Goal: Transaction & Acquisition: Purchase product/service

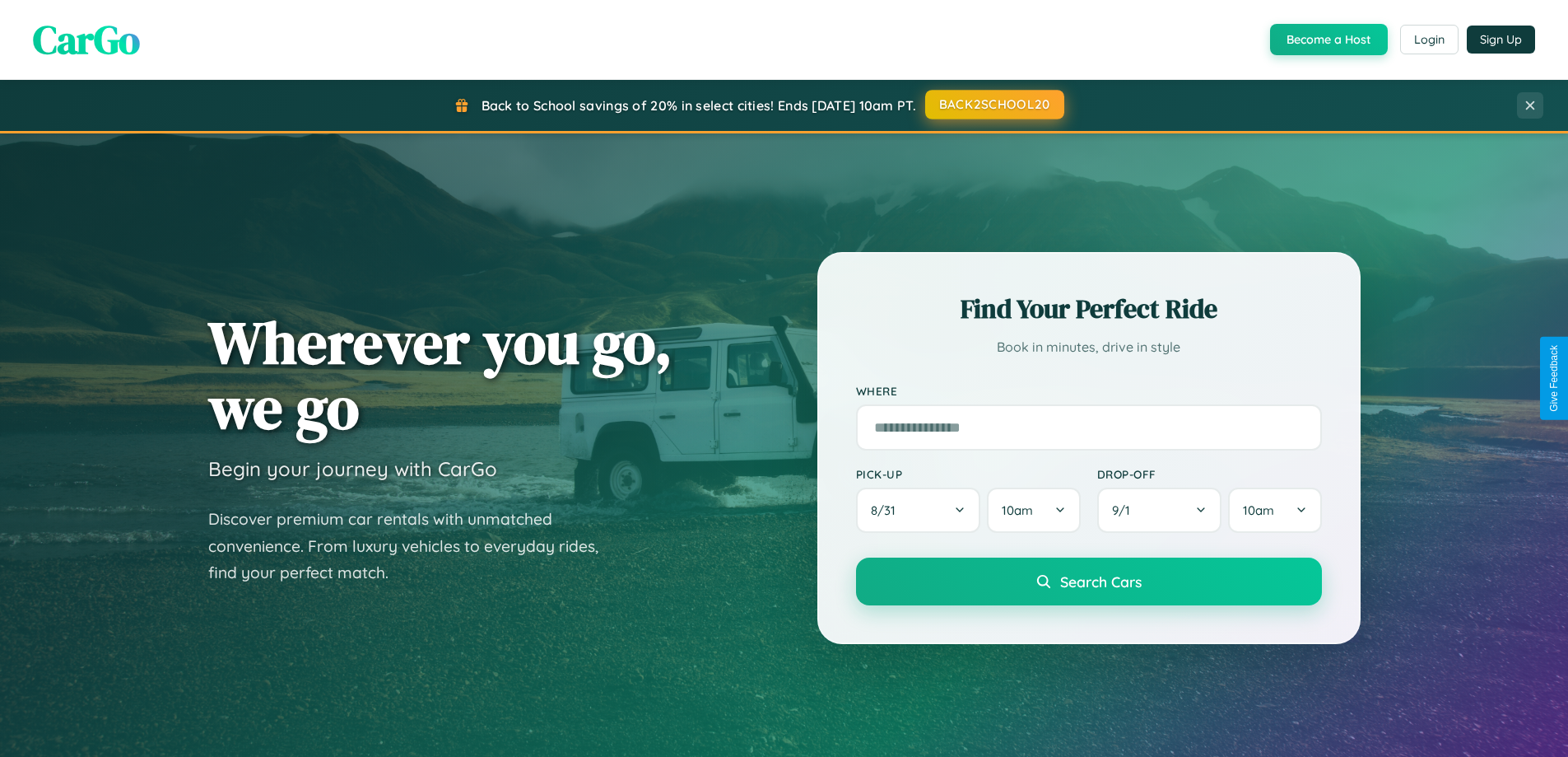
click at [993, 105] on button "BACK2SCHOOL20" at bounding box center [994, 105] width 139 height 29
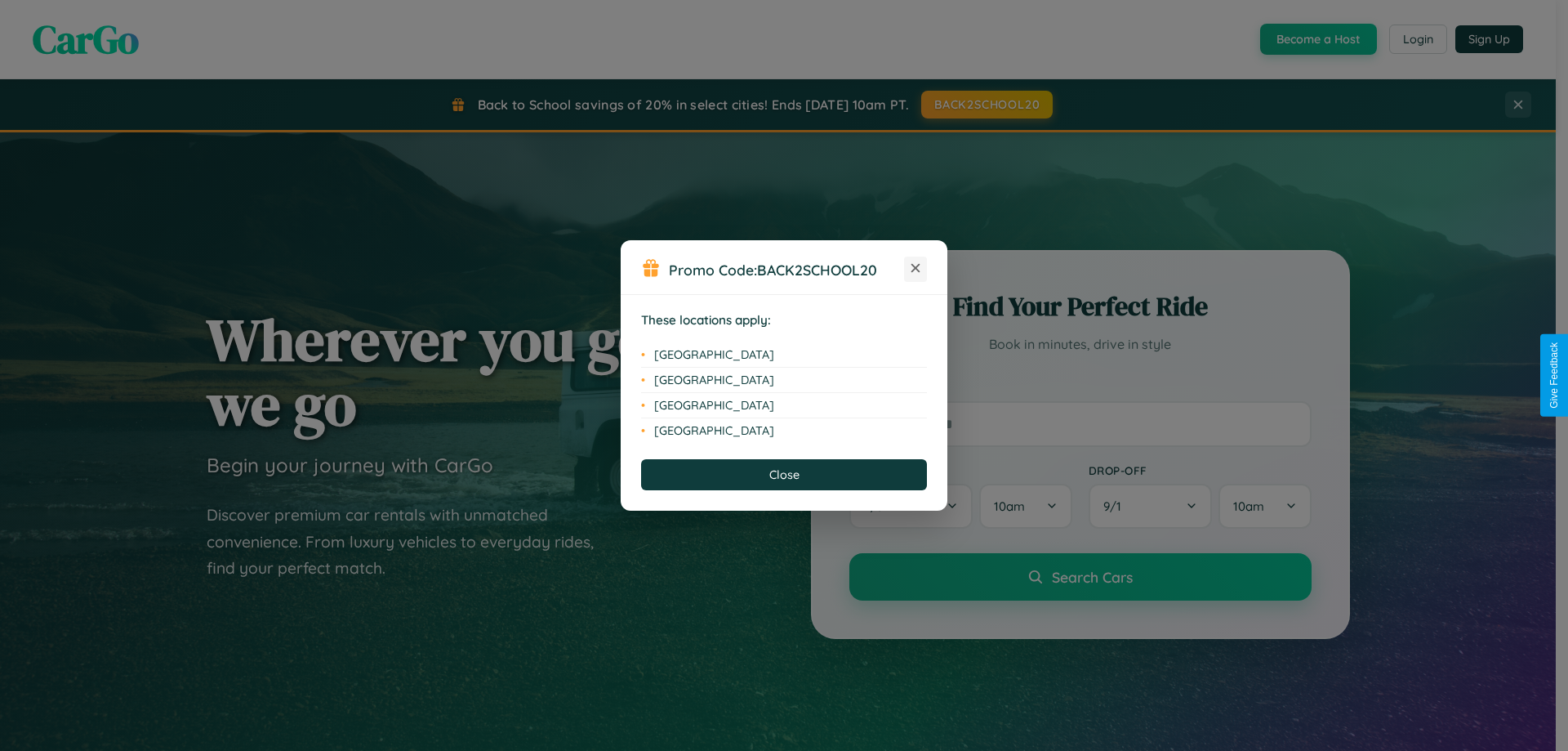
click at [916, 268] on icon at bounding box center [916, 267] width 9 height 9
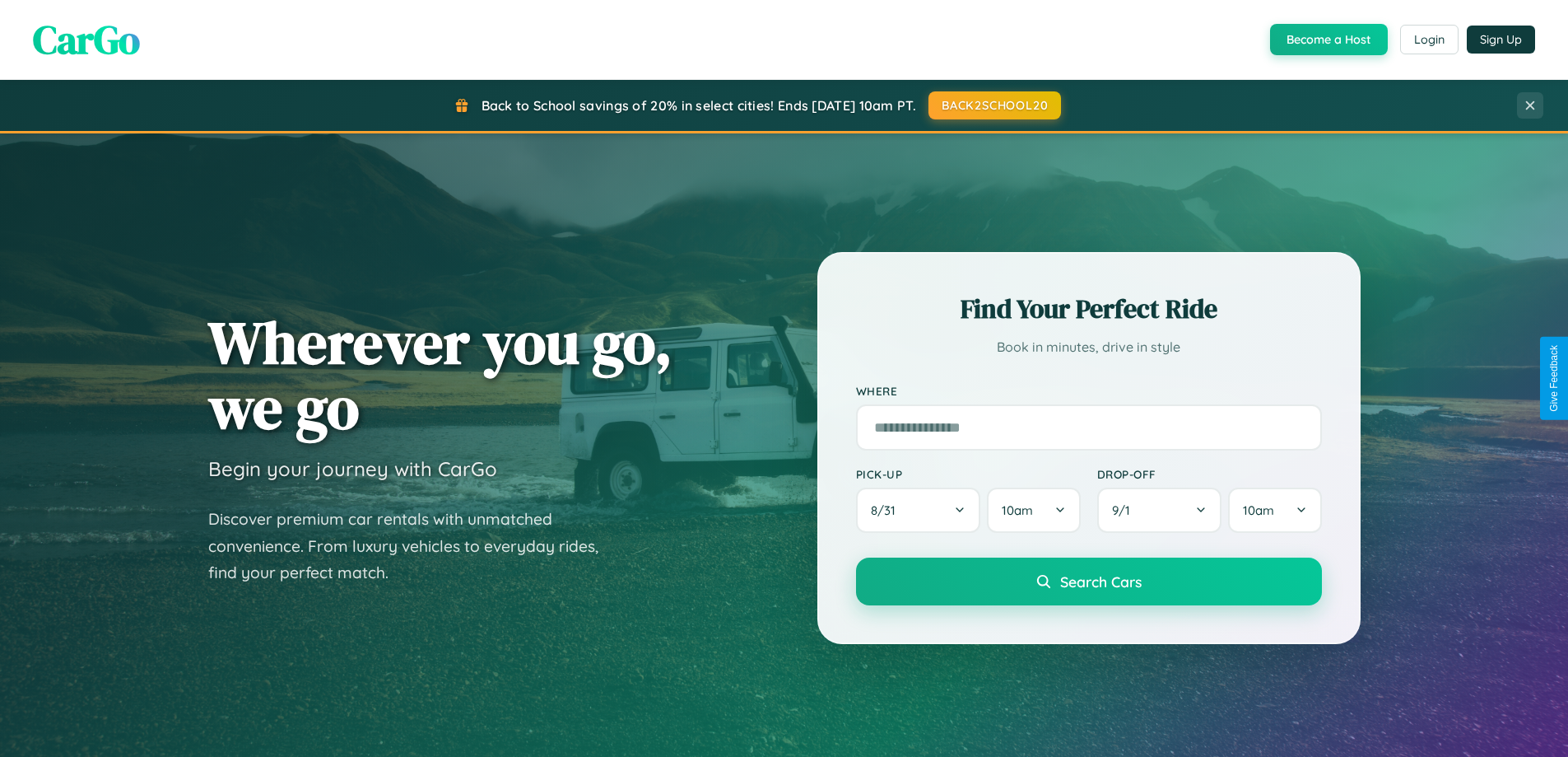
scroll to position [1133, 0]
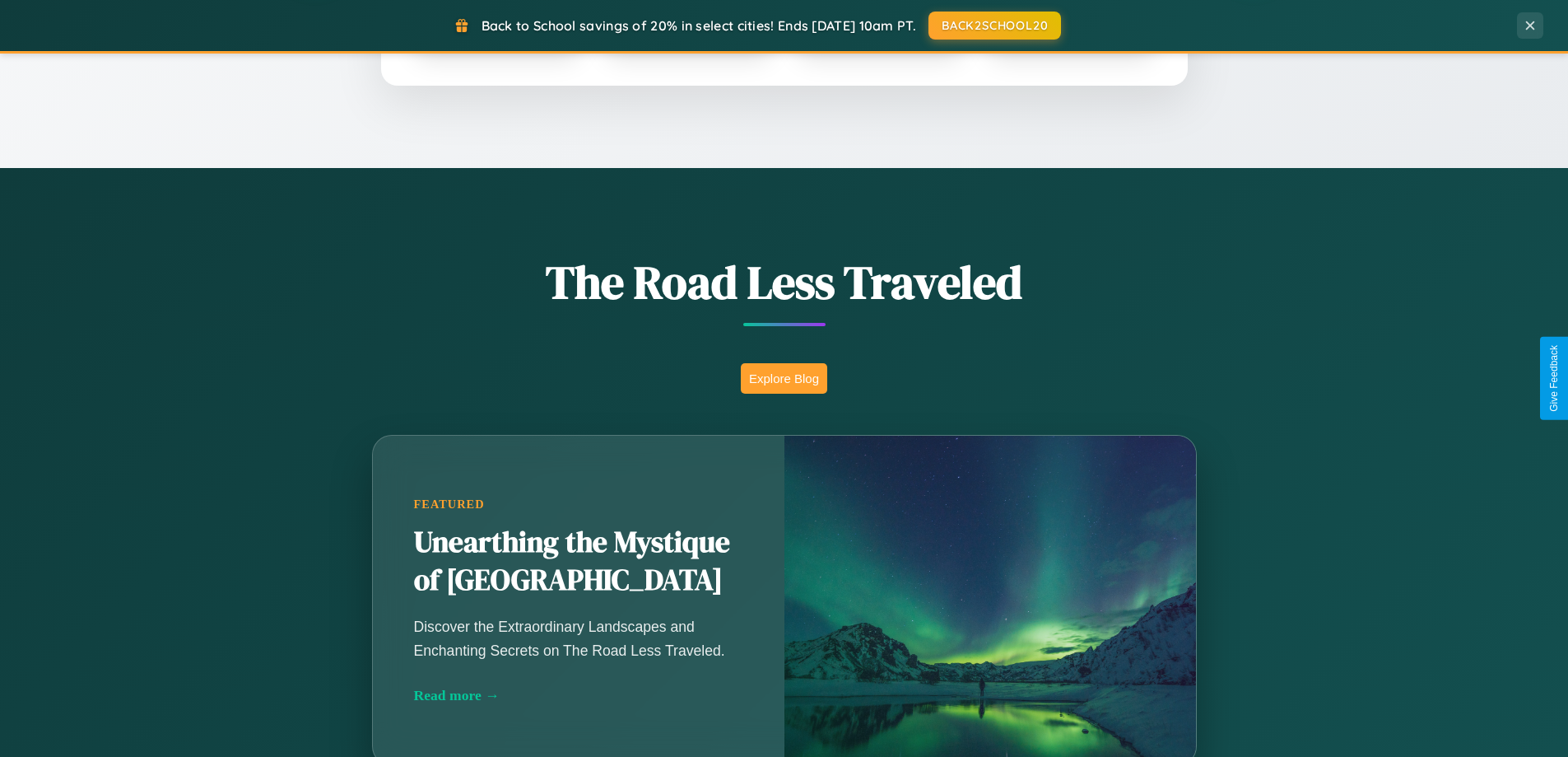
click at [783, 378] on button "Explore Blog" at bounding box center [784, 378] width 87 height 30
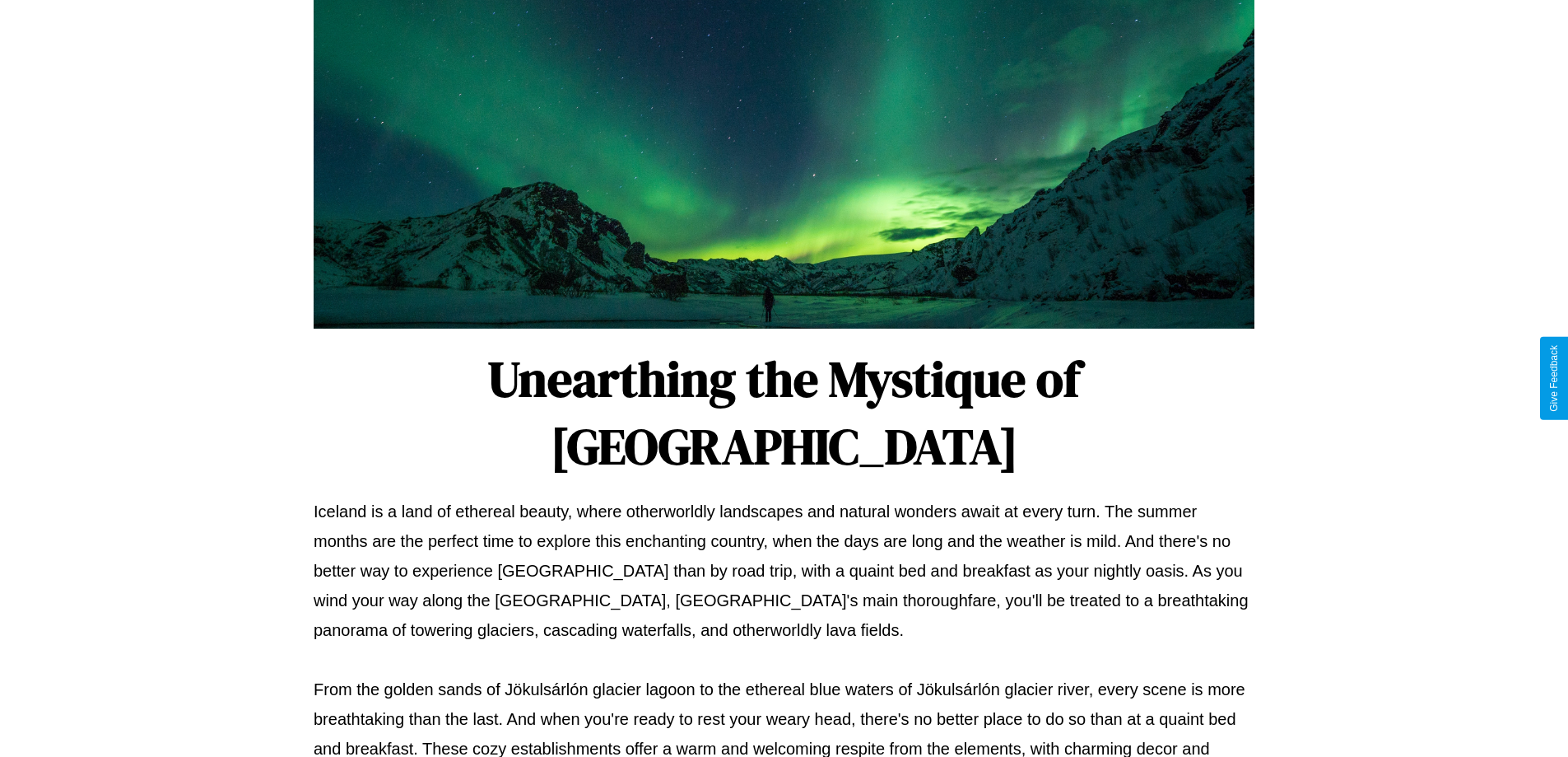
scroll to position [532, 0]
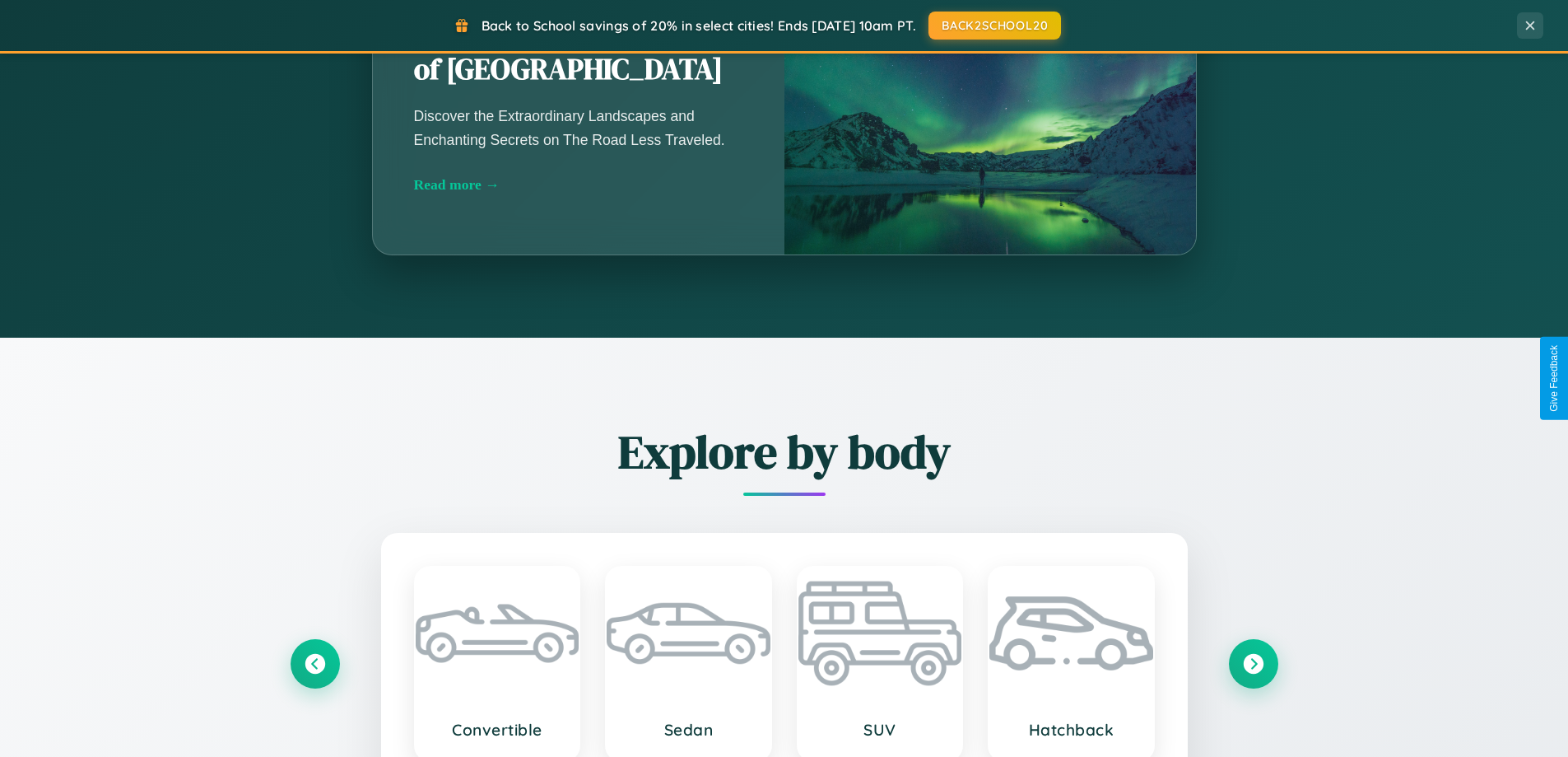
scroll to position [1133, 0]
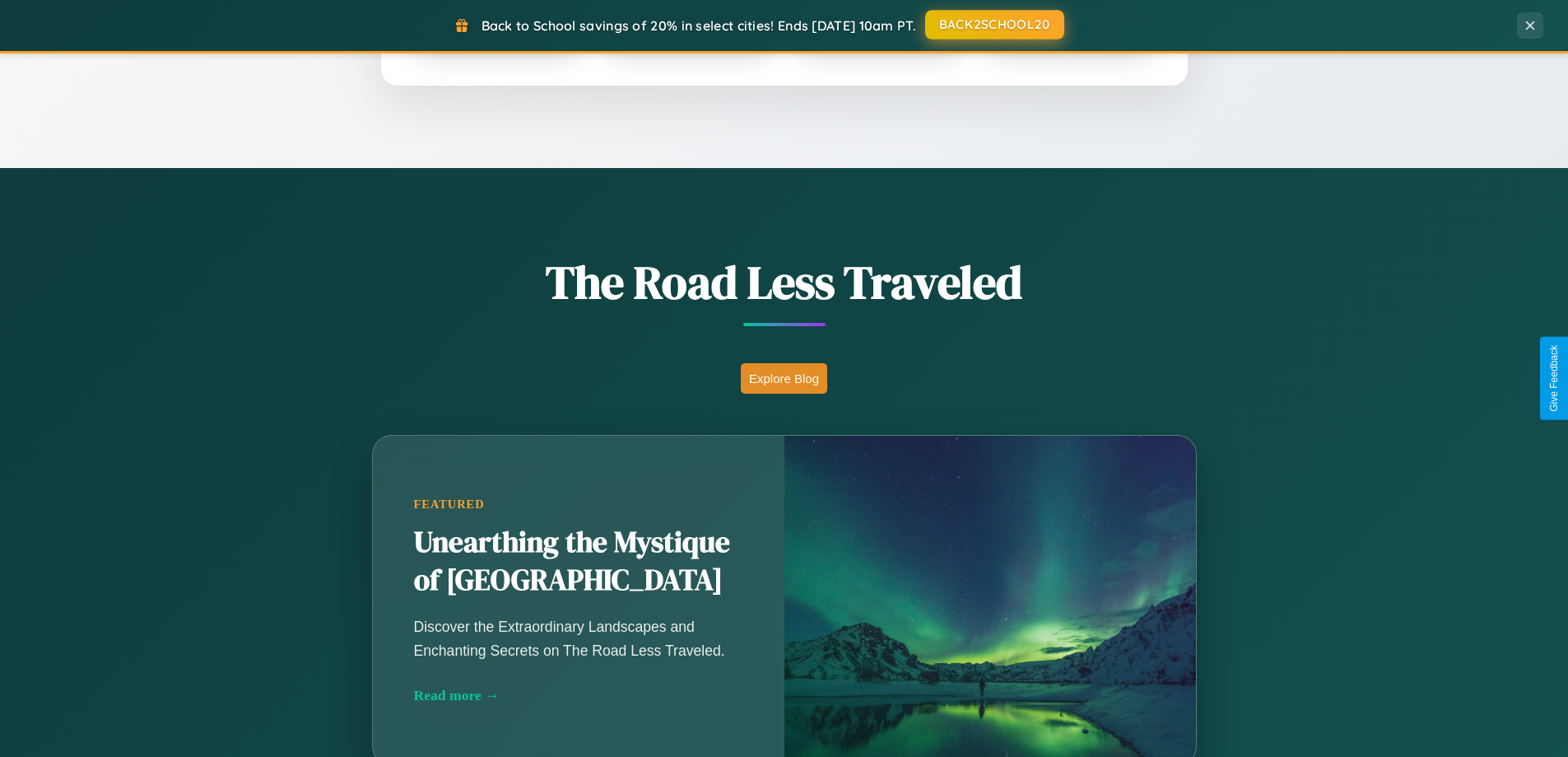
click at [993, 25] on button "BACK2SCHOOL20" at bounding box center [994, 24] width 139 height 29
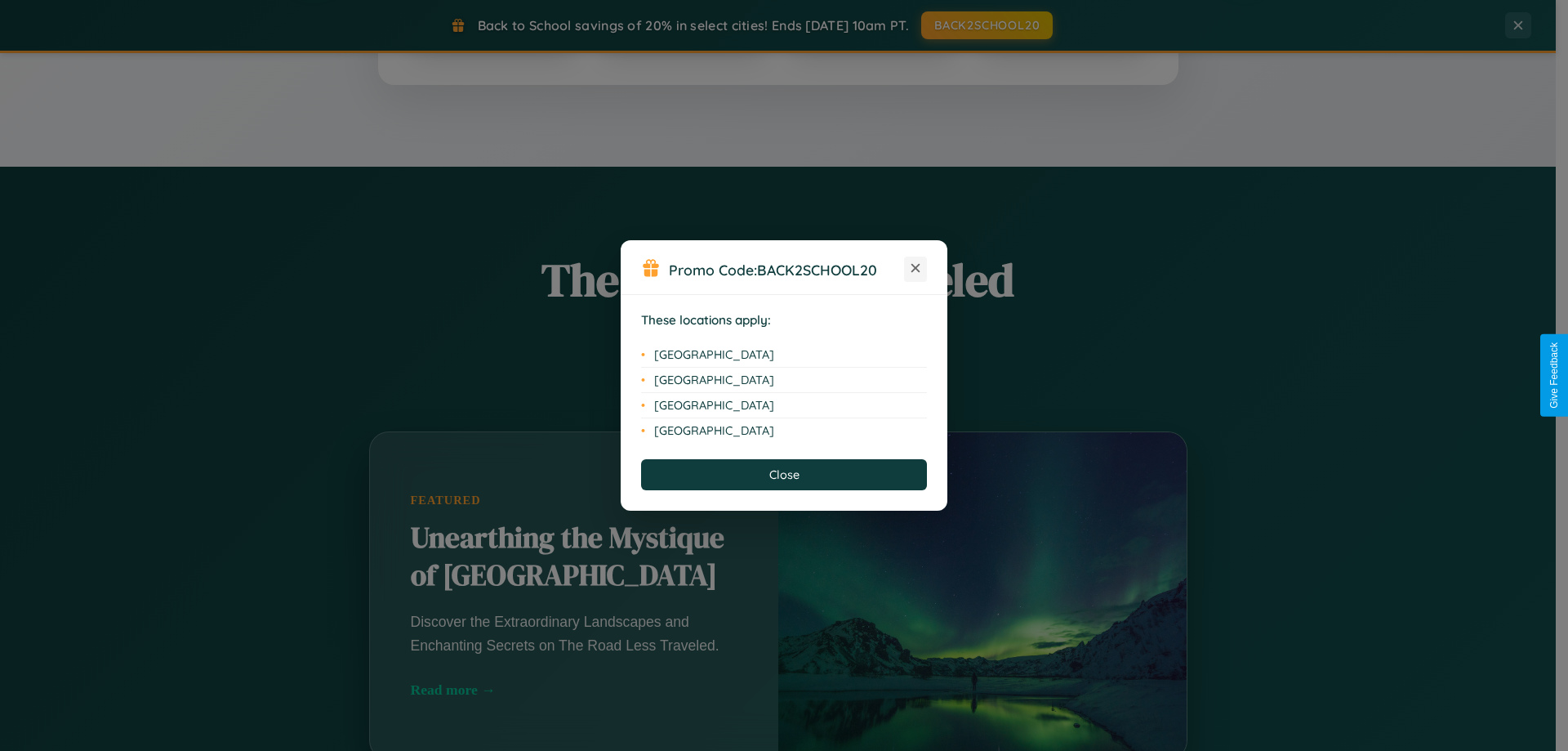
click at [916, 268] on icon at bounding box center [916, 267] width 9 height 9
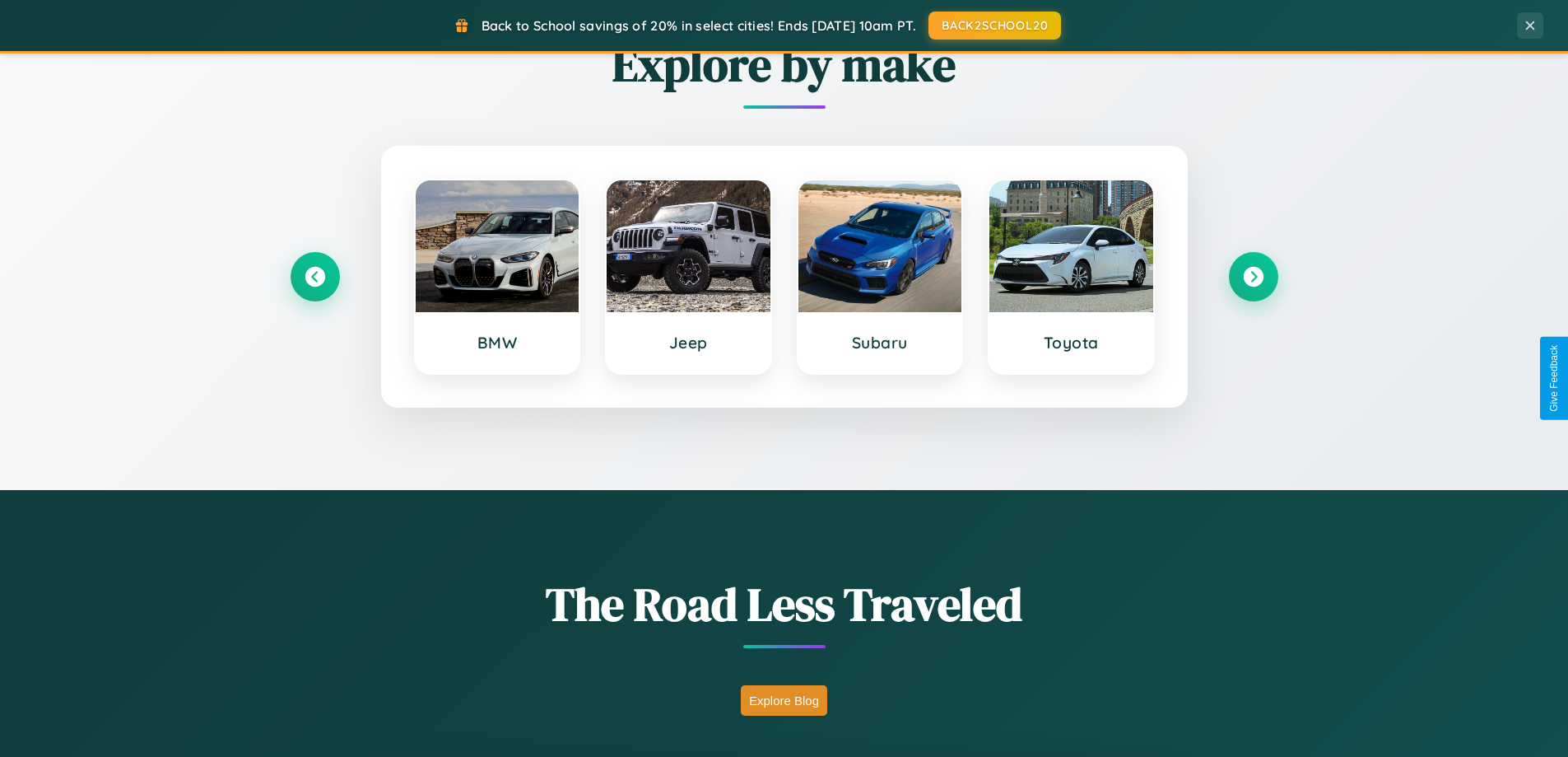
scroll to position [710, 0]
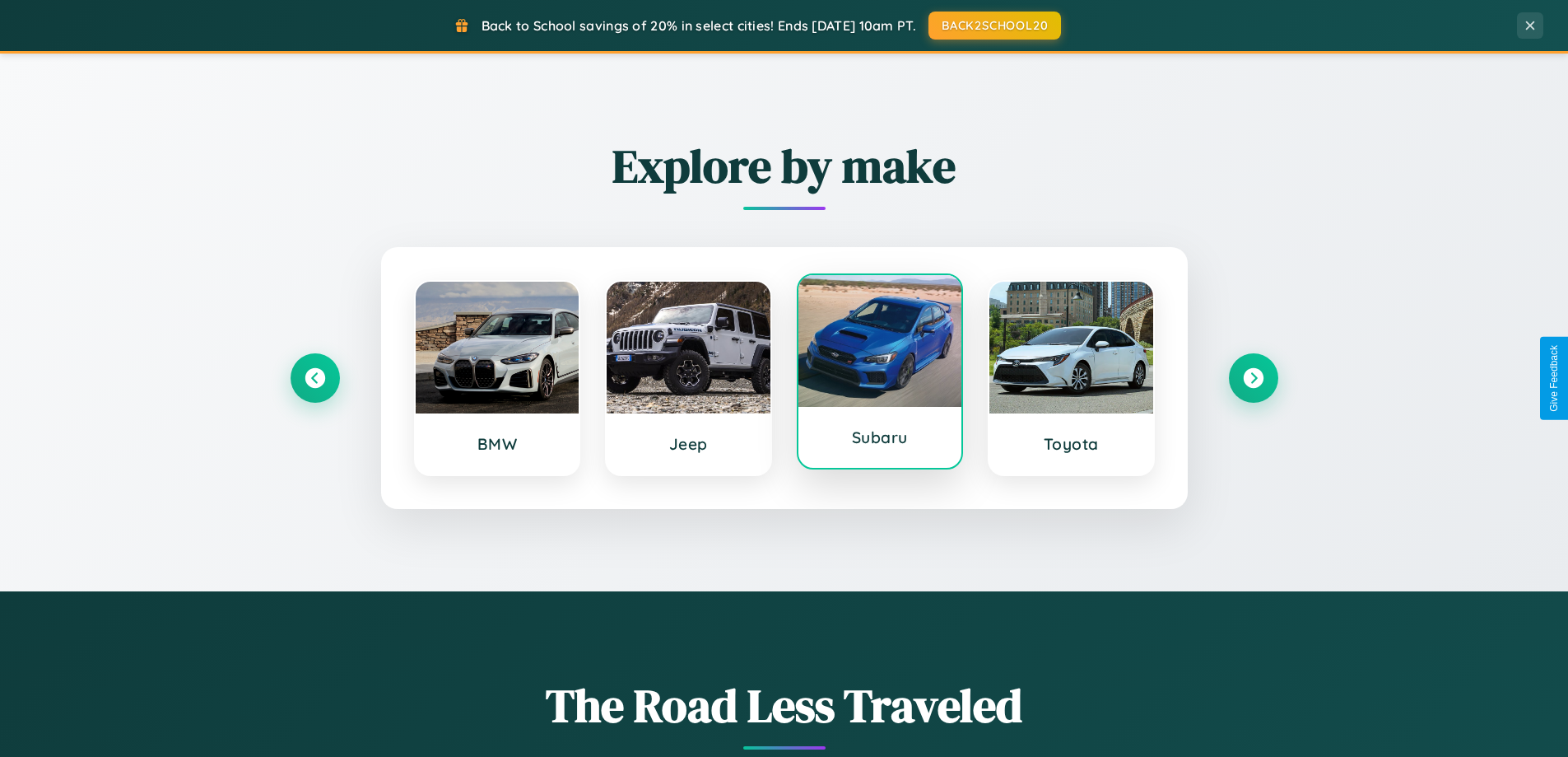
click at [879, 375] on div at bounding box center [881, 341] width 164 height 132
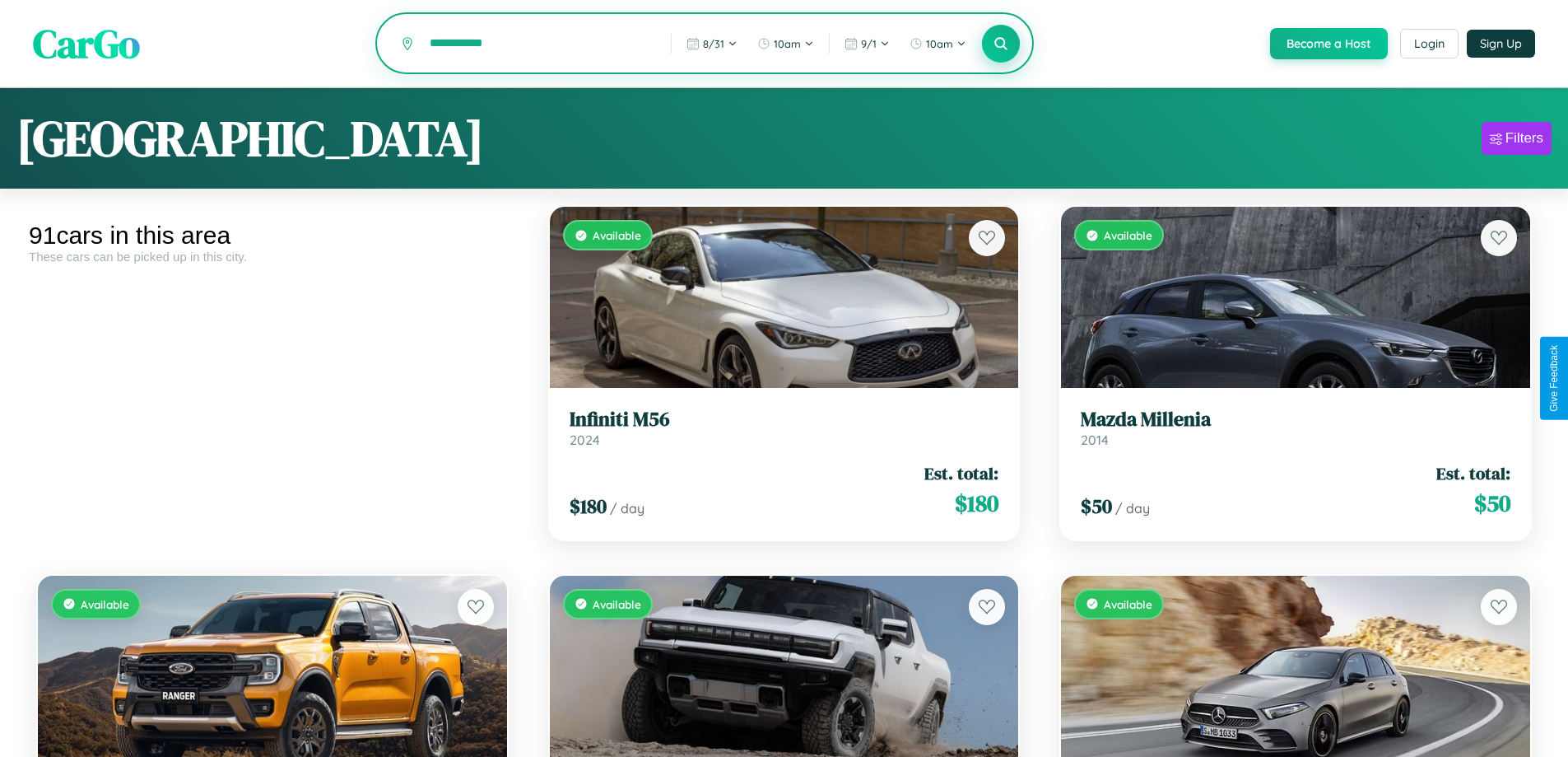
type input "**********"
click at [1000, 45] on icon at bounding box center [1001, 43] width 16 height 16
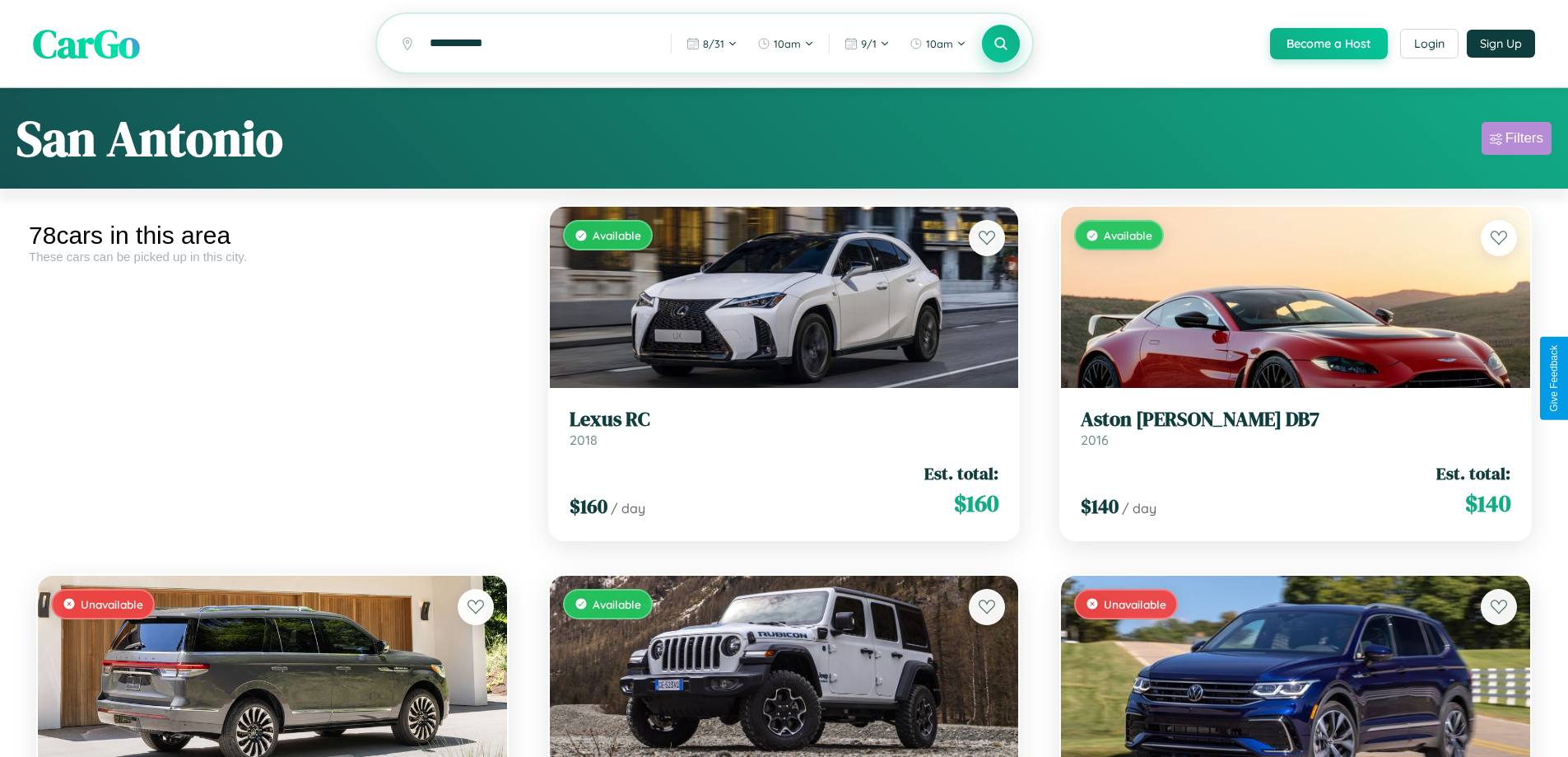
click at [1516, 141] on div "Filters" at bounding box center [1524, 138] width 38 height 17
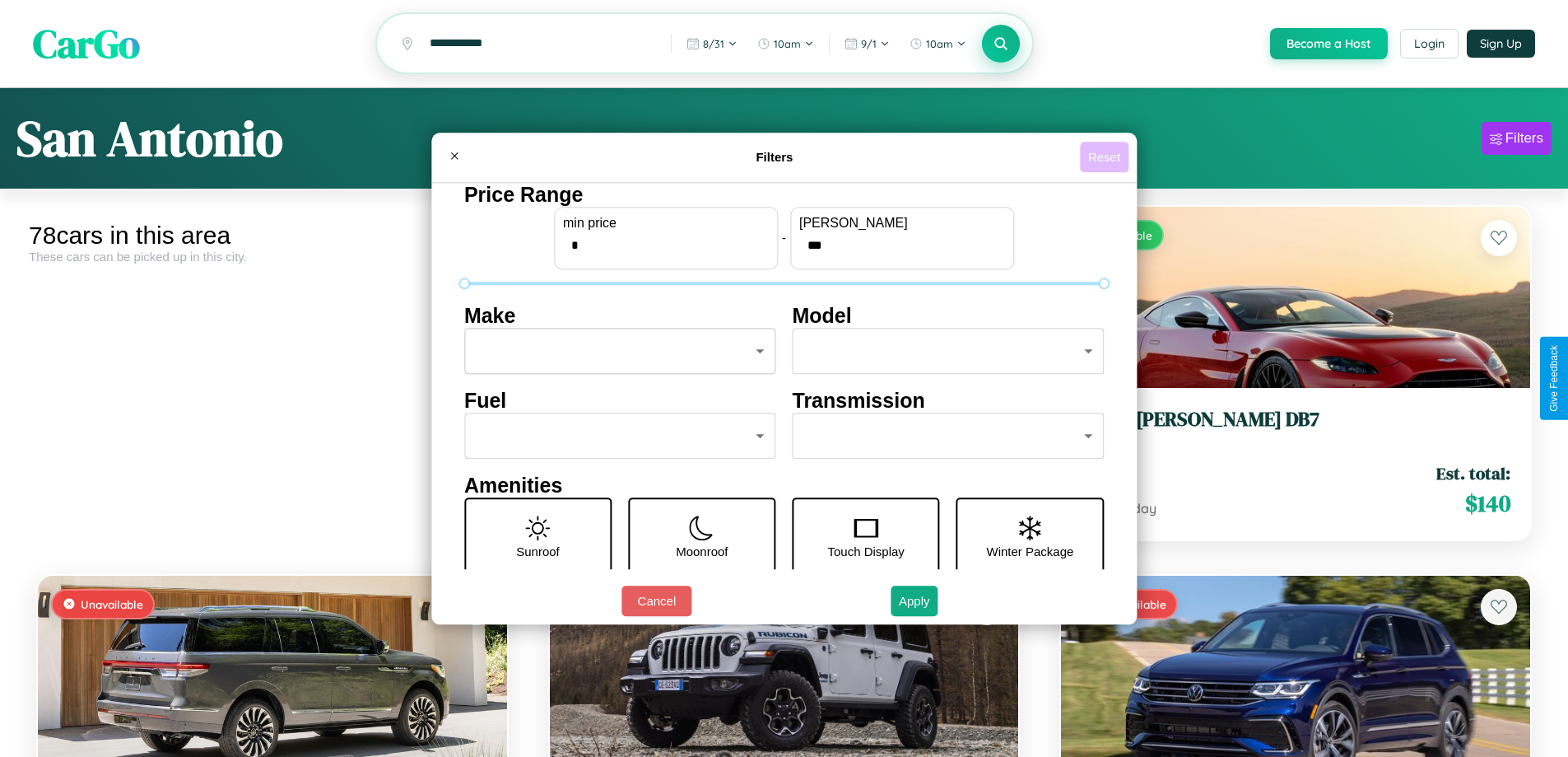
click at [1106, 156] on button "Reset" at bounding box center [1104, 156] width 49 height 30
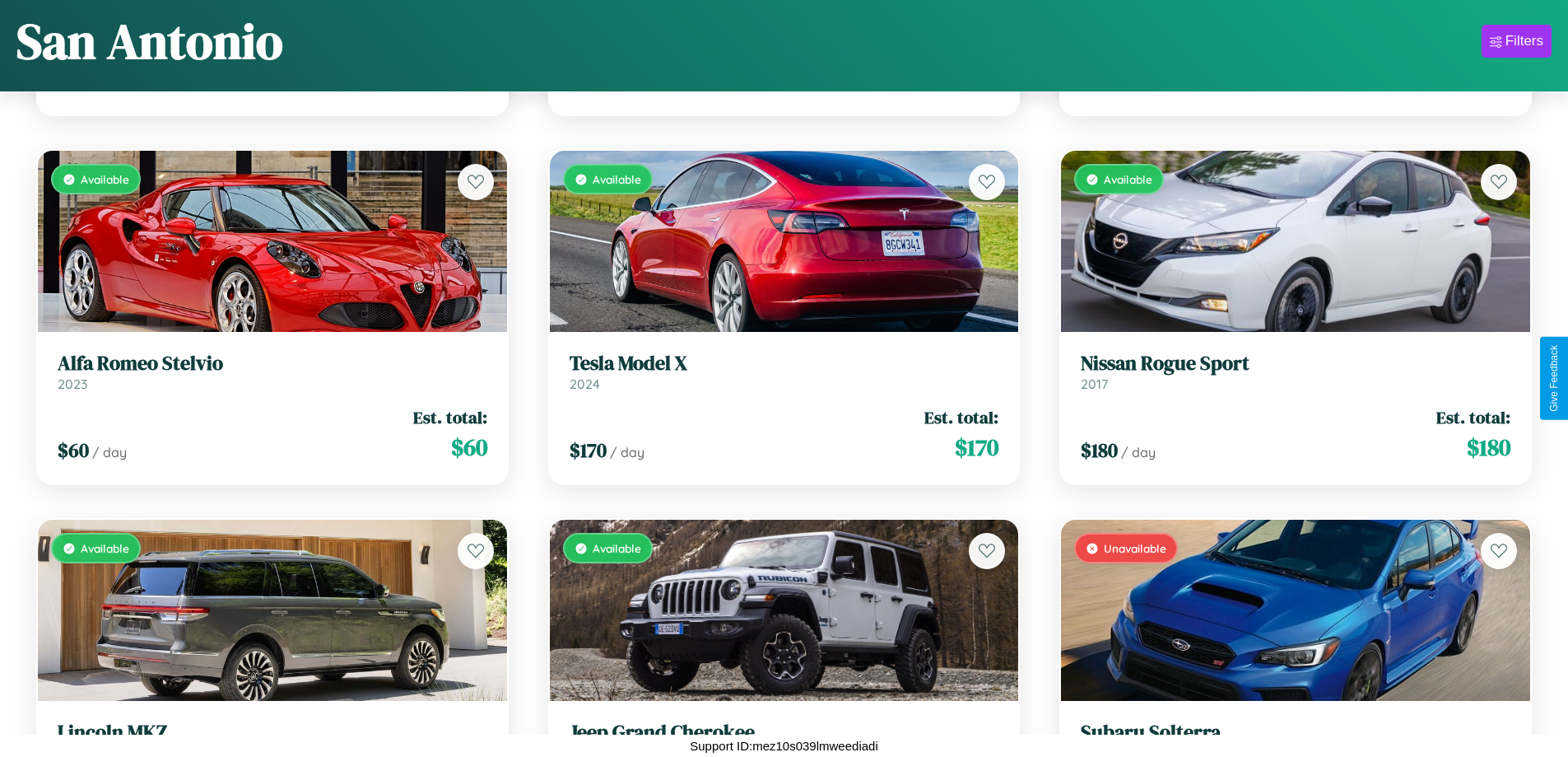
scroll to position [2812, 0]
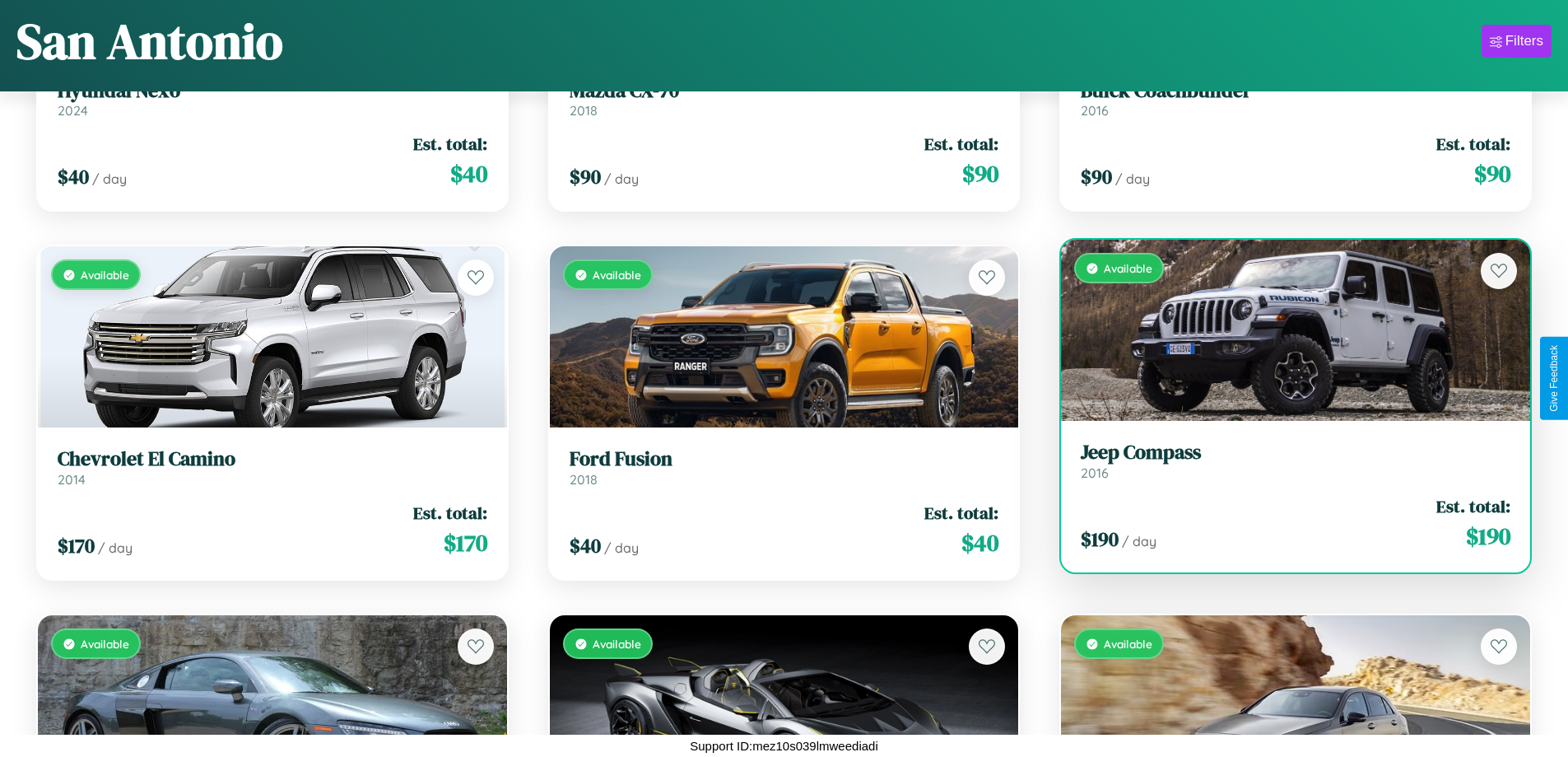
click at [1285, 464] on h3 "Jeep Compass" at bounding box center [1296, 452] width 430 height 23
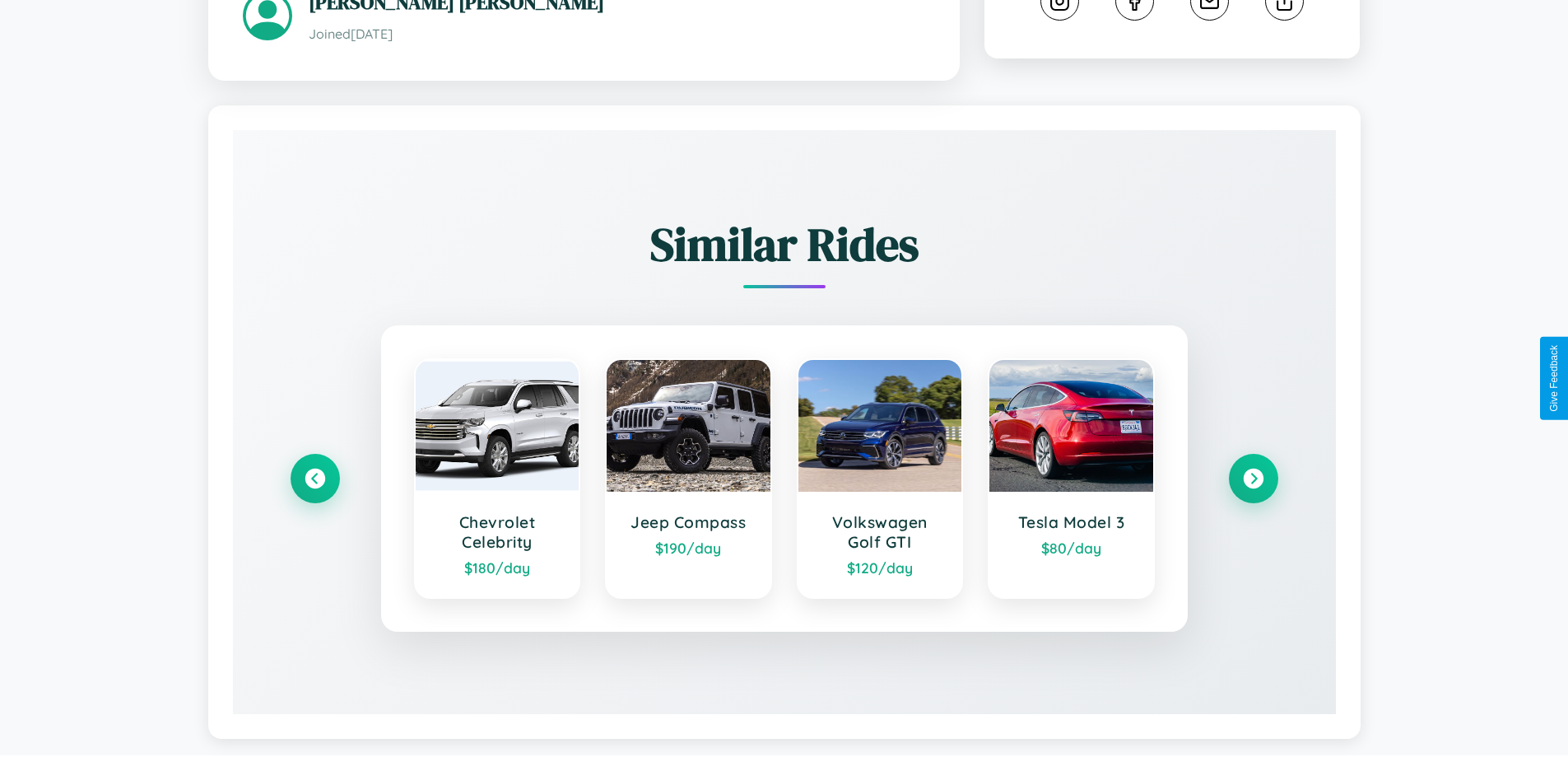
scroll to position [939, 0]
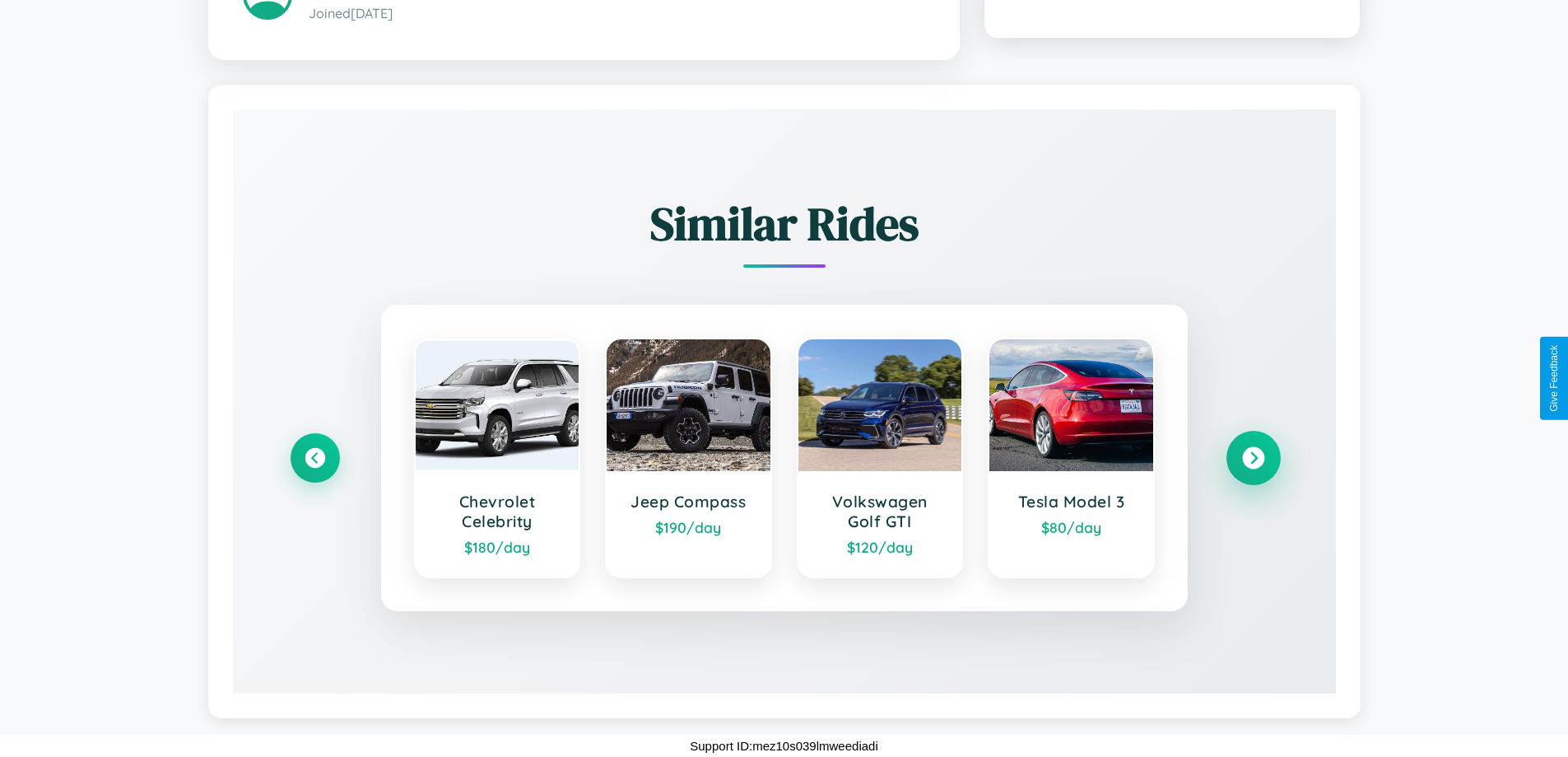
click at [1253, 458] on icon at bounding box center [1253, 458] width 22 height 22
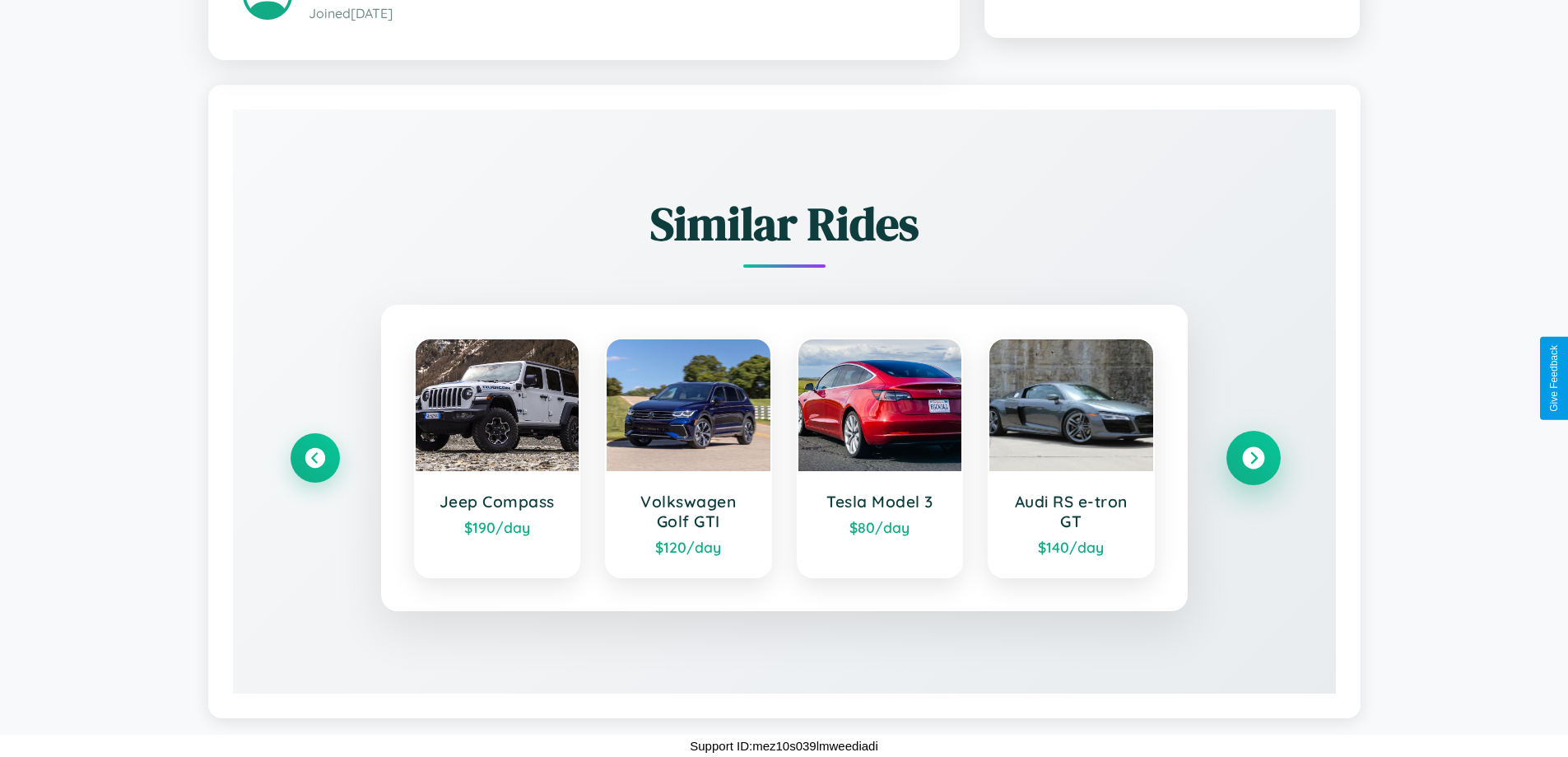
click at [1253, 458] on icon at bounding box center [1253, 458] width 22 height 22
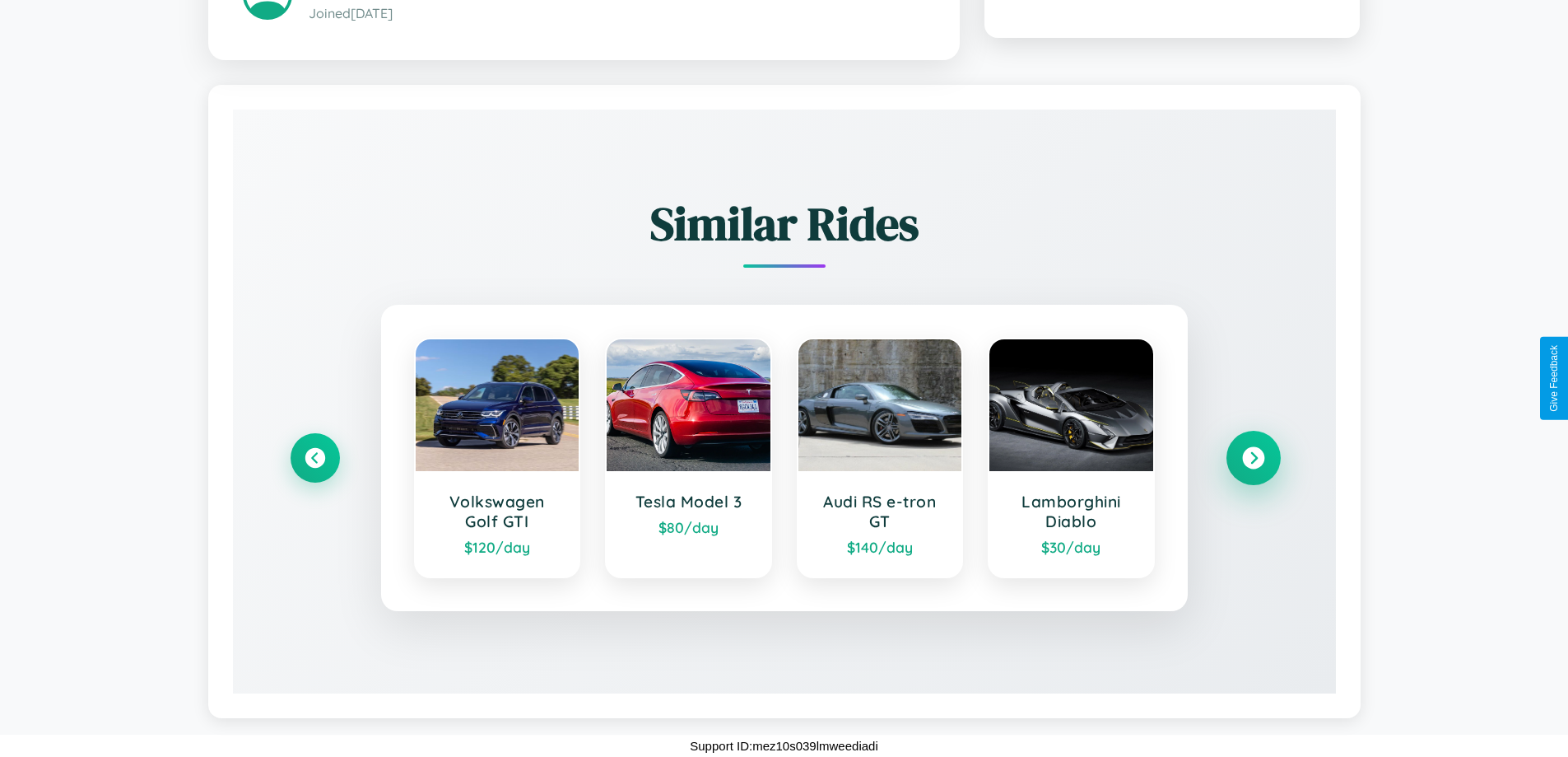
click at [1253, 458] on icon at bounding box center [1253, 458] width 22 height 22
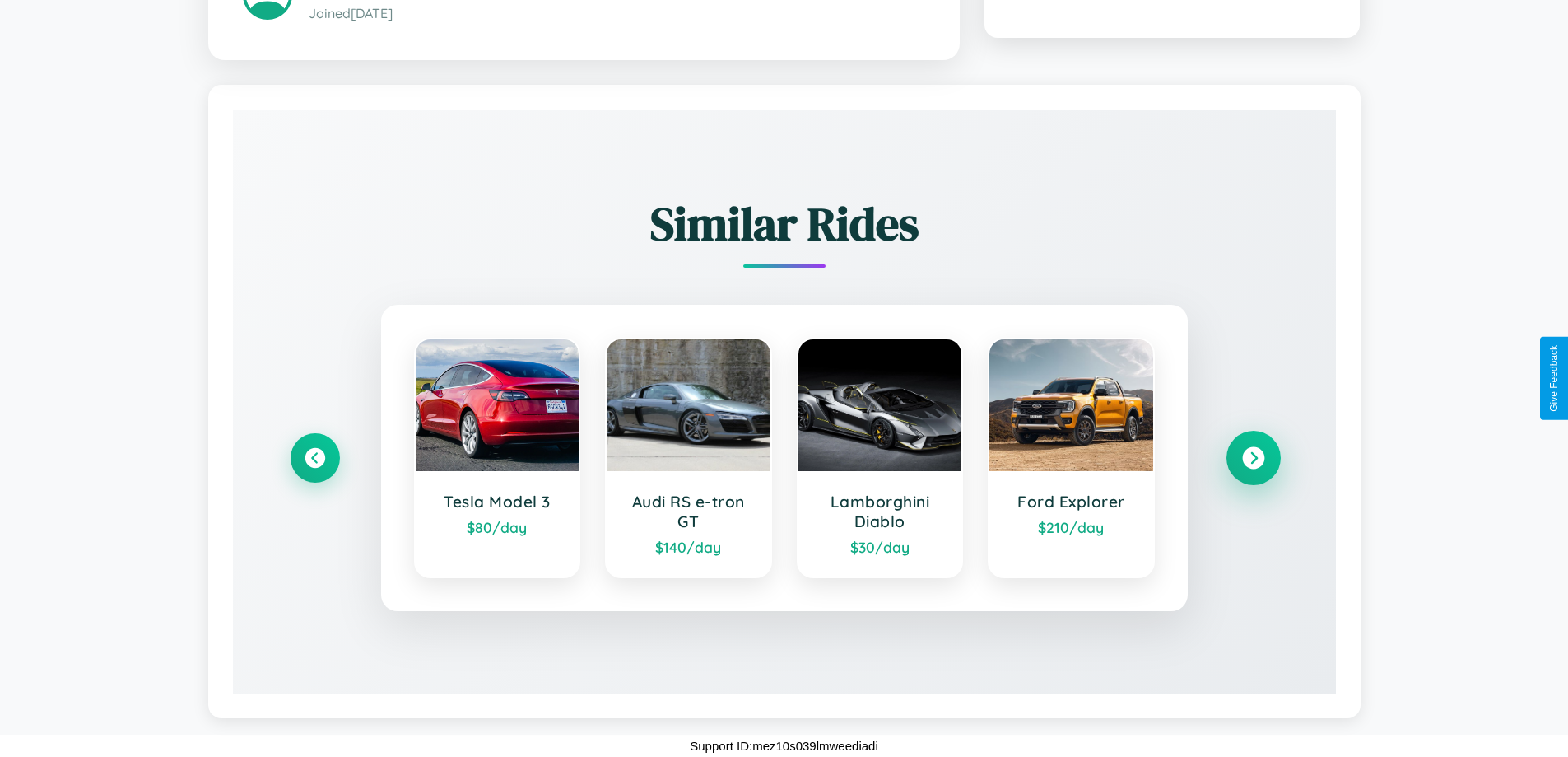
click at [1253, 458] on icon at bounding box center [1253, 458] width 22 height 22
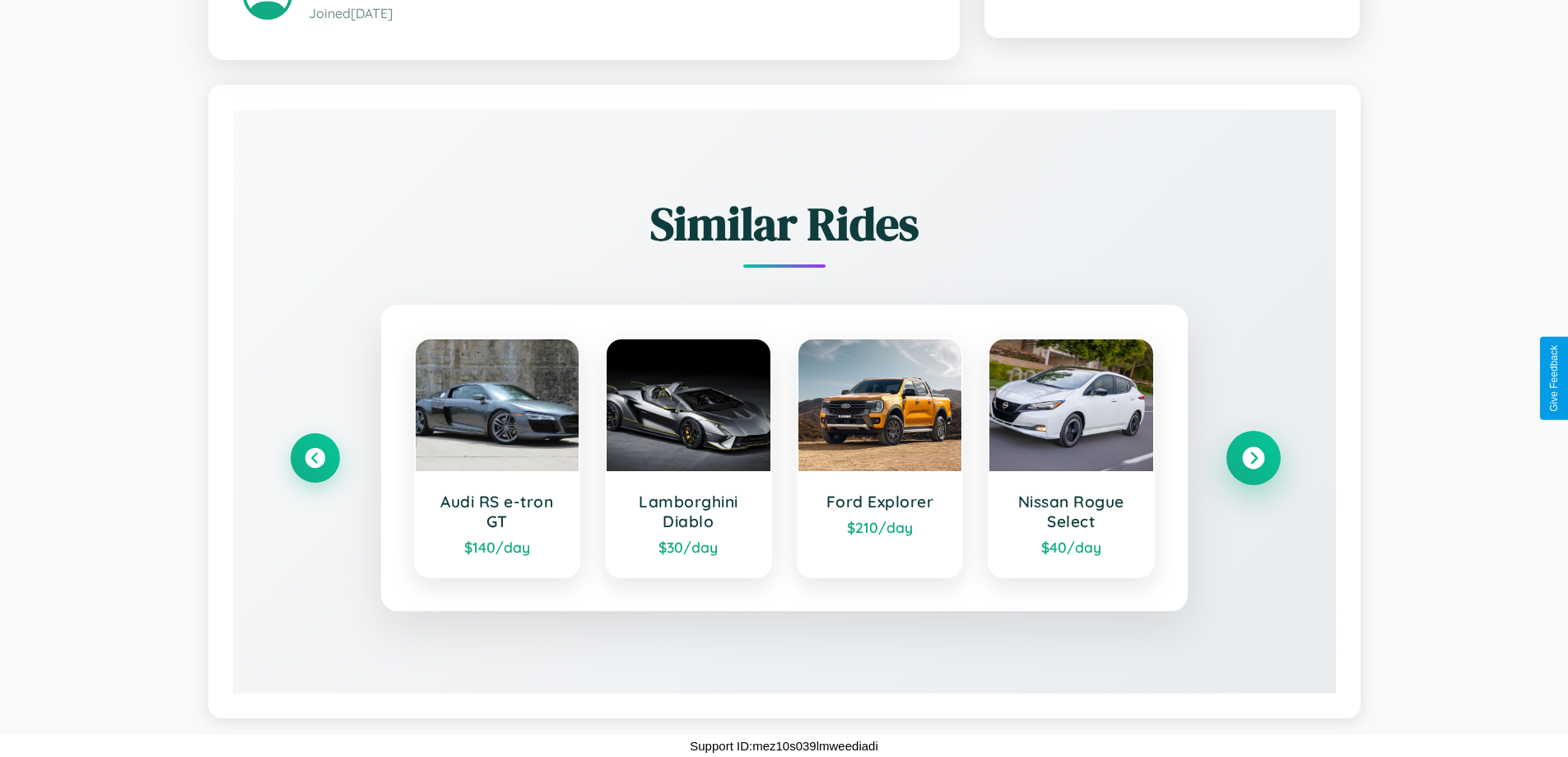
click at [1253, 458] on icon at bounding box center [1253, 458] width 22 height 22
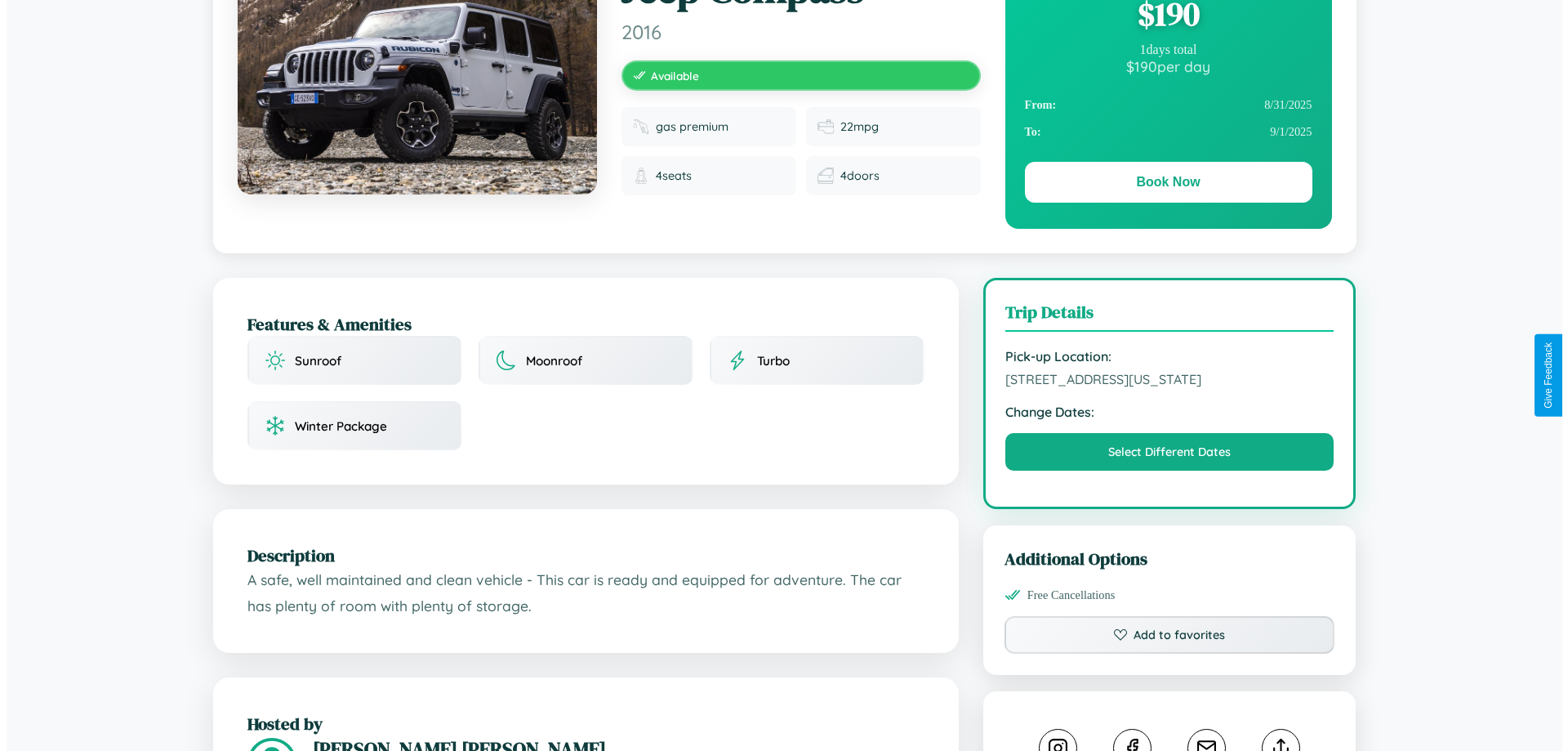
scroll to position [0, 0]
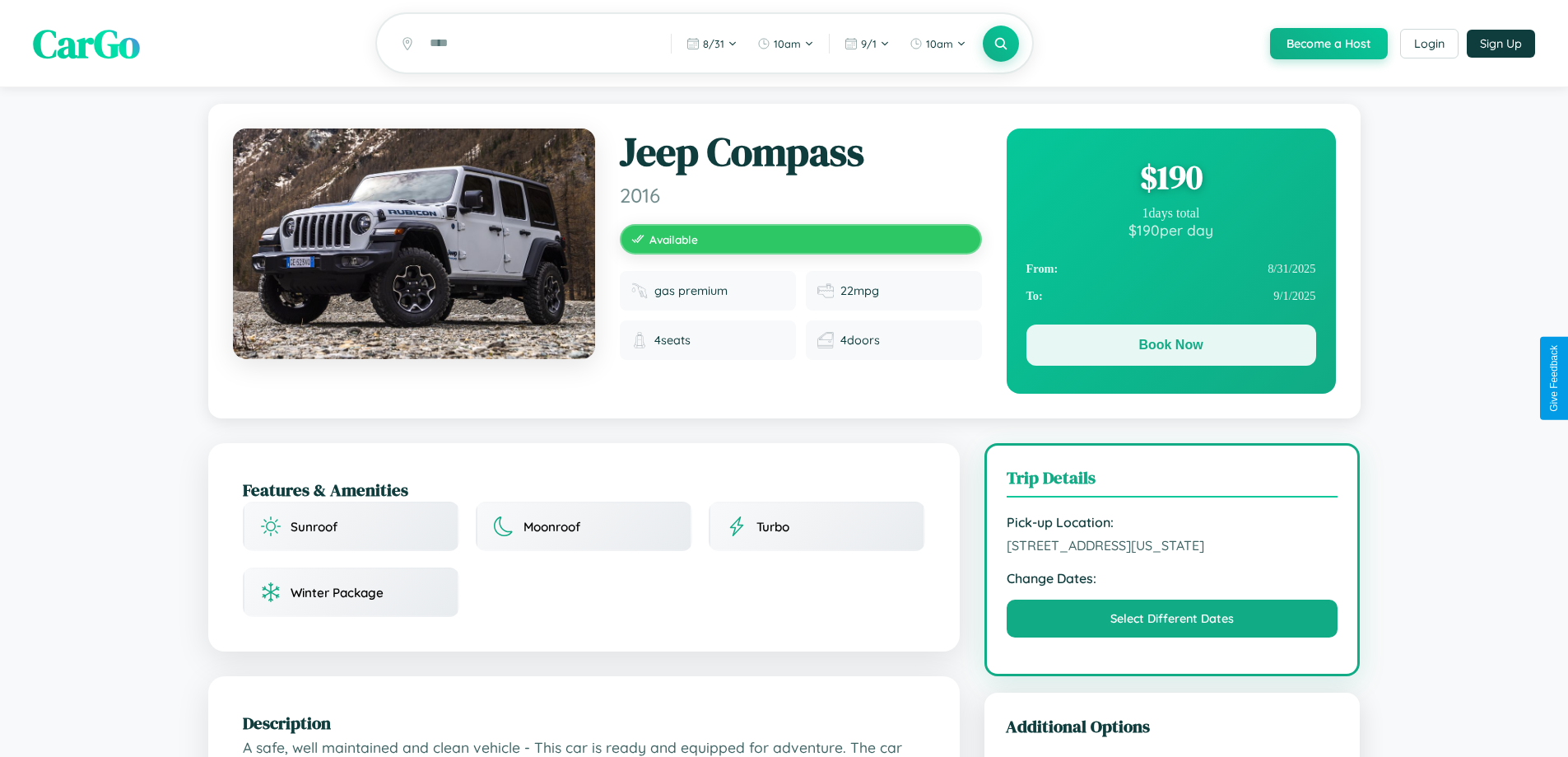
click at [1171, 348] on button "Book Now" at bounding box center [1171, 345] width 290 height 41
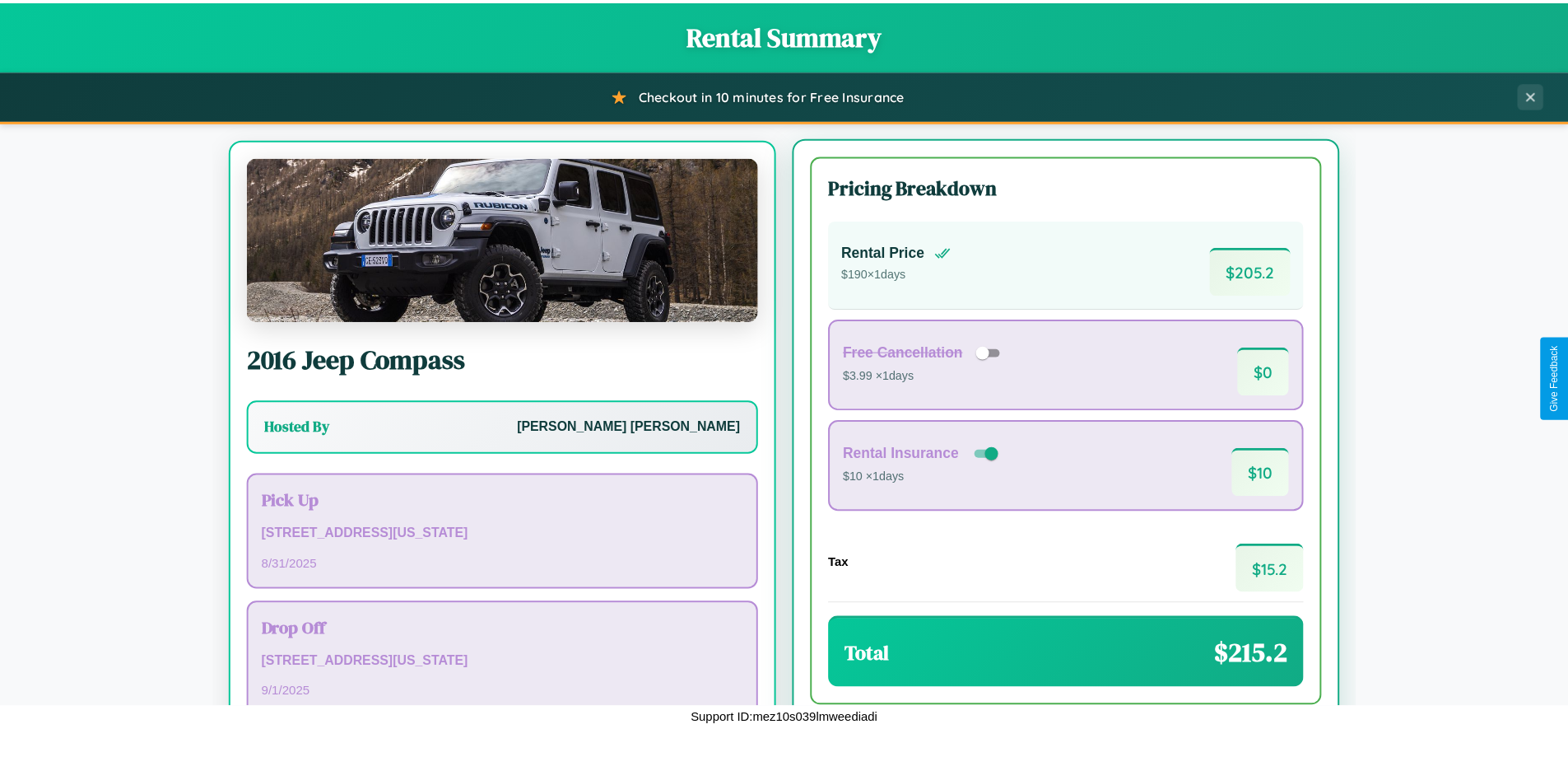
scroll to position [76, 0]
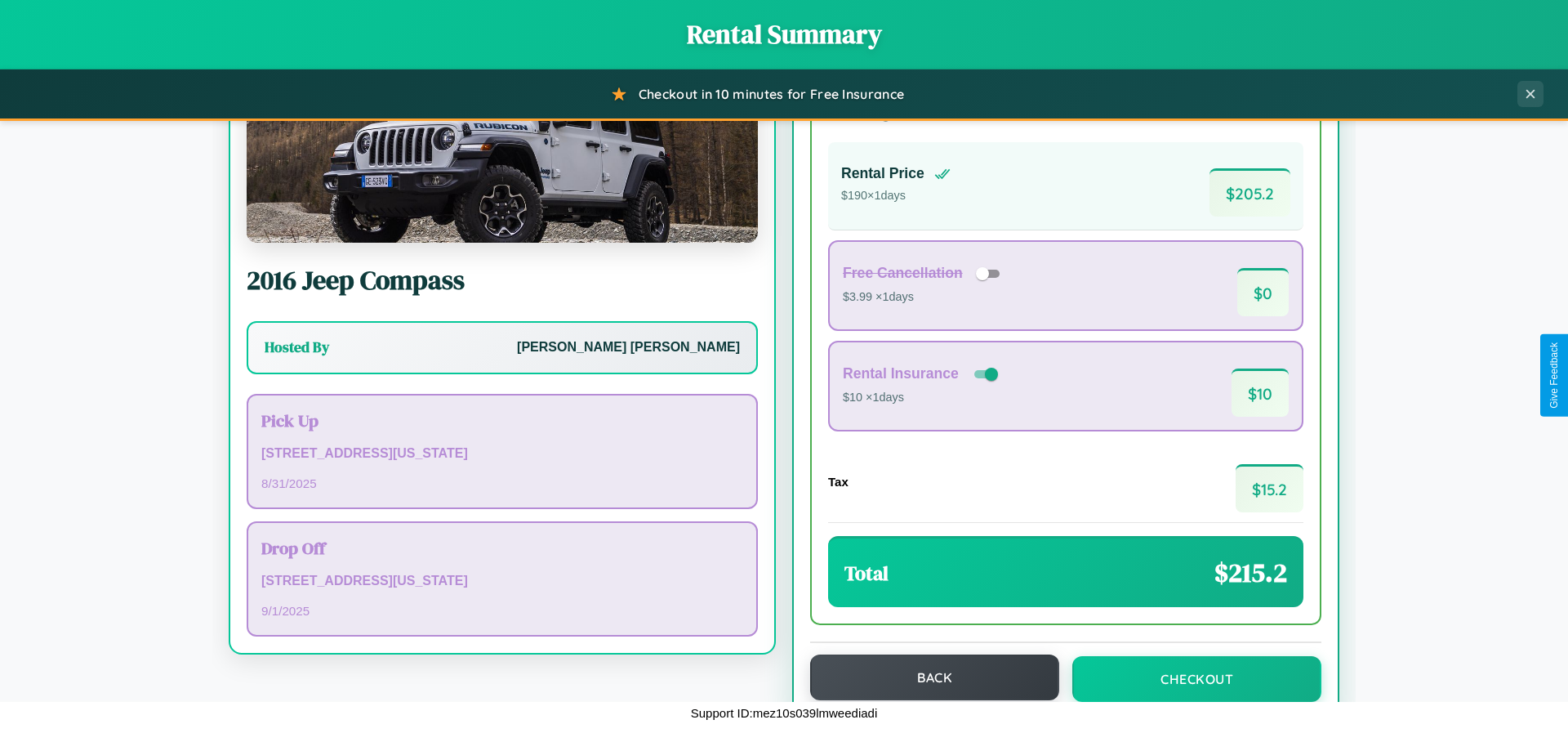
click at [927, 677] on button "Back" at bounding box center [934, 676] width 249 height 46
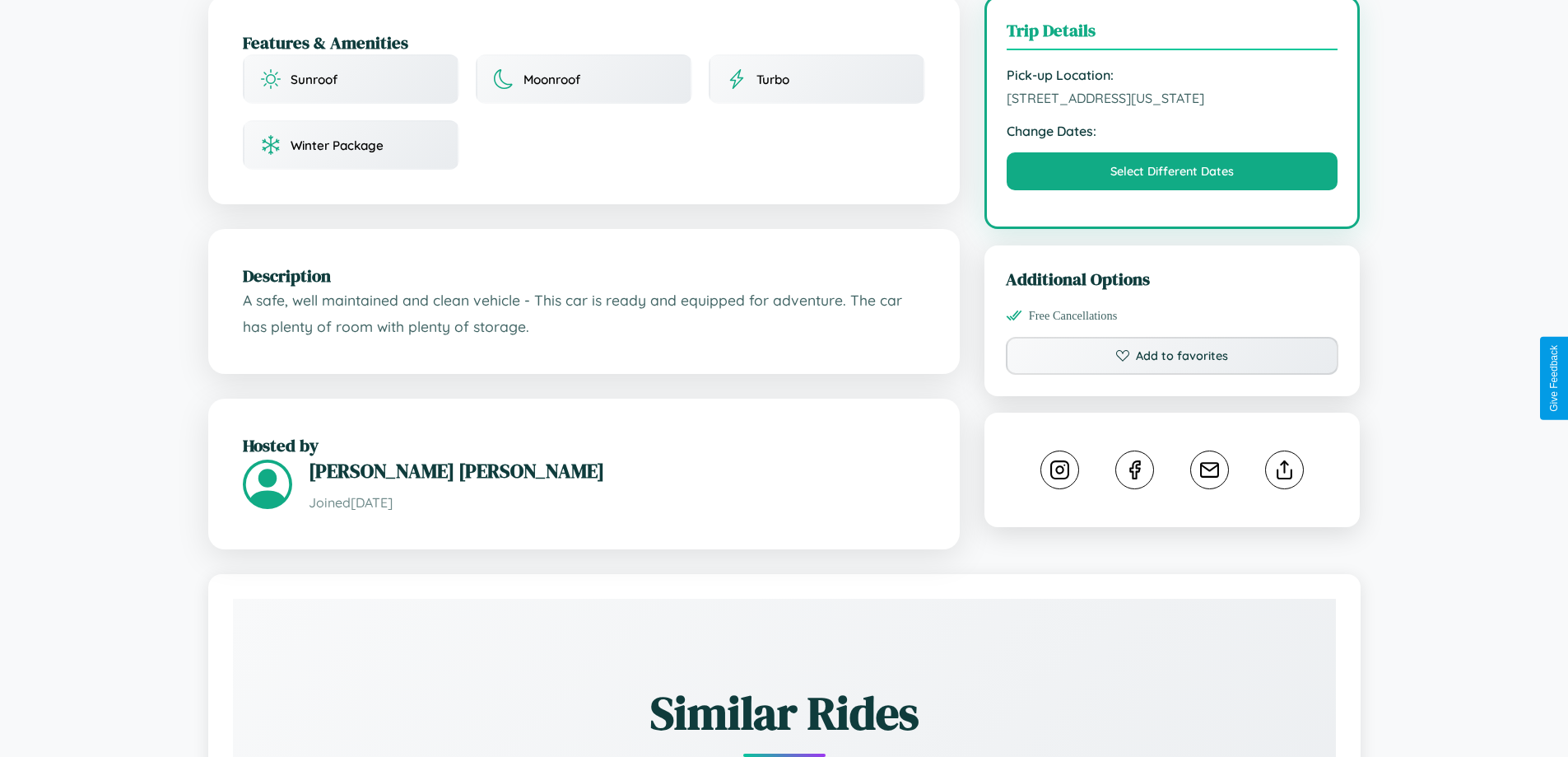
scroll to position [558, 0]
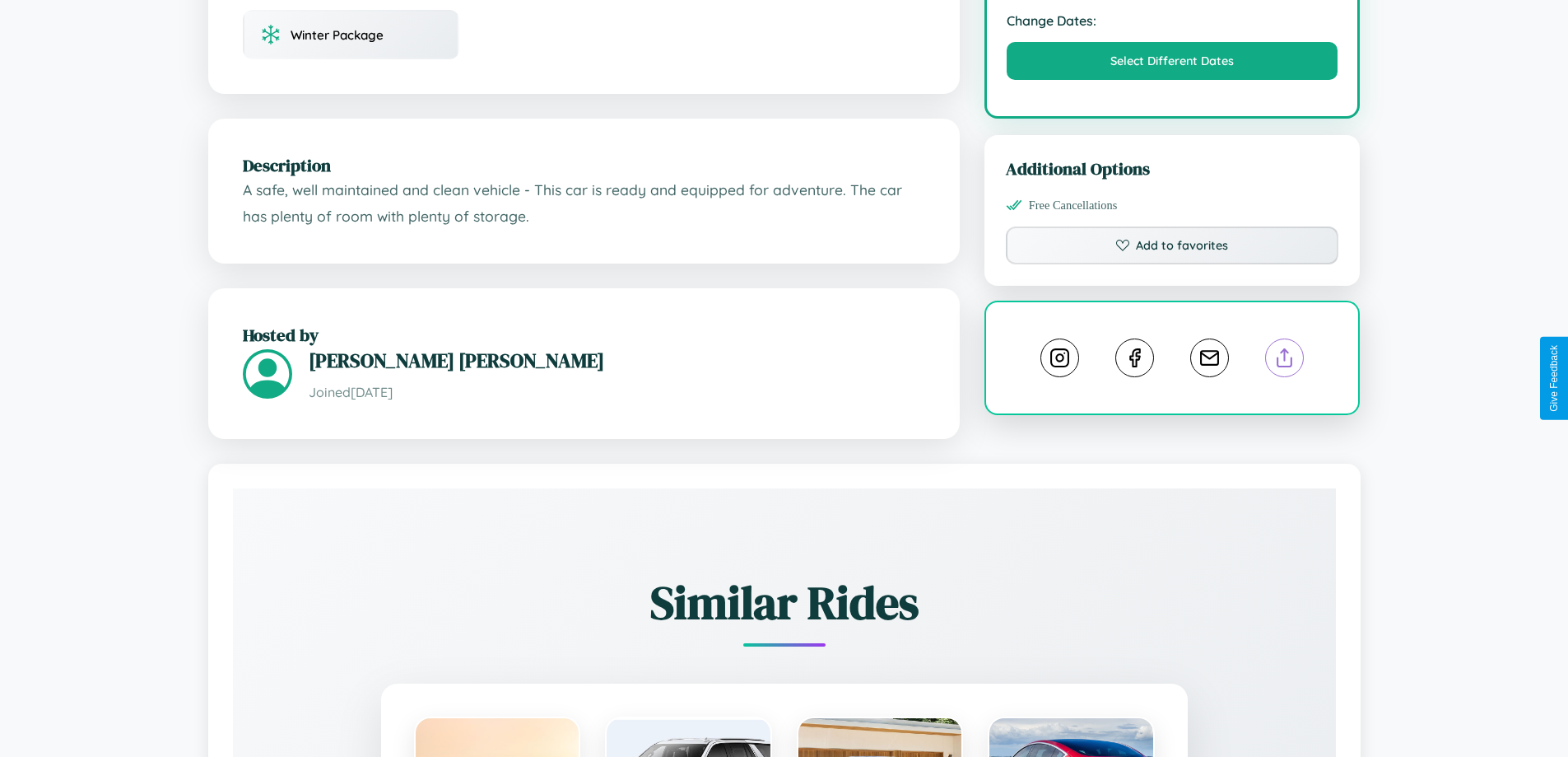
click at [1285, 360] on line at bounding box center [1285, 355] width 0 height 12
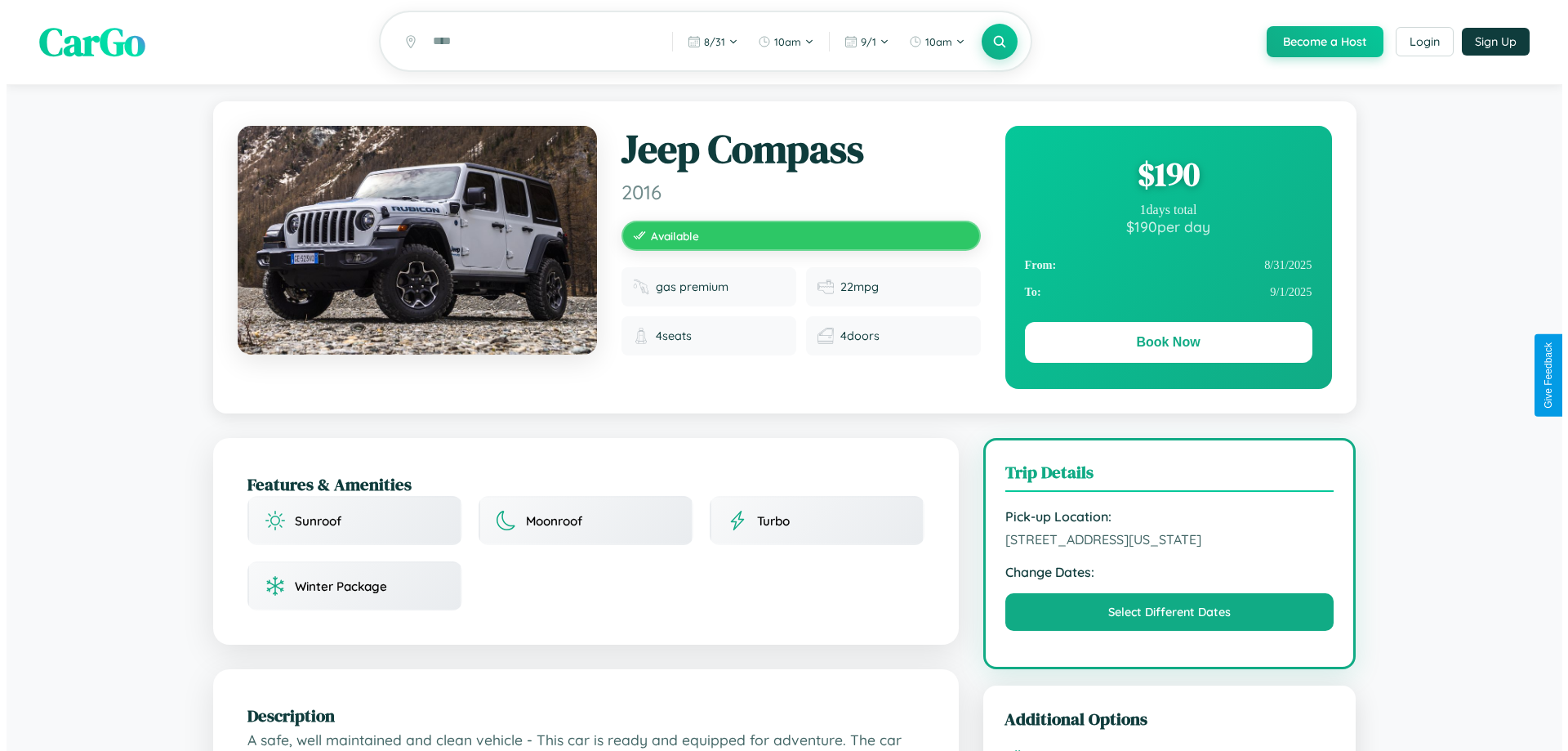
scroll to position [0, 0]
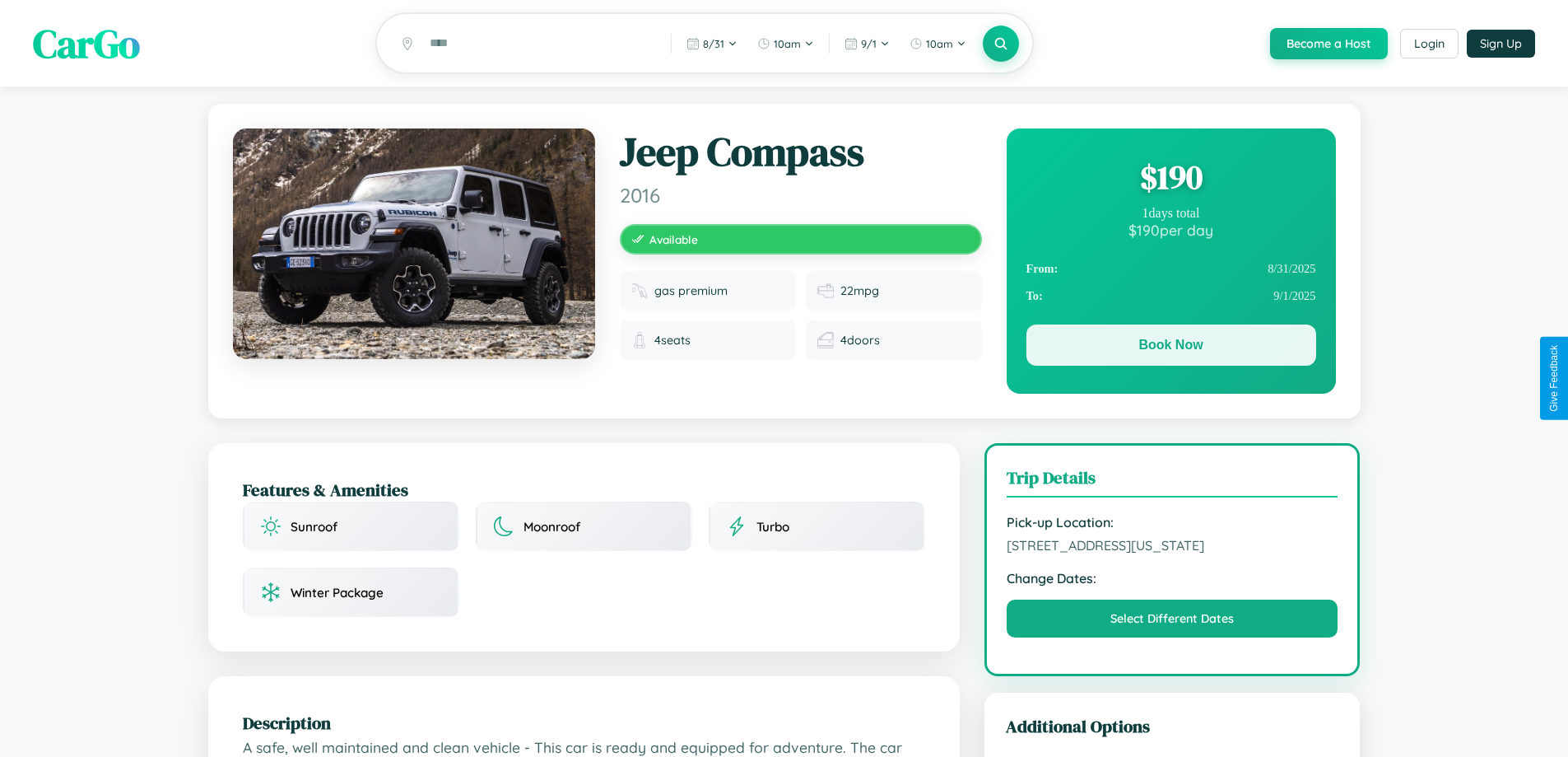
click at [1171, 348] on button "Book Now" at bounding box center [1171, 345] width 290 height 41
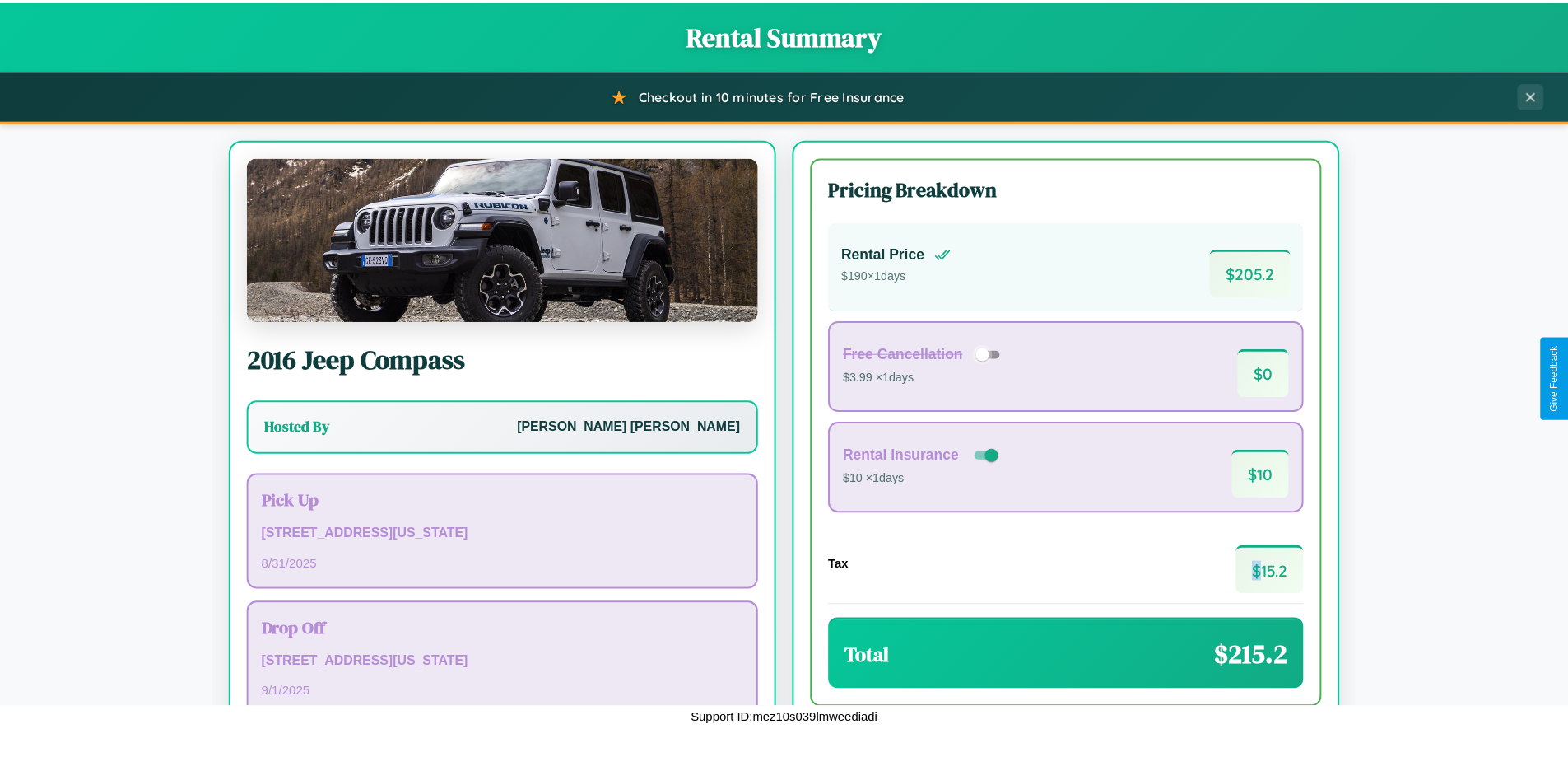
scroll to position [112, 0]
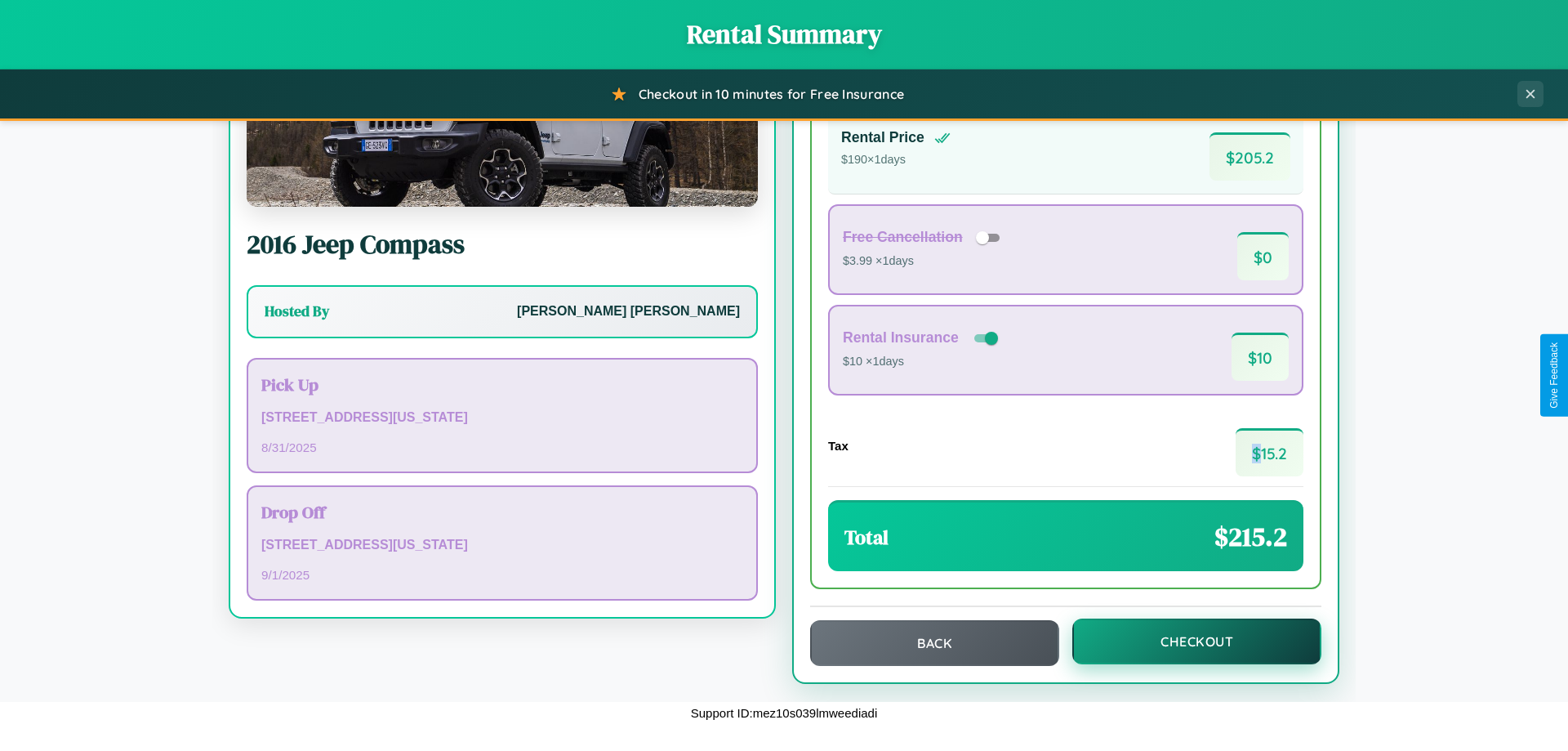
click at [1186, 641] on button "Checkout" at bounding box center [1197, 641] width 249 height 46
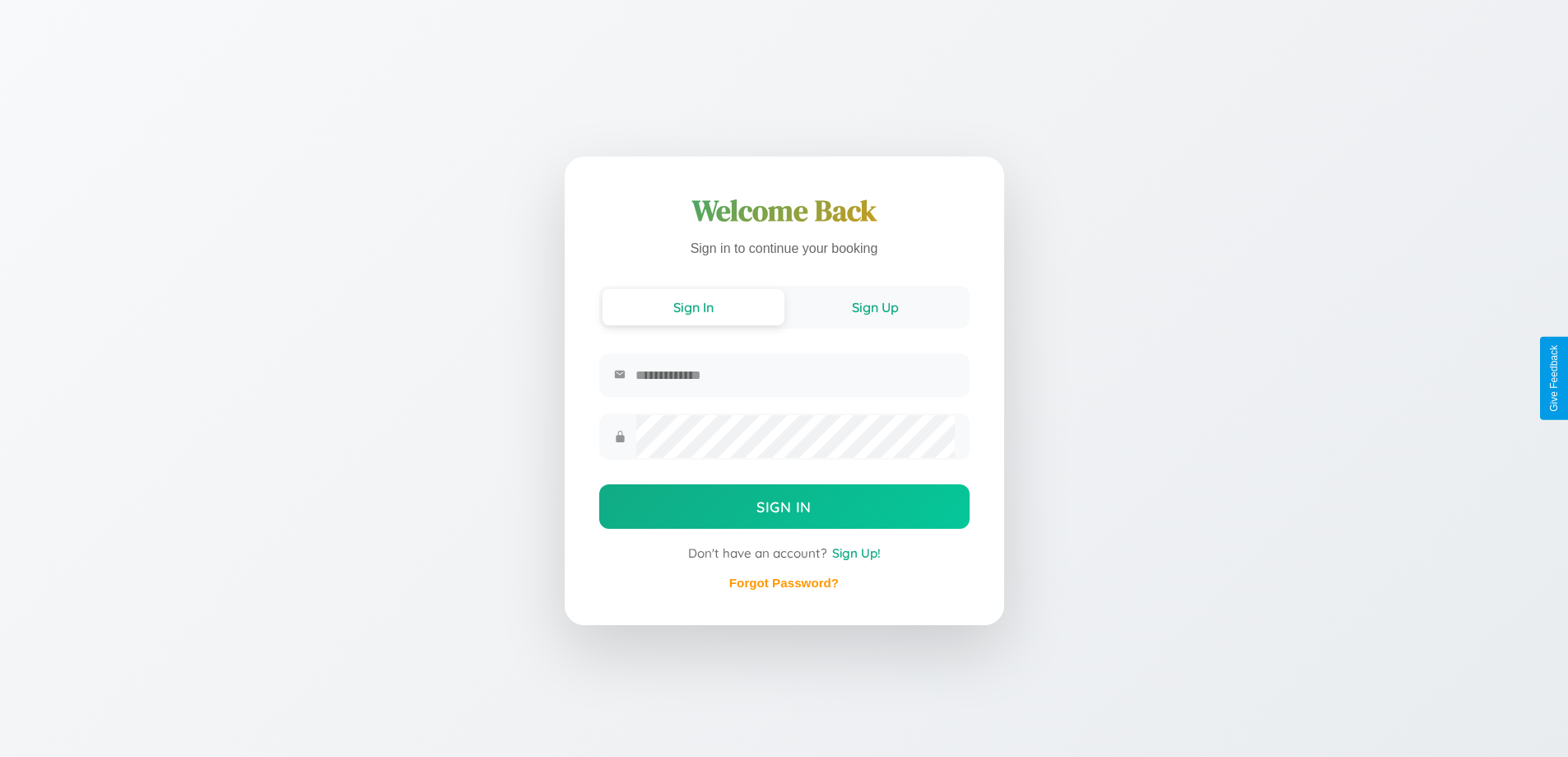
click at [875, 306] on button "Sign Up" at bounding box center [875, 307] width 182 height 36
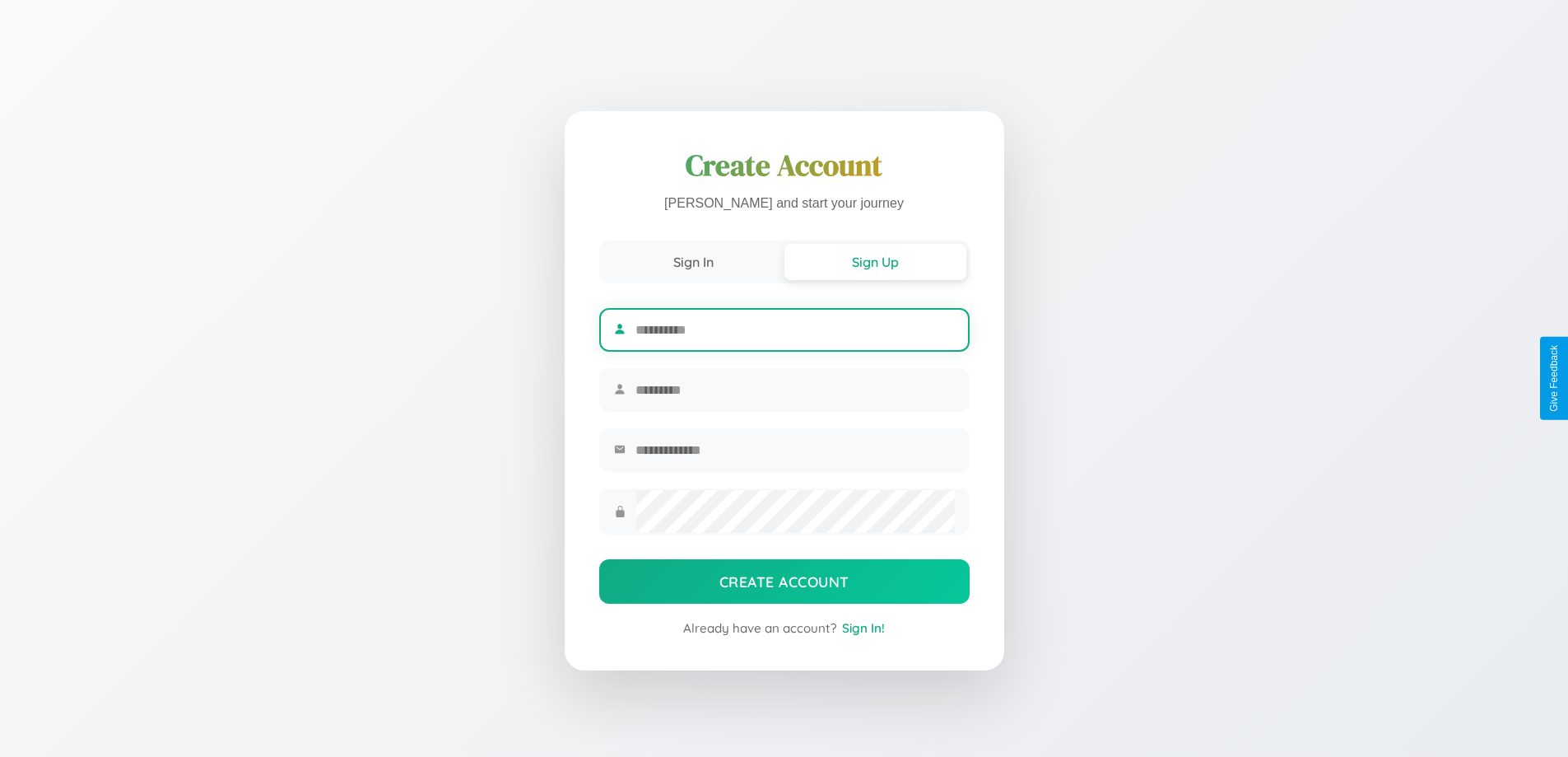
click at [794, 327] on input "text" at bounding box center [795, 329] width 318 height 40
type input "*******"
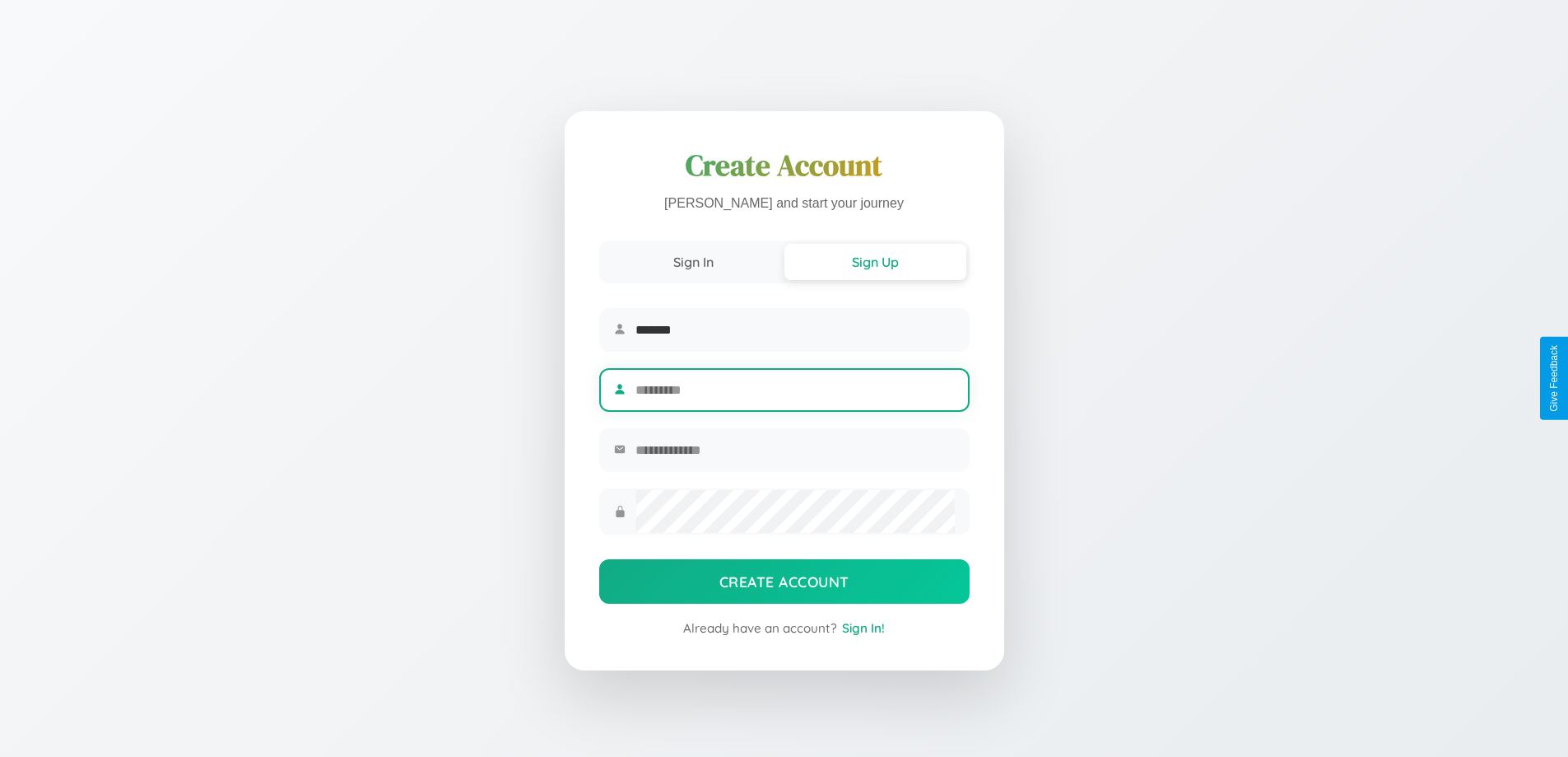
click at [794, 390] on input "text" at bounding box center [795, 389] width 318 height 40
type input "*****"
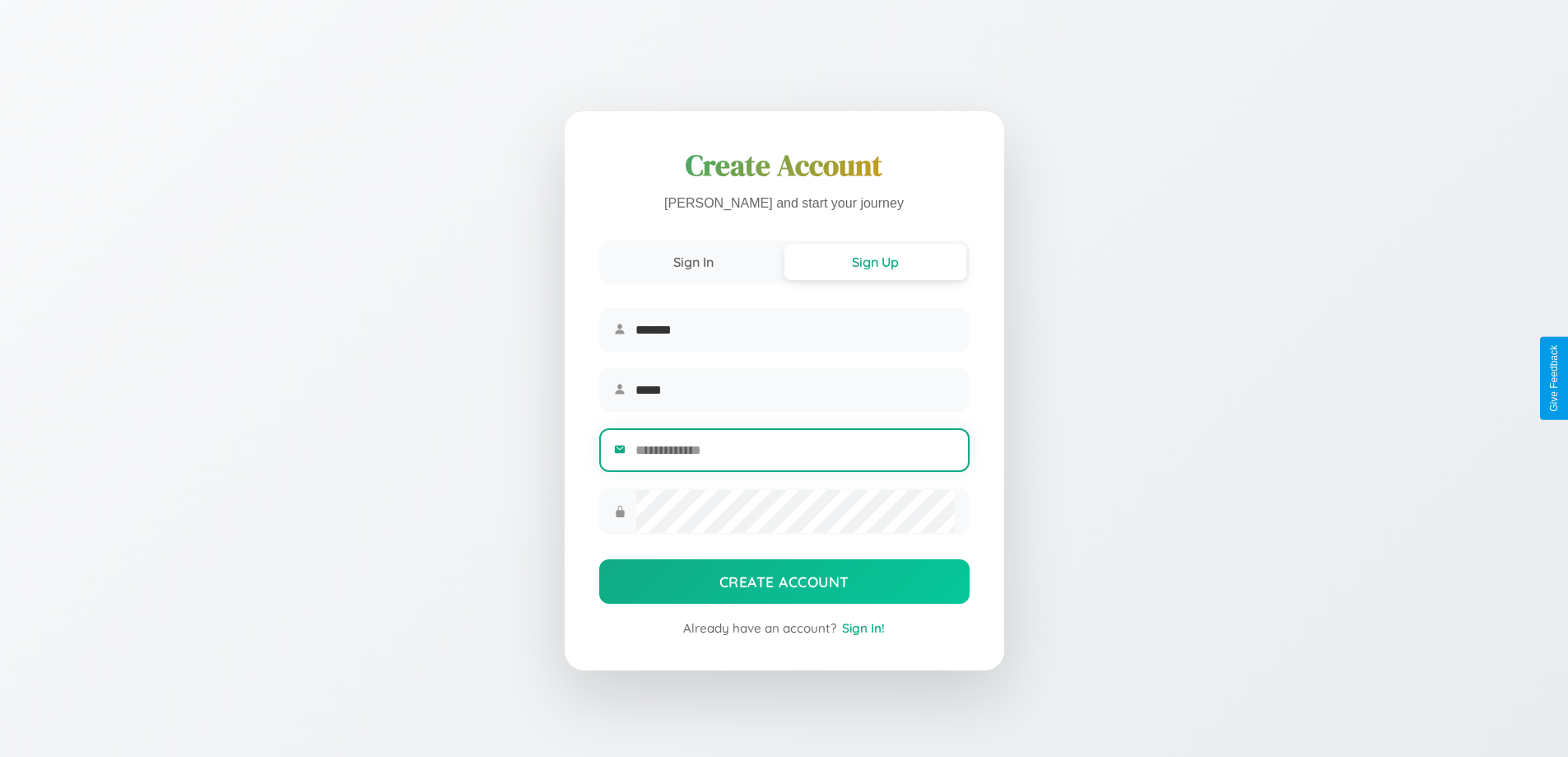
click at [794, 452] on input "email" at bounding box center [795, 449] width 318 height 40
type input "**********"
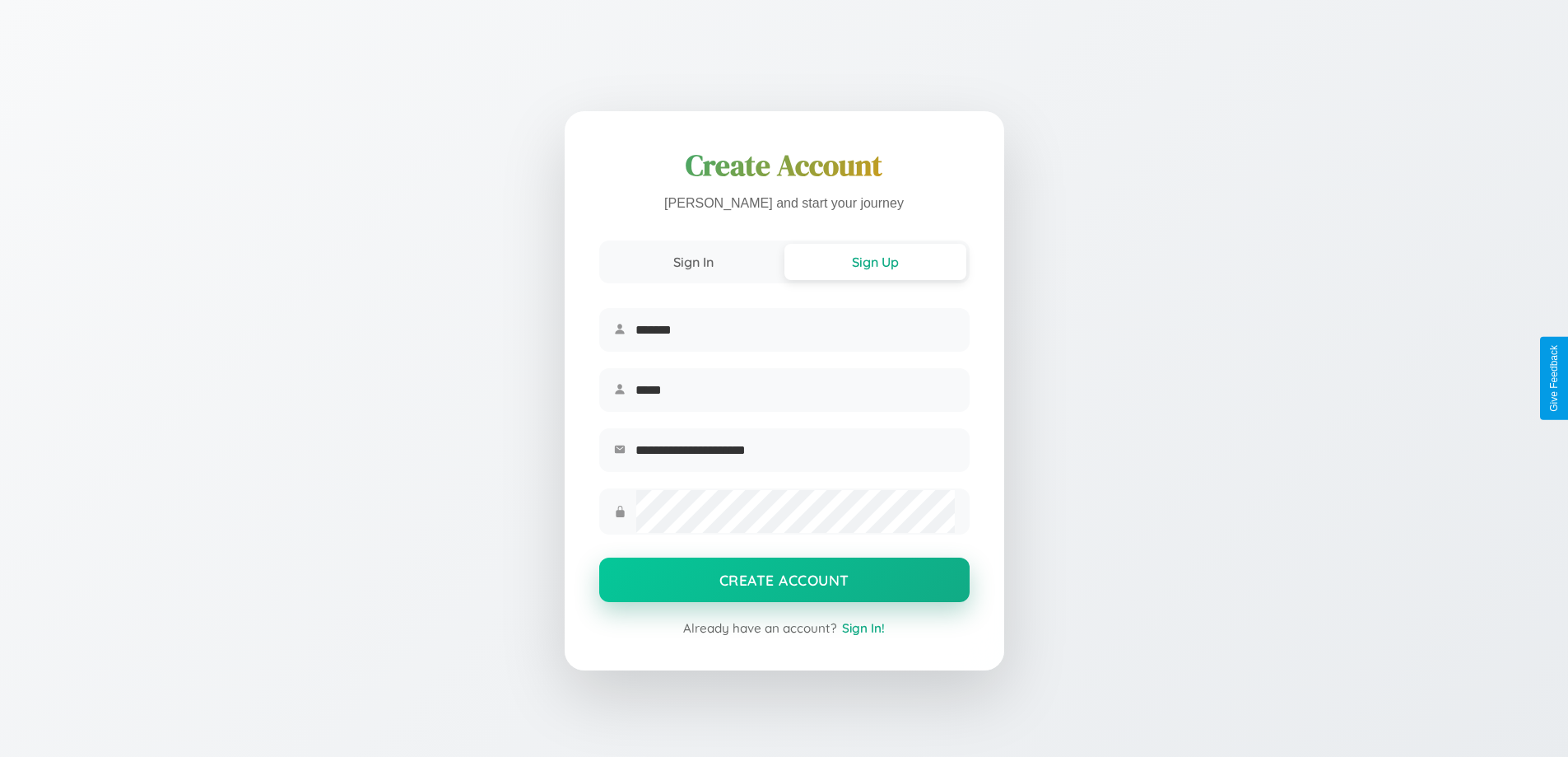
click at [783, 584] on button "Create Account" at bounding box center [784, 580] width 370 height 45
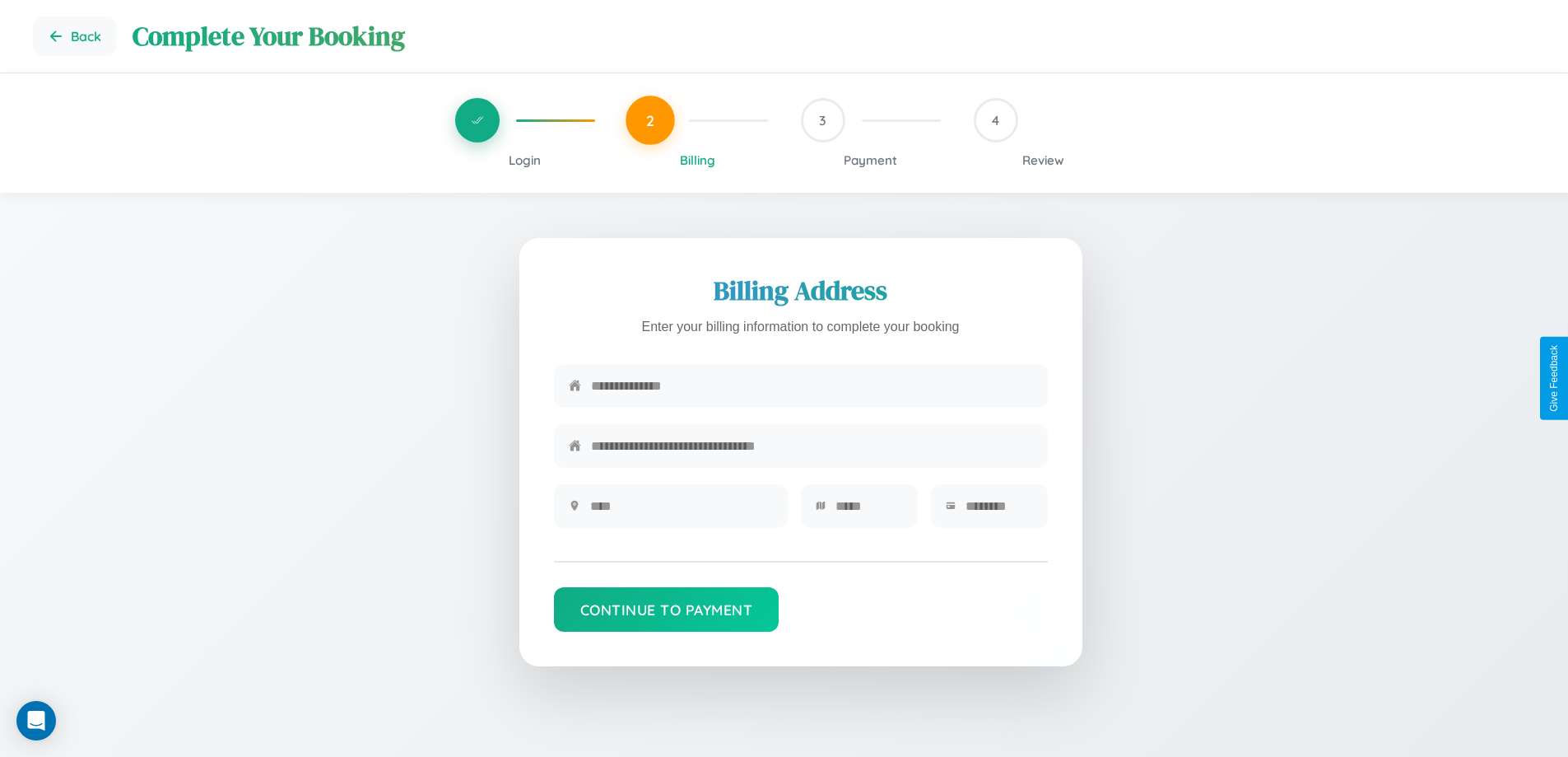
click at [811, 386] on input "text" at bounding box center [811, 385] width 442 height 40
type input "**********"
click at [681, 511] on input "text" at bounding box center [681, 505] width 183 height 40
type input "********"
click at [868, 511] on input "text" at bounding box center [869, 505] width 67 height 40
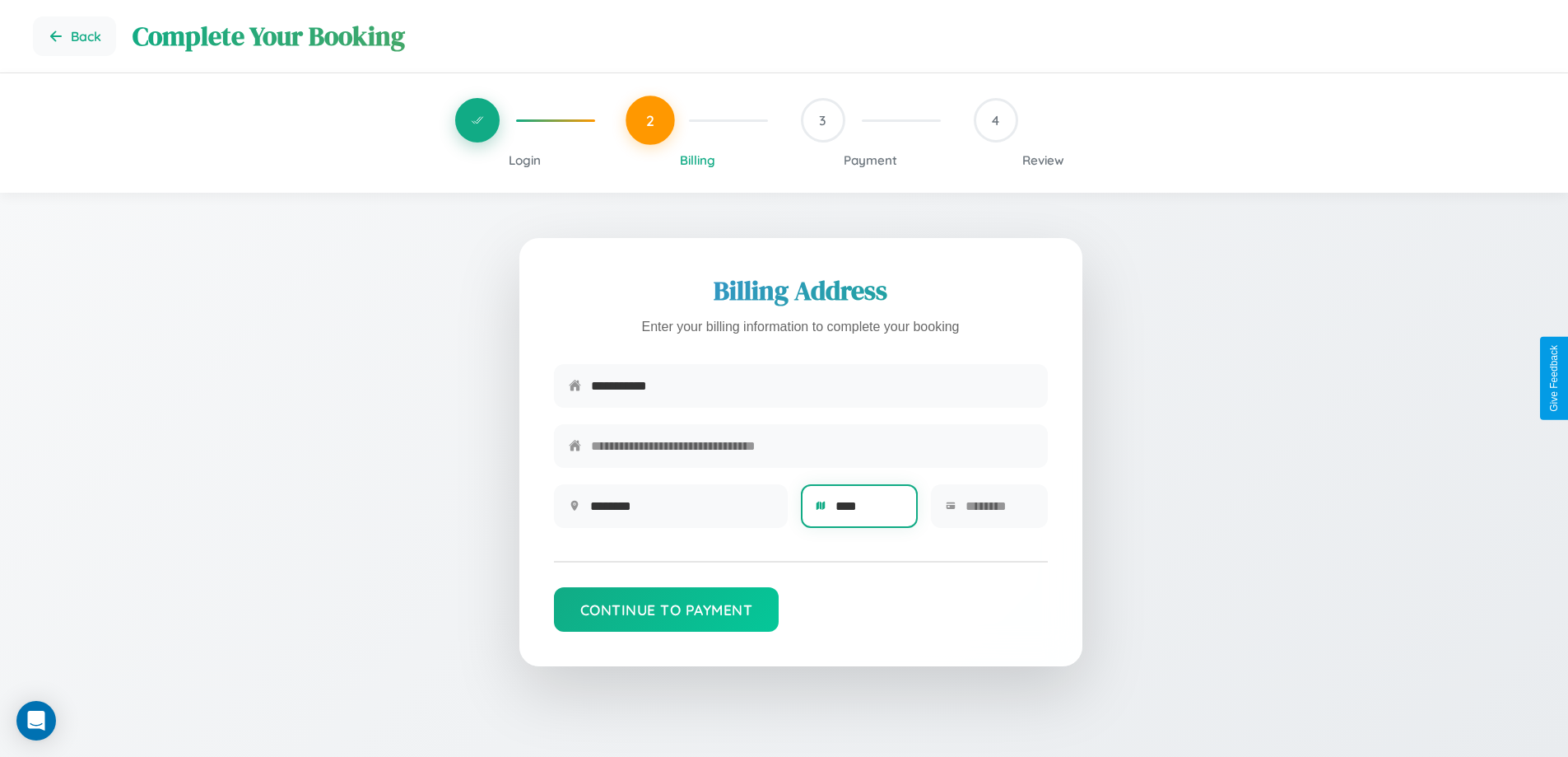
type input "****"
click at [998, 511] on input "text" at bounding box center [999, 505] width 67 height 40
type input "*****"
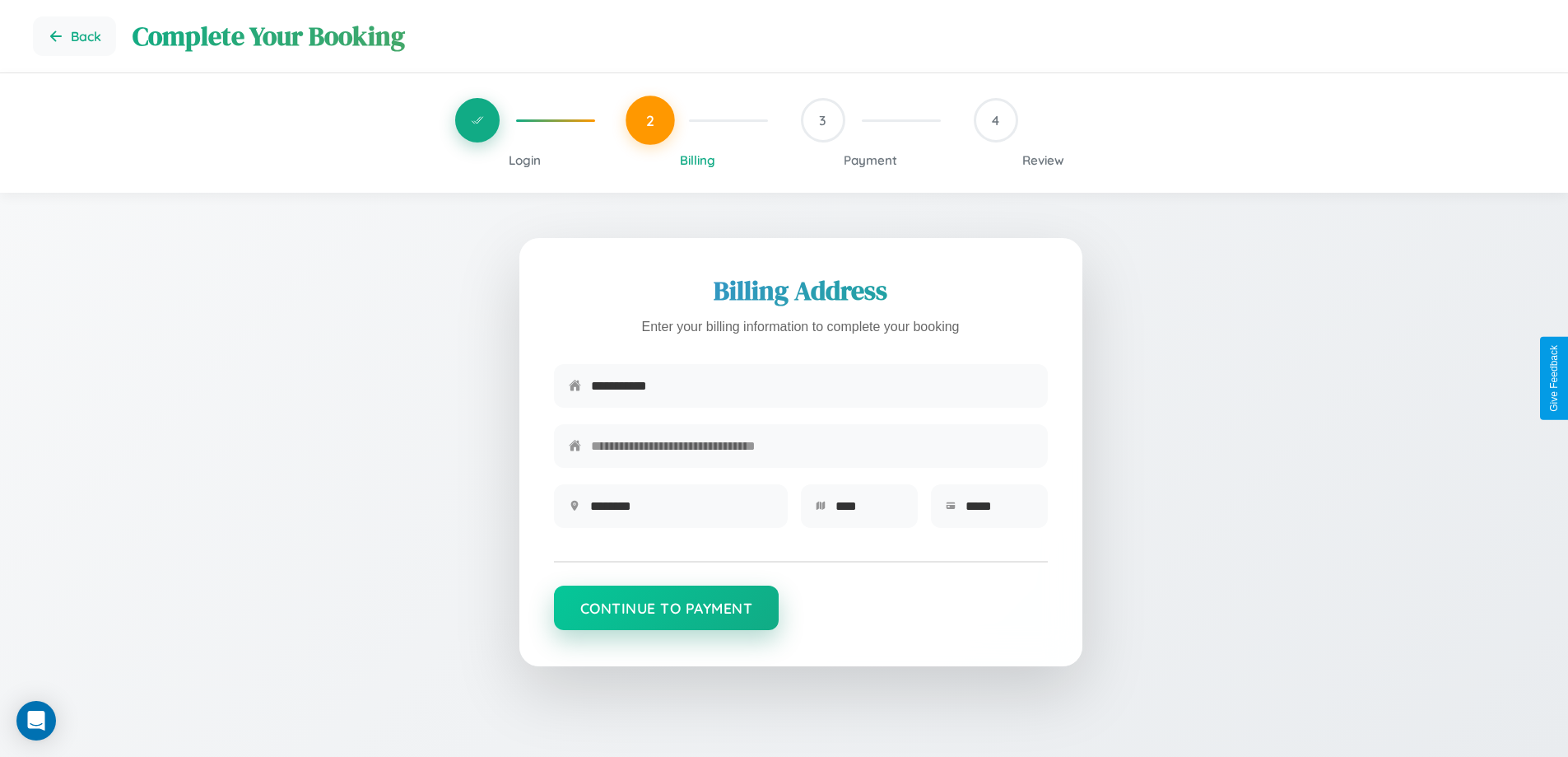
click at [666, 615] on button "Continue to Payment" at bounding box center [666, 608] width 226 height 45
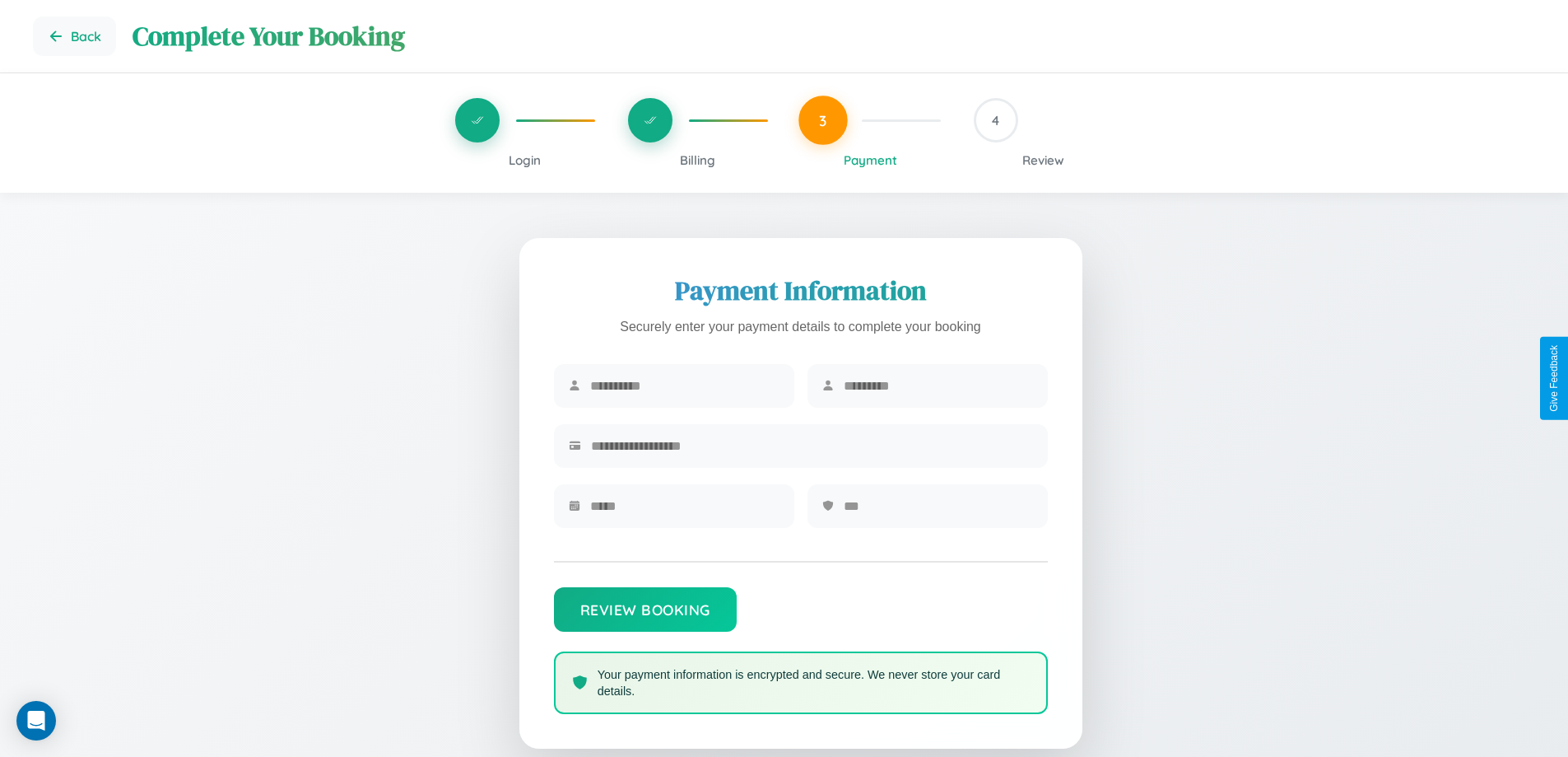
click at [683, 386] on input "text" at bounding box center [684, 385] width 189 height 40
type input "******"
click at [937, 386] on input "text" at bounding box center [938, 385] width 189 height 40
type input "*****"
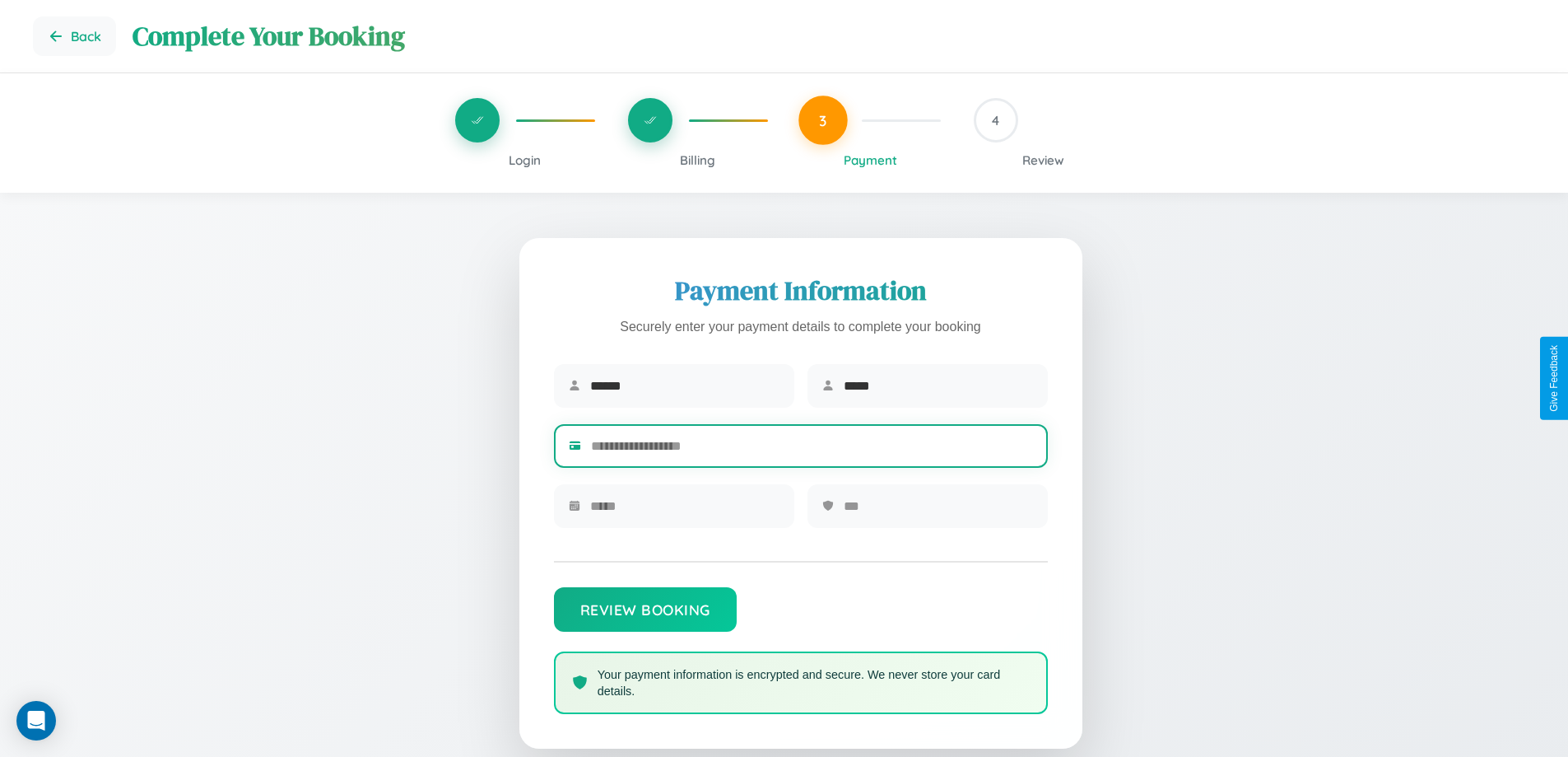
click at [811, 448] on input "text" at bounding box center [811, 445] width 442 height 40
type input "**********"
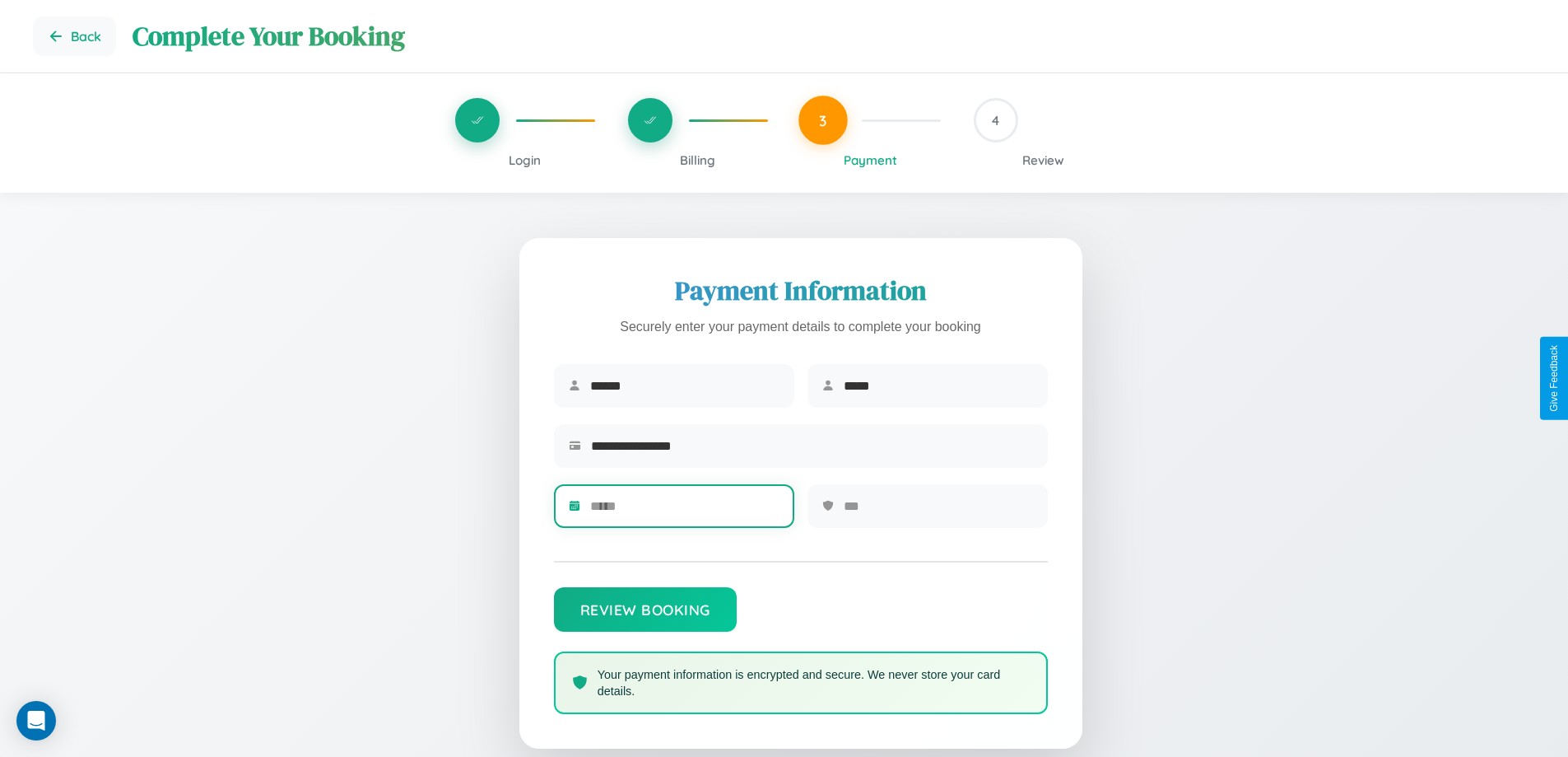
click at [683, 511] on input "text" at bounding box center [684, 505] width 189 height 40
type input "*****"
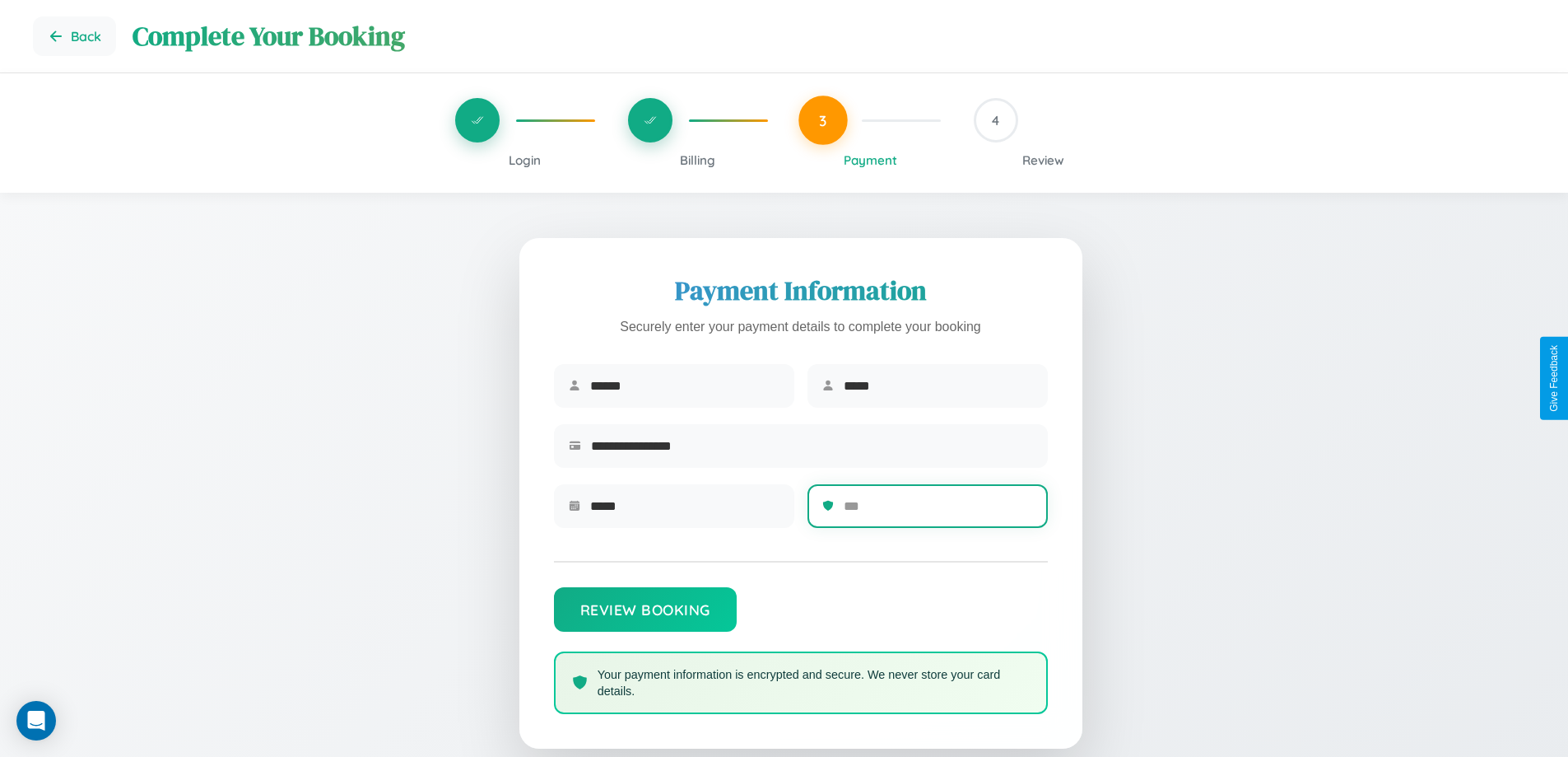
click at [937, 511] on input "text" at bounding box center [938, 505] width 189 height 40
type input "***"
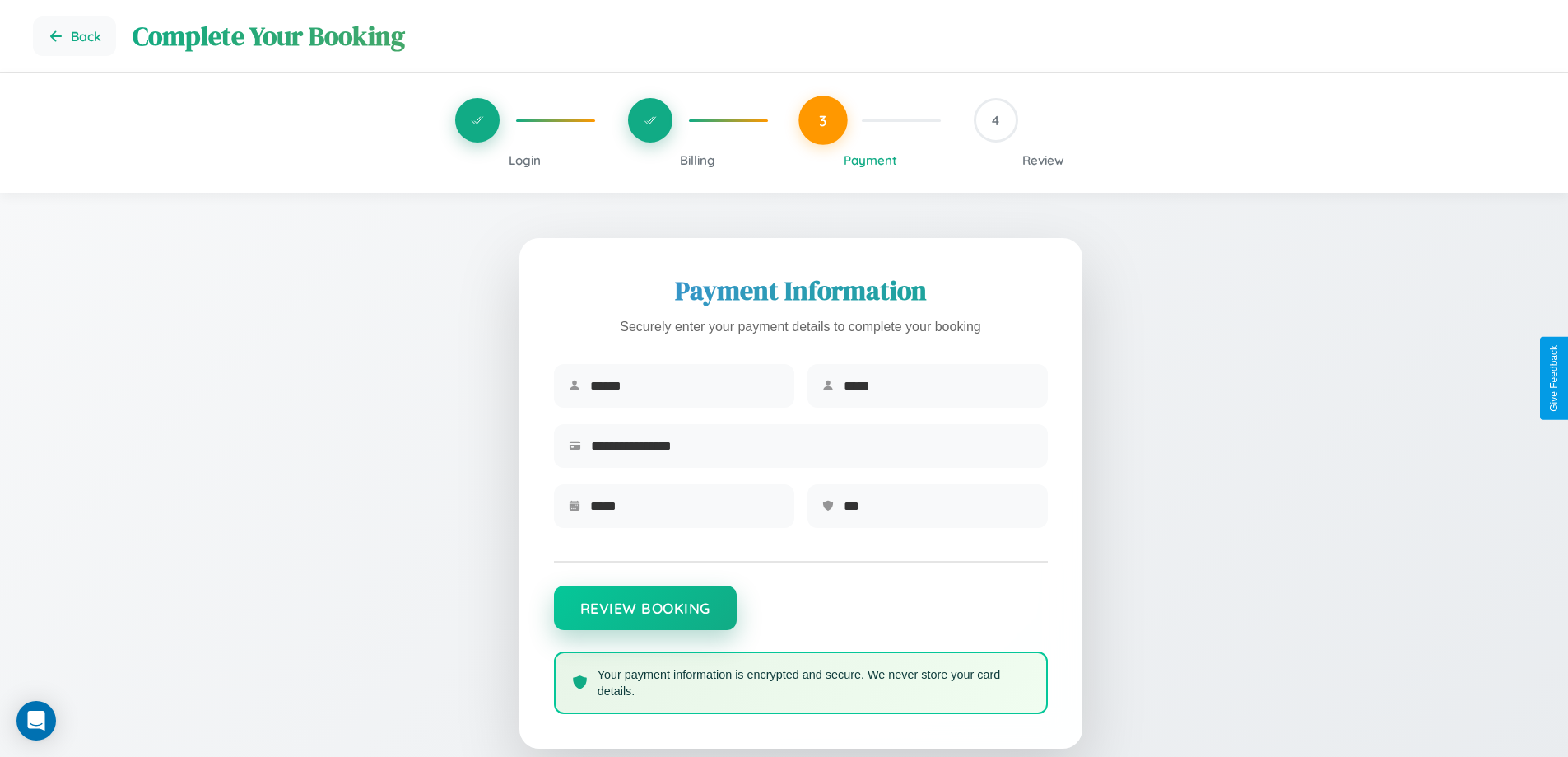
click at [644, 615] on button "Review Booking" at bounding box center [644, 608] width 183 height 45
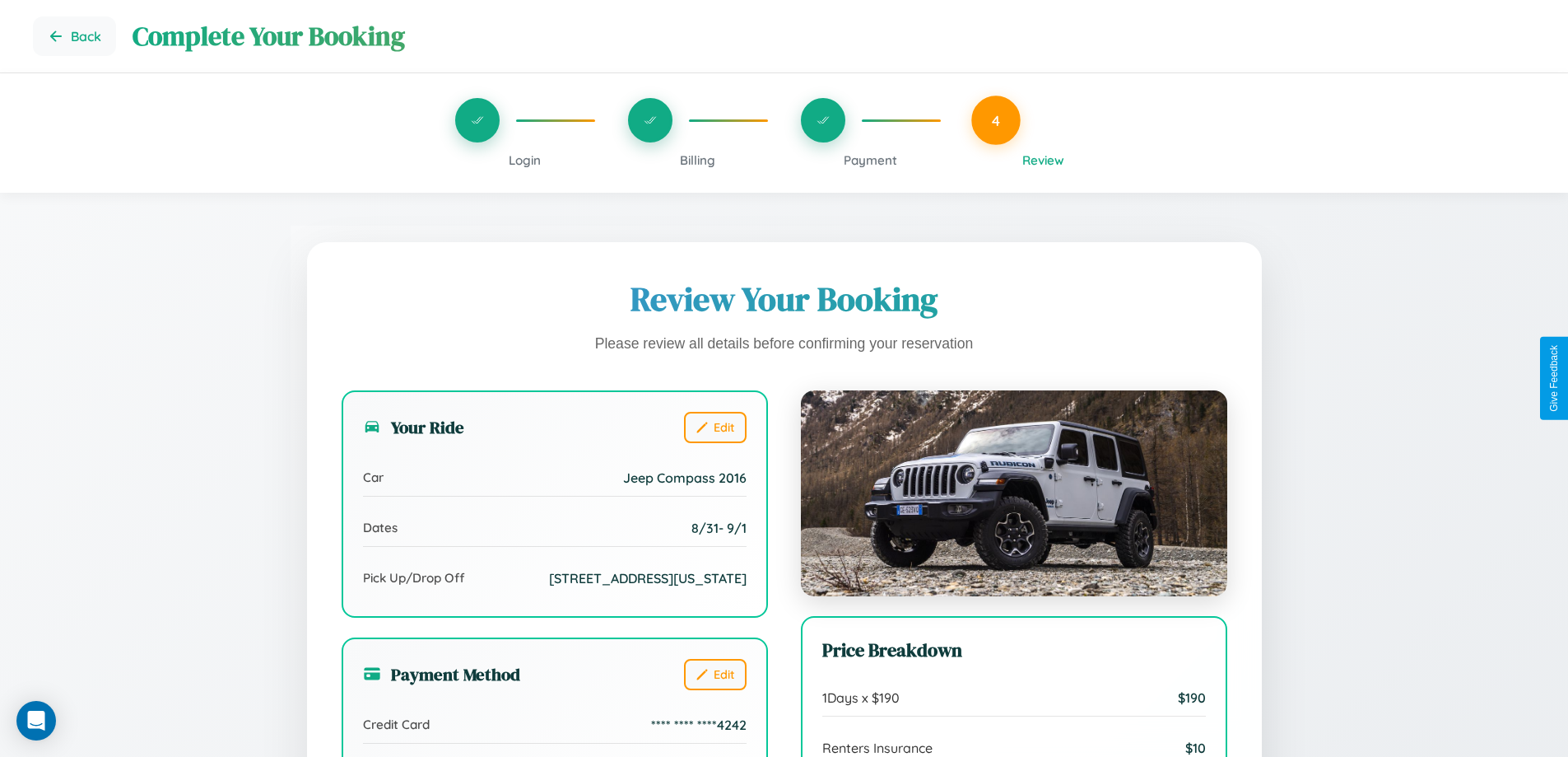
scroll to position [453, 0]
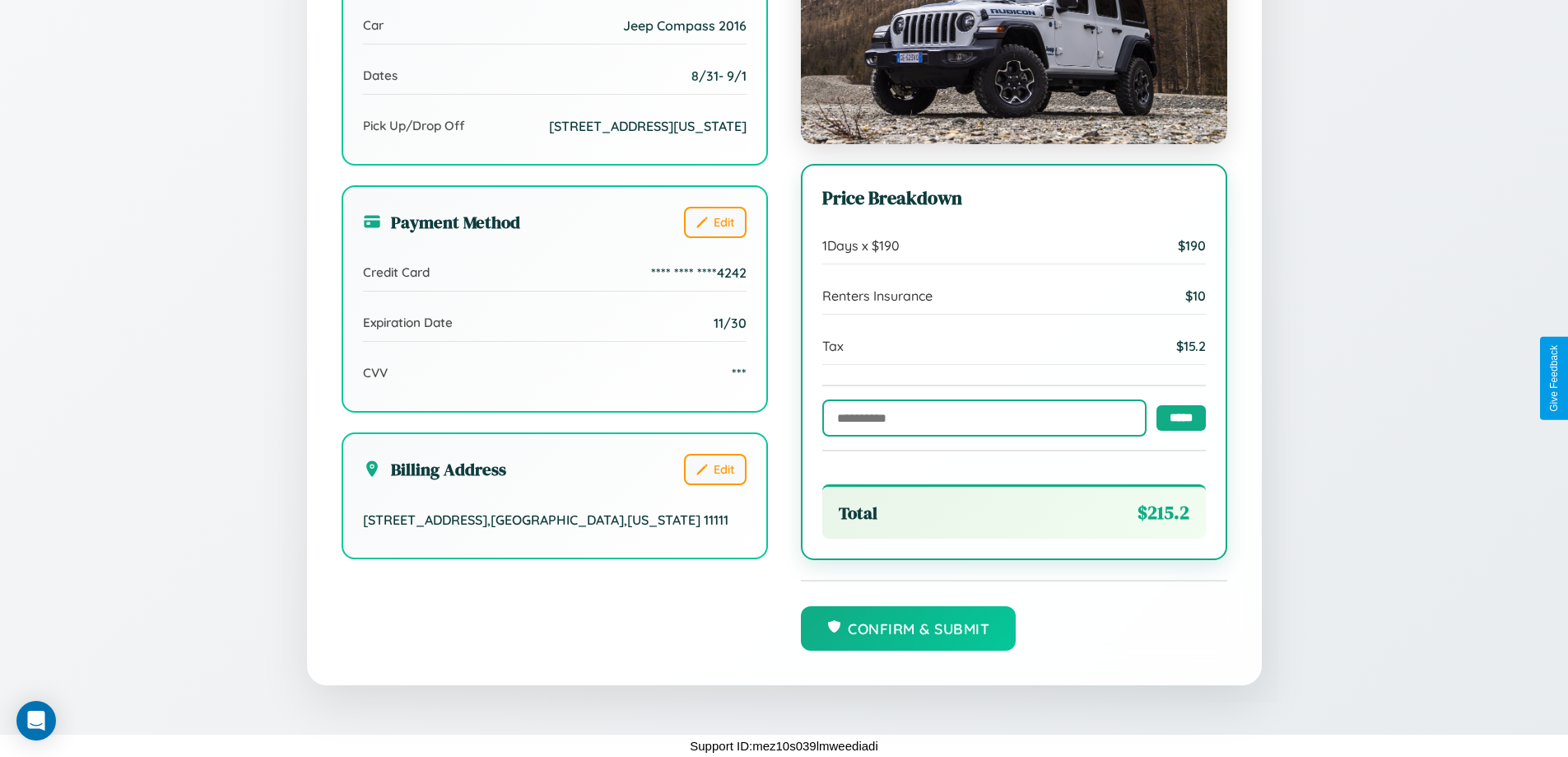
click at [979, 416] on input "text" at bounding box center [984, 418] width 324 height 37
type input "**********"
click at [1176, 416] on input "*****" at bounding box center [1180, 417] width 50 height 25
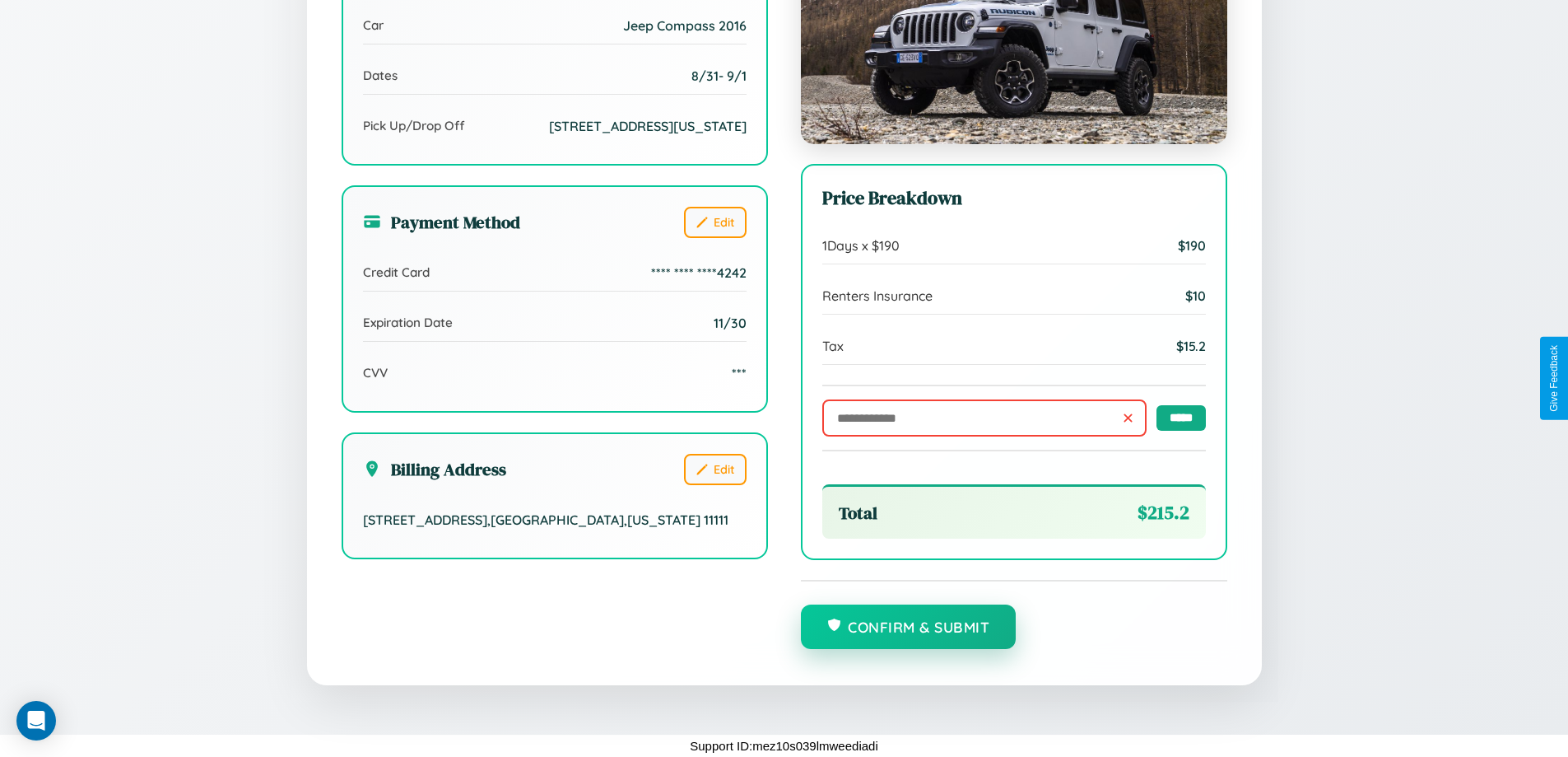
click at [908, 627] on button "Confirm & Submit" at bounding box center [908, 627] width 216 height 45
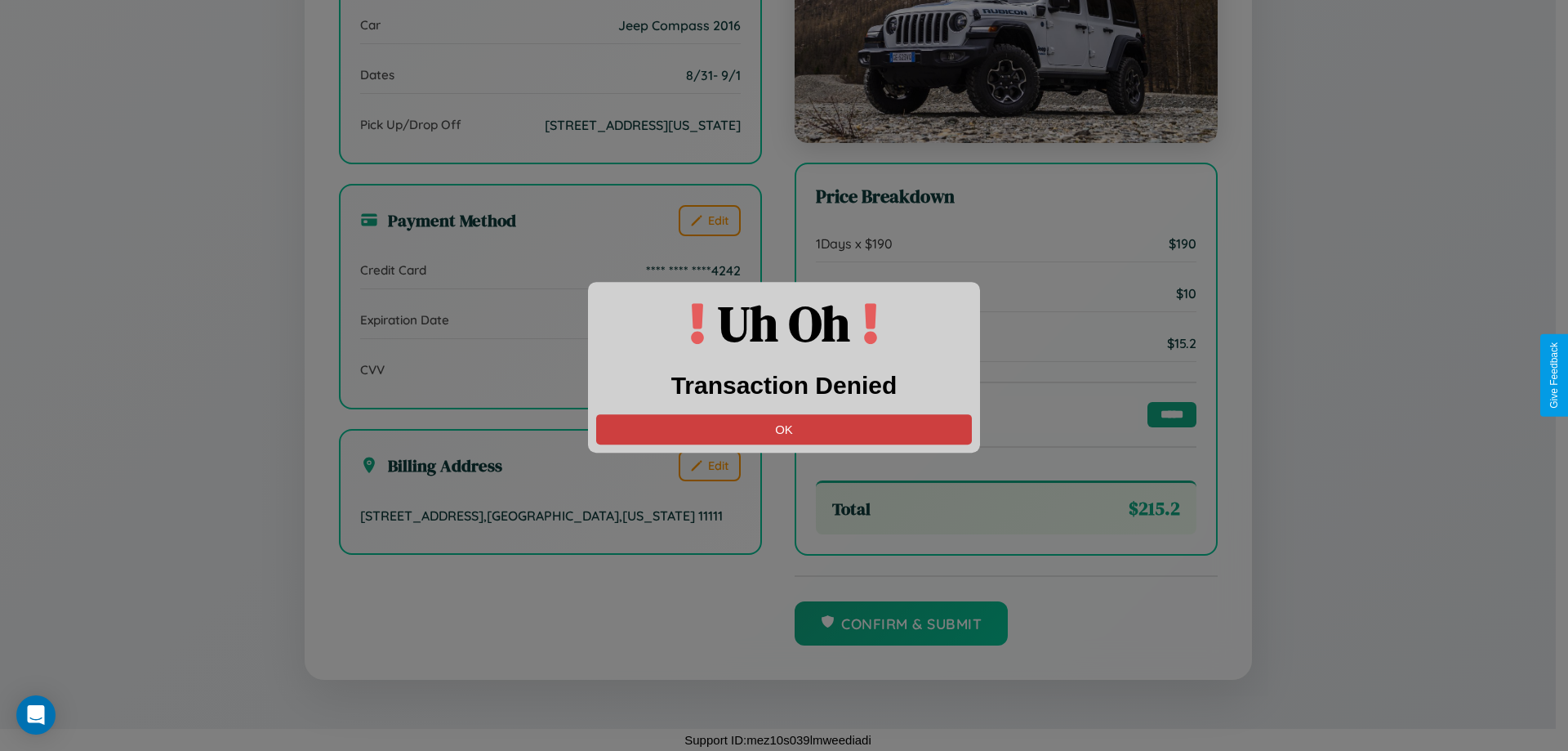
click at [784, 429] on button "OK" at bounding box center [784, 428] width 376 height 30
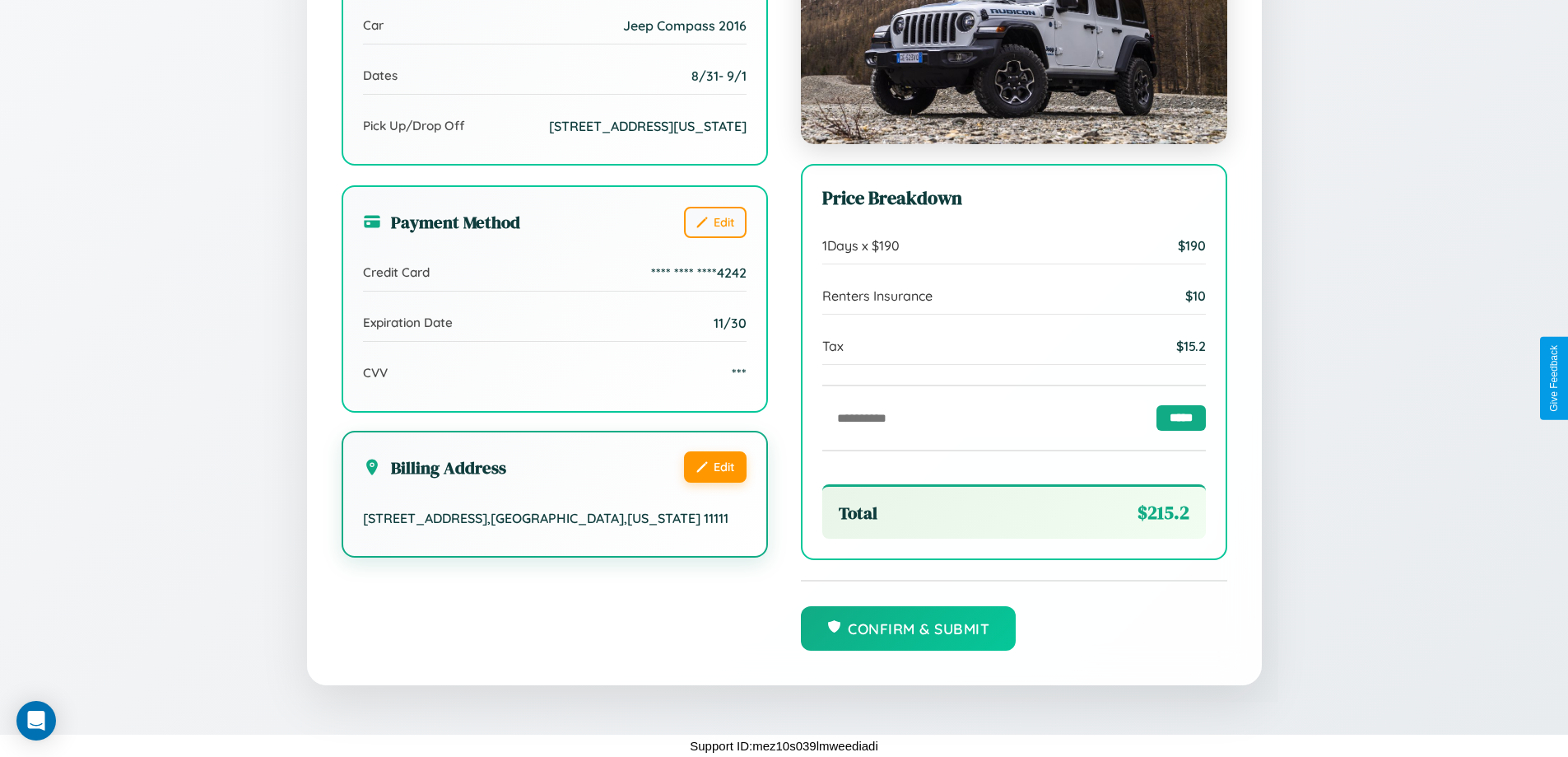
click at [715, 483] on button "Edit" at bounding box center [715, 467] width 62 height 31
click at [715, 481] on button "Edit" at bounding box center [715, 467] width 62 height 31
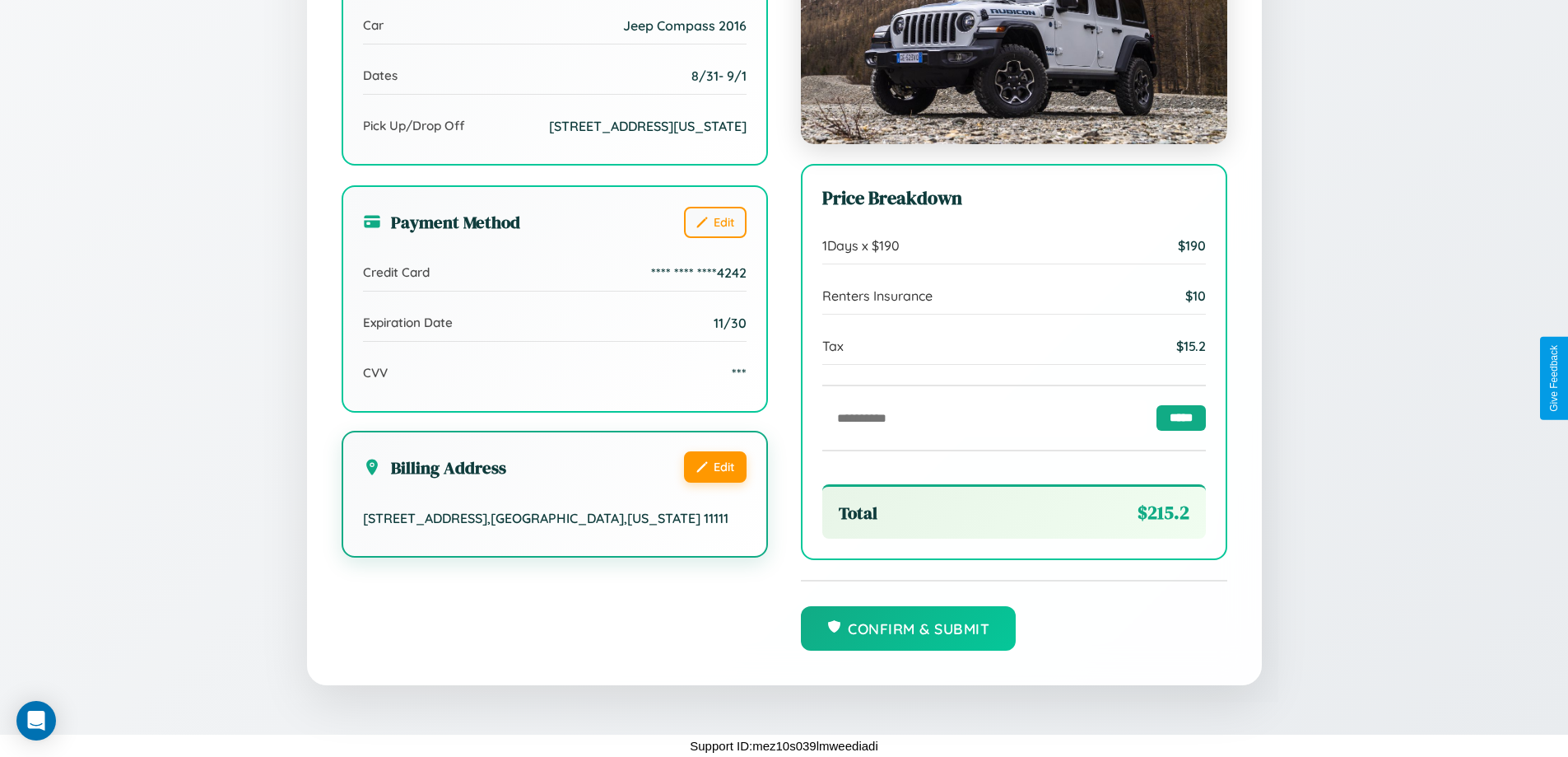
click at [715, 481] on button "Edit" at bounding box center [715, 467] width 62 height 31
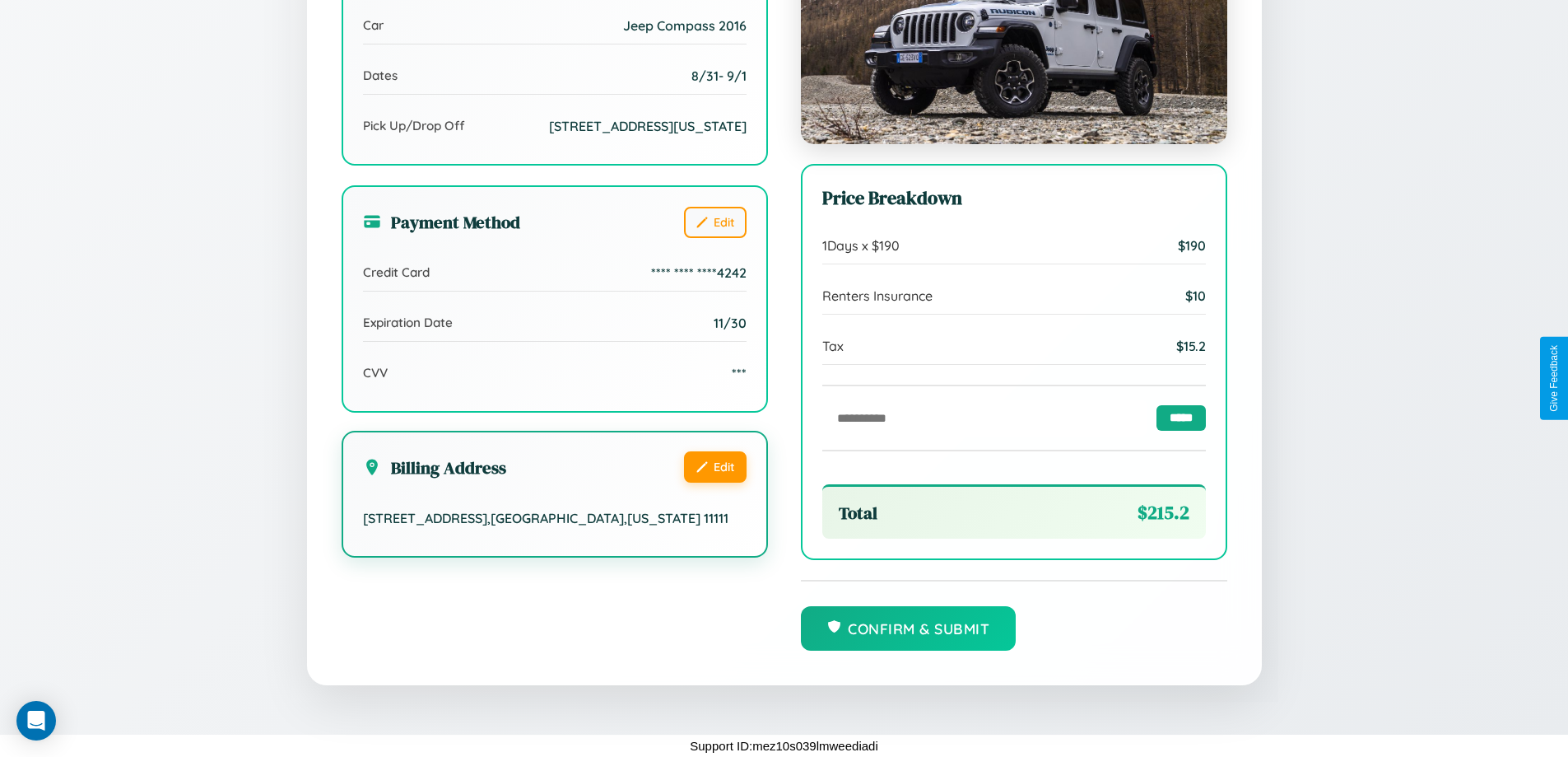
click at [715, 481] on button "Edit" at bounding box center [715, 467] width 62 height 31
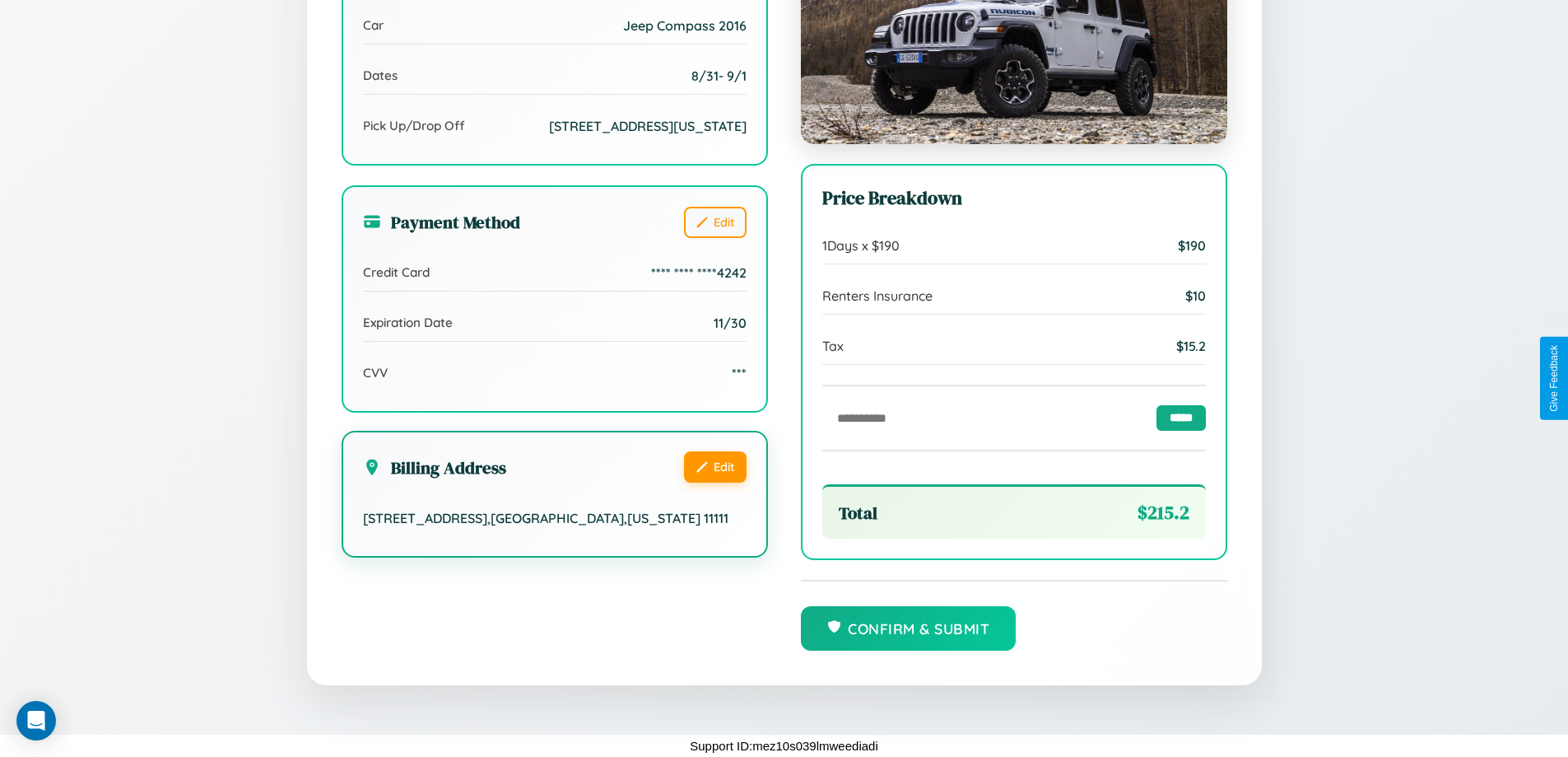
click at [715, 481] on button "Edit" at bounding box center [715, 467] width 62 height 31
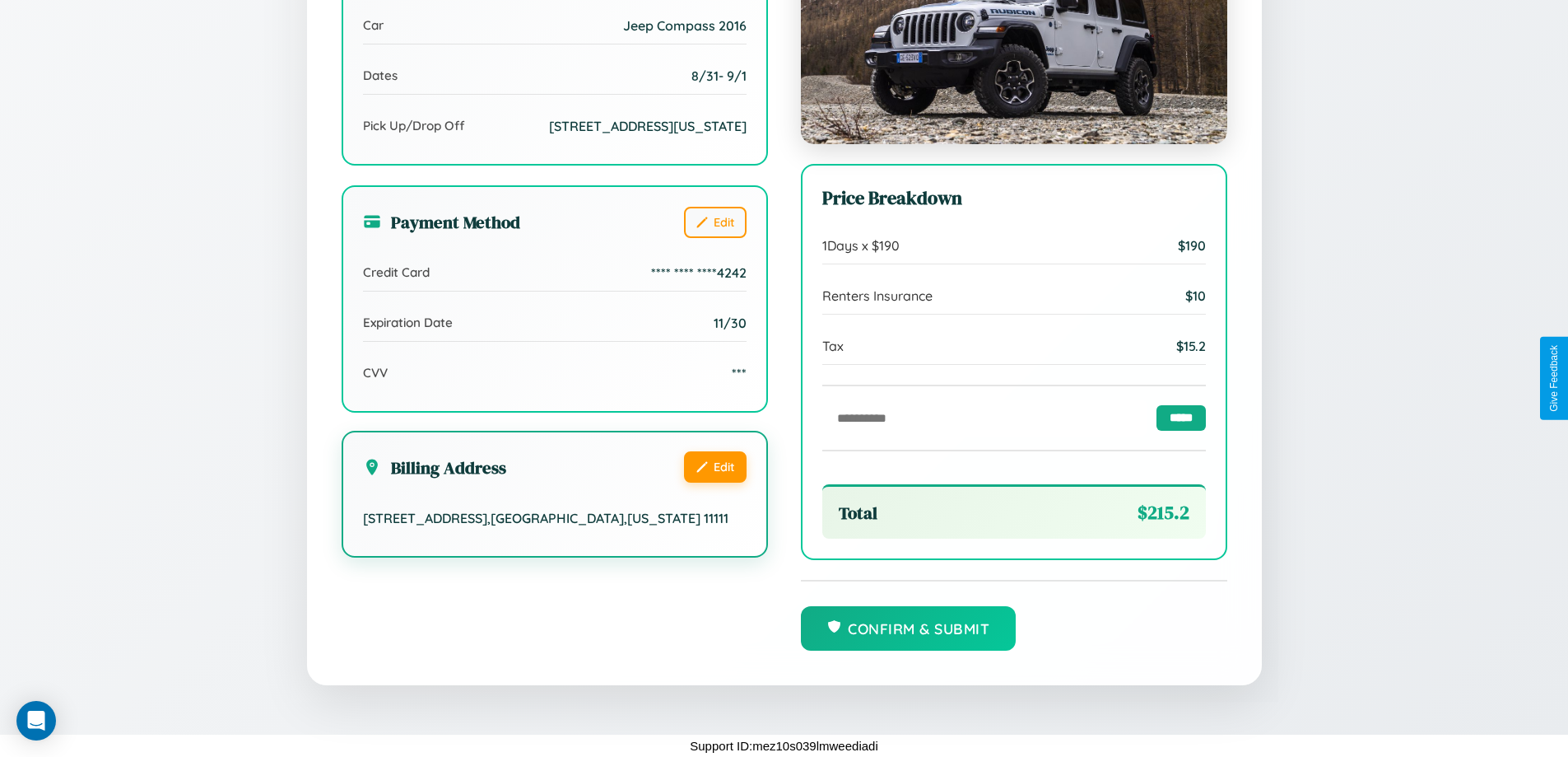
click at [715, 481] on button "Edit" at bounding box center [715, 467] width 62 height 31
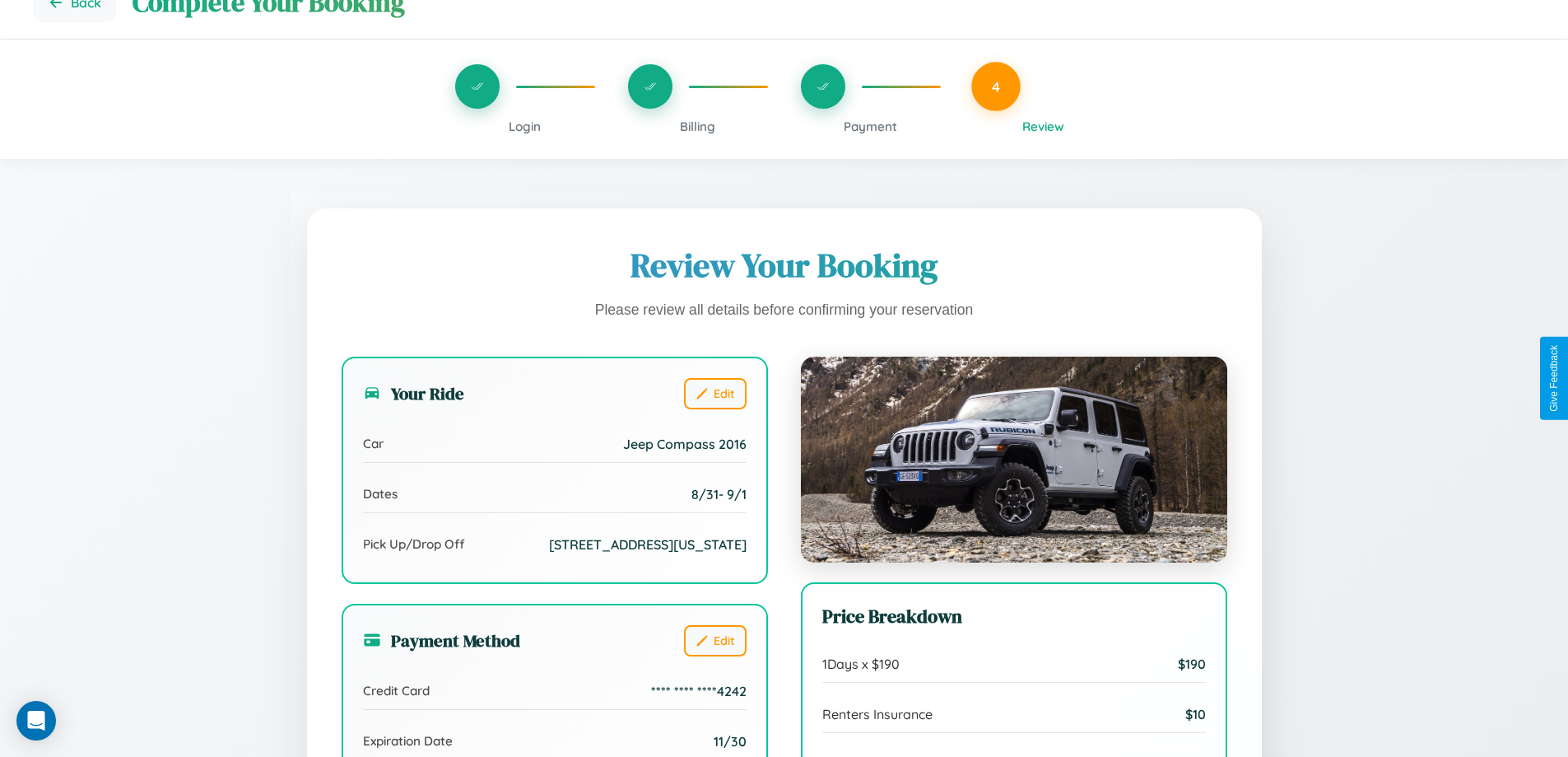
scroll to position [0, 0]
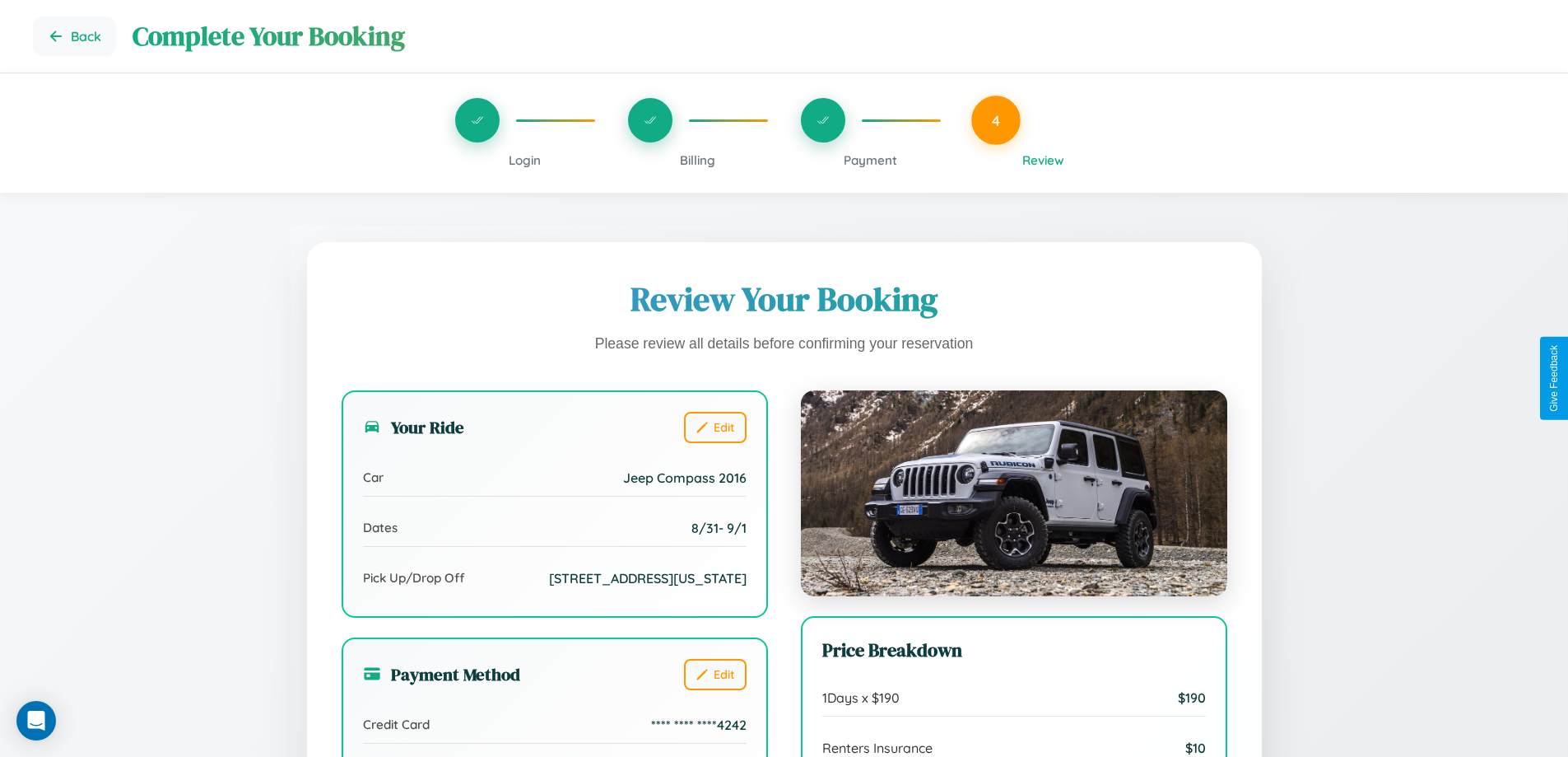
click at [697, 160] on span "Billing" at bounding box center [697, 160] width 35 height 16
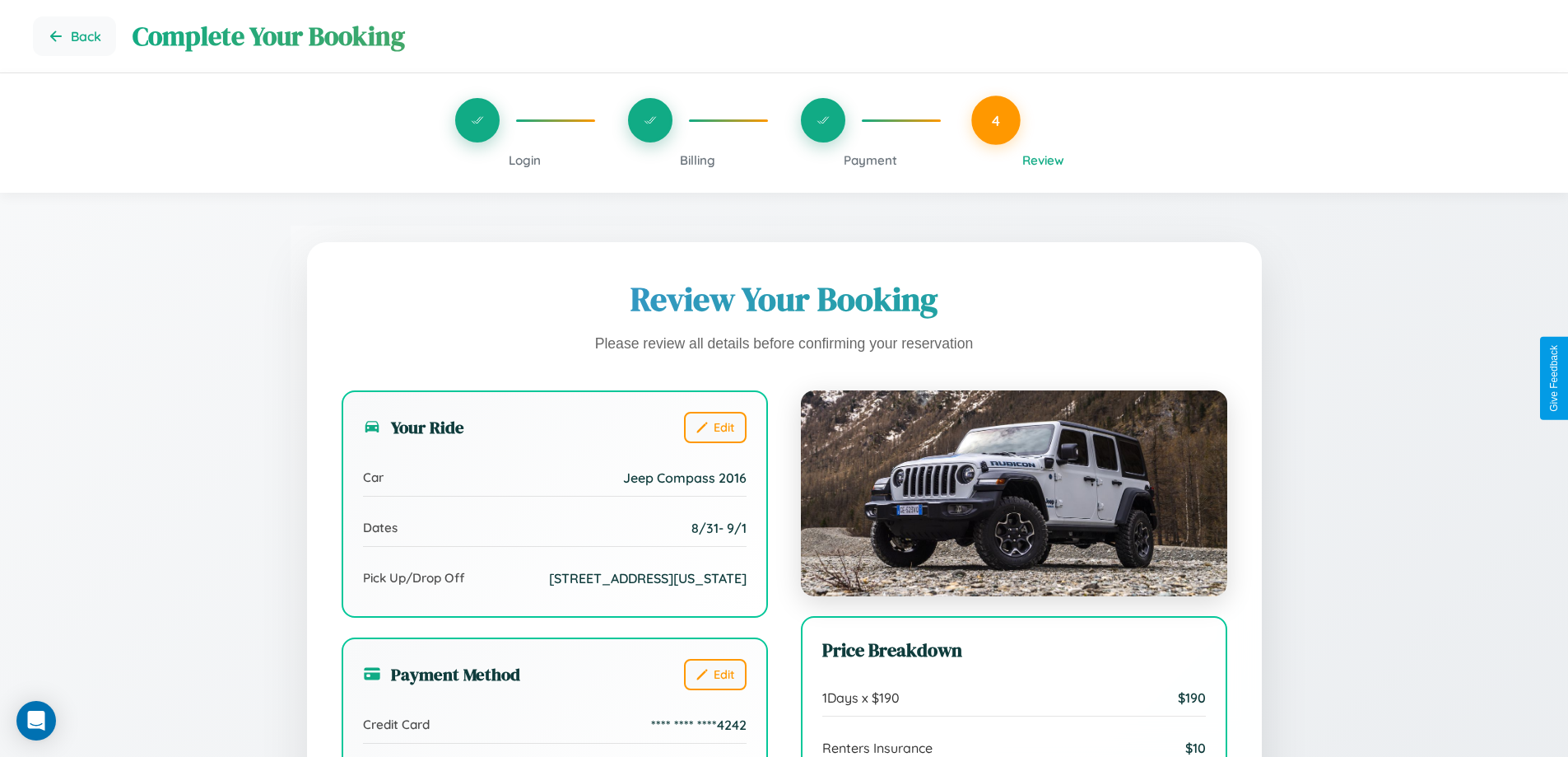
click at [697, 160] on span "Billing" at bounding box center [697, 160] width 35 height 16
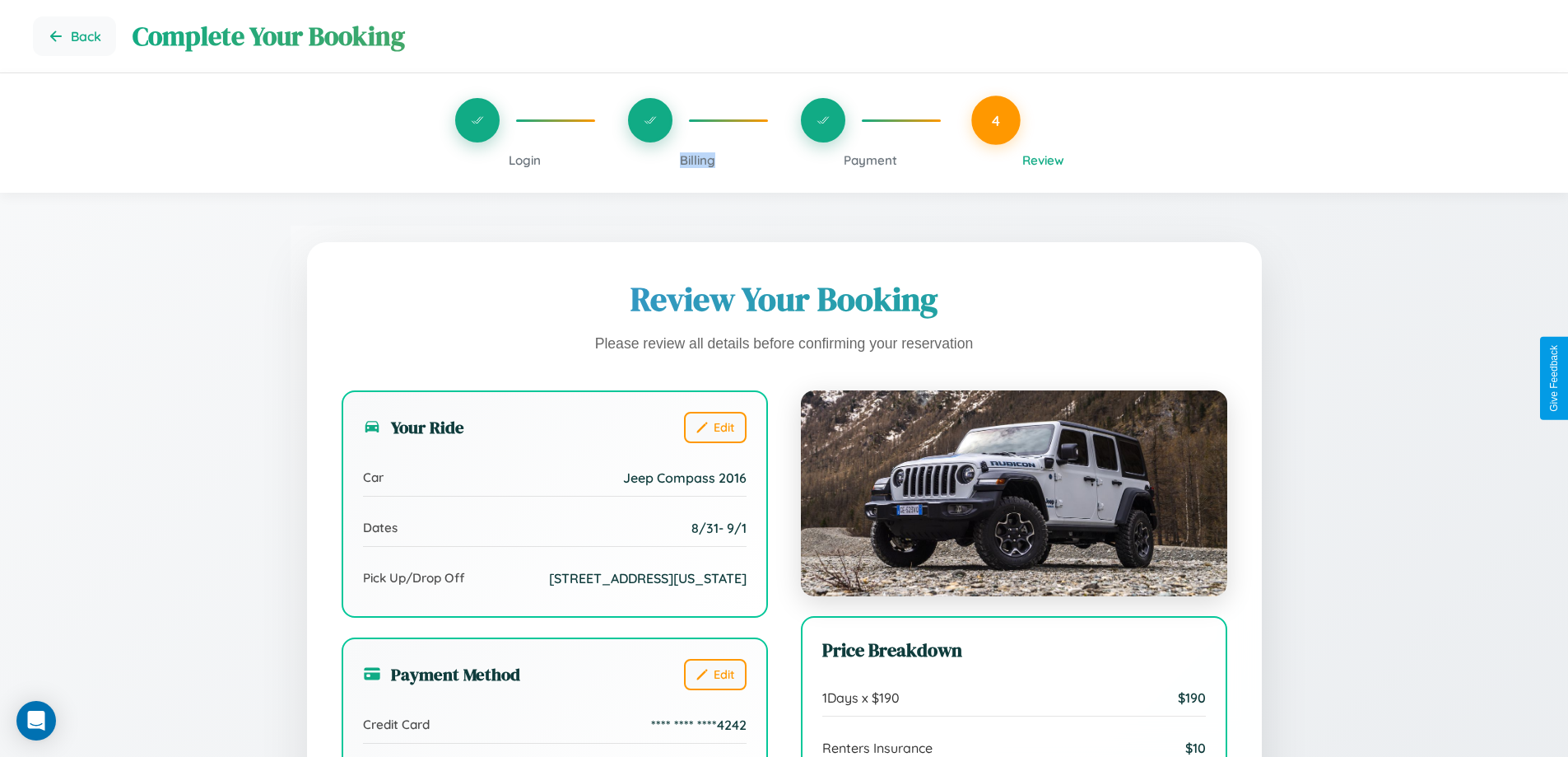
click at [697, 160] on span "Billing" at bounding box center [697, 160] width 35 height 16
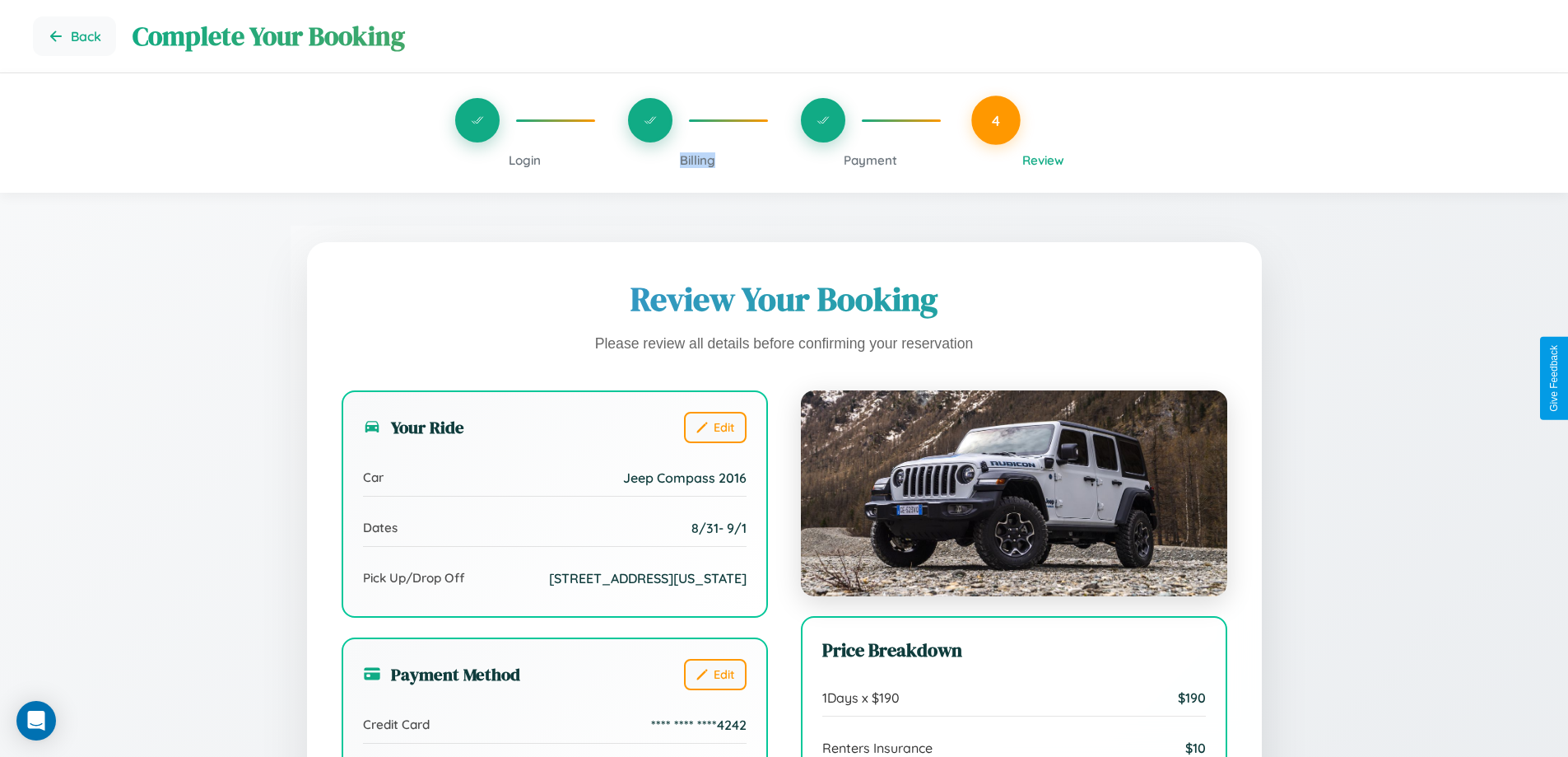
click at [697, 160] on span "Billing" at bounding box center [697, 160] width 35 height 16
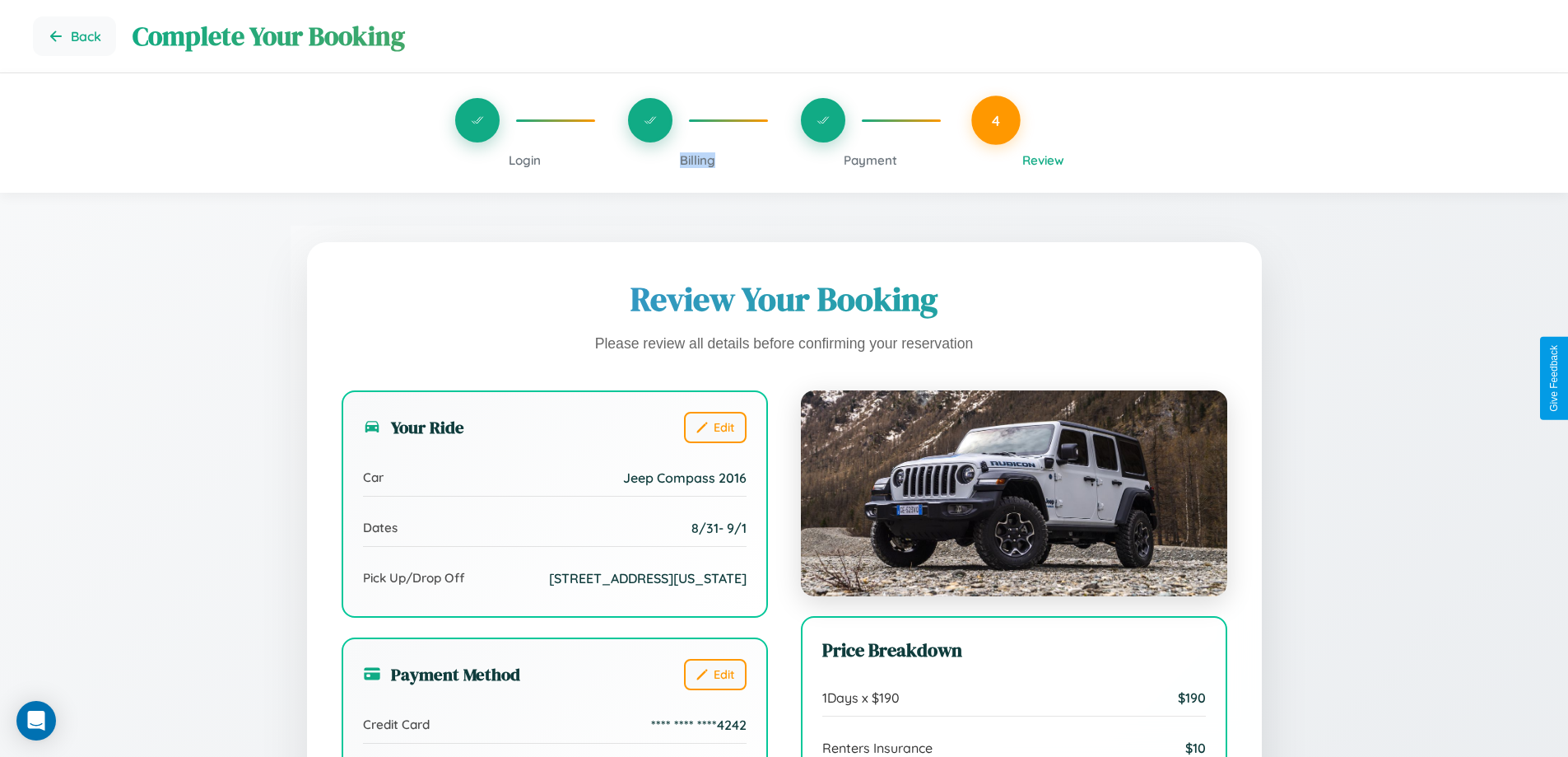
click at [697, 160] on span "Billing" at bounding box center [697, 160] width 35 height 16
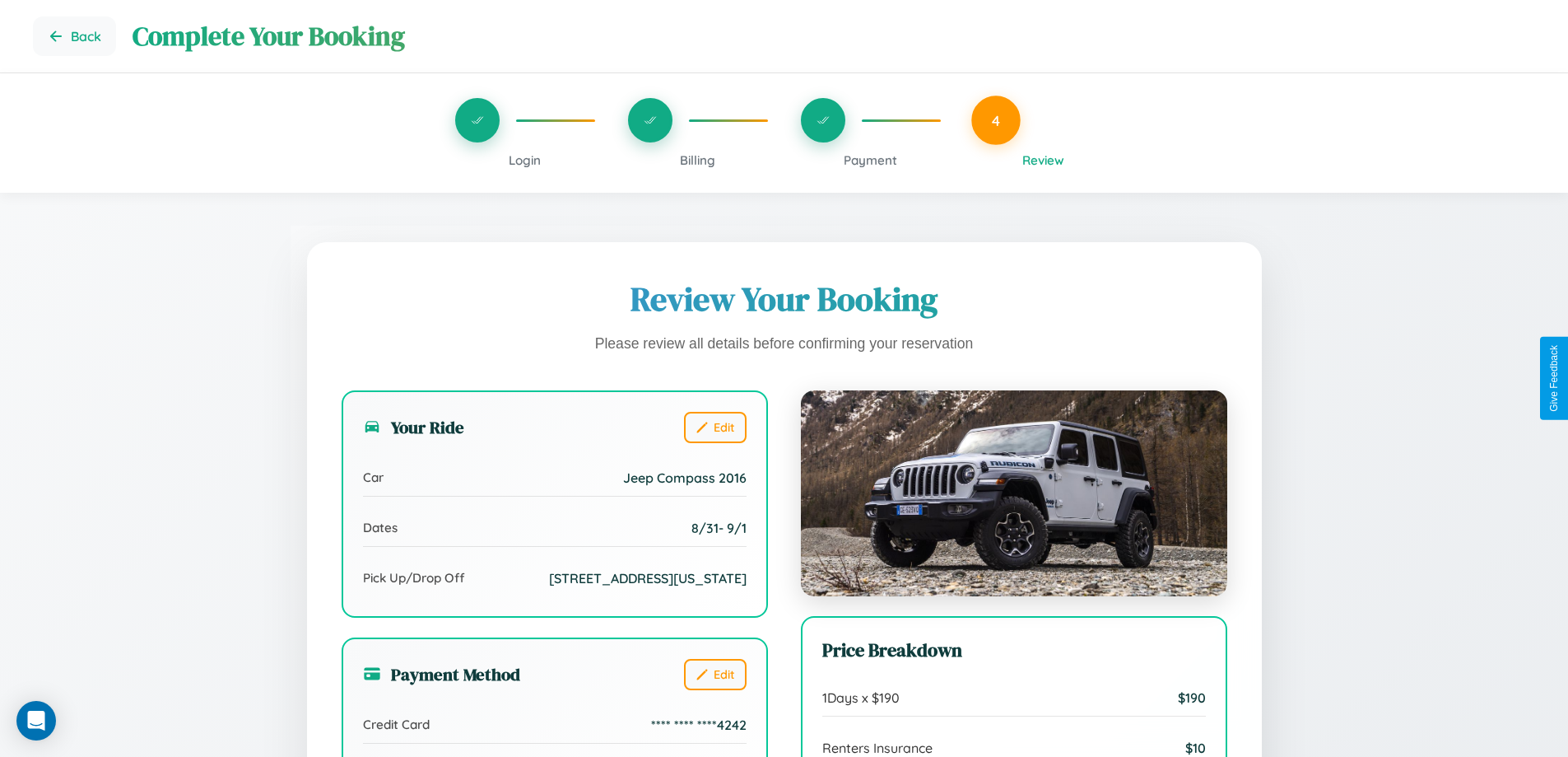
scroll to position [453, 0]
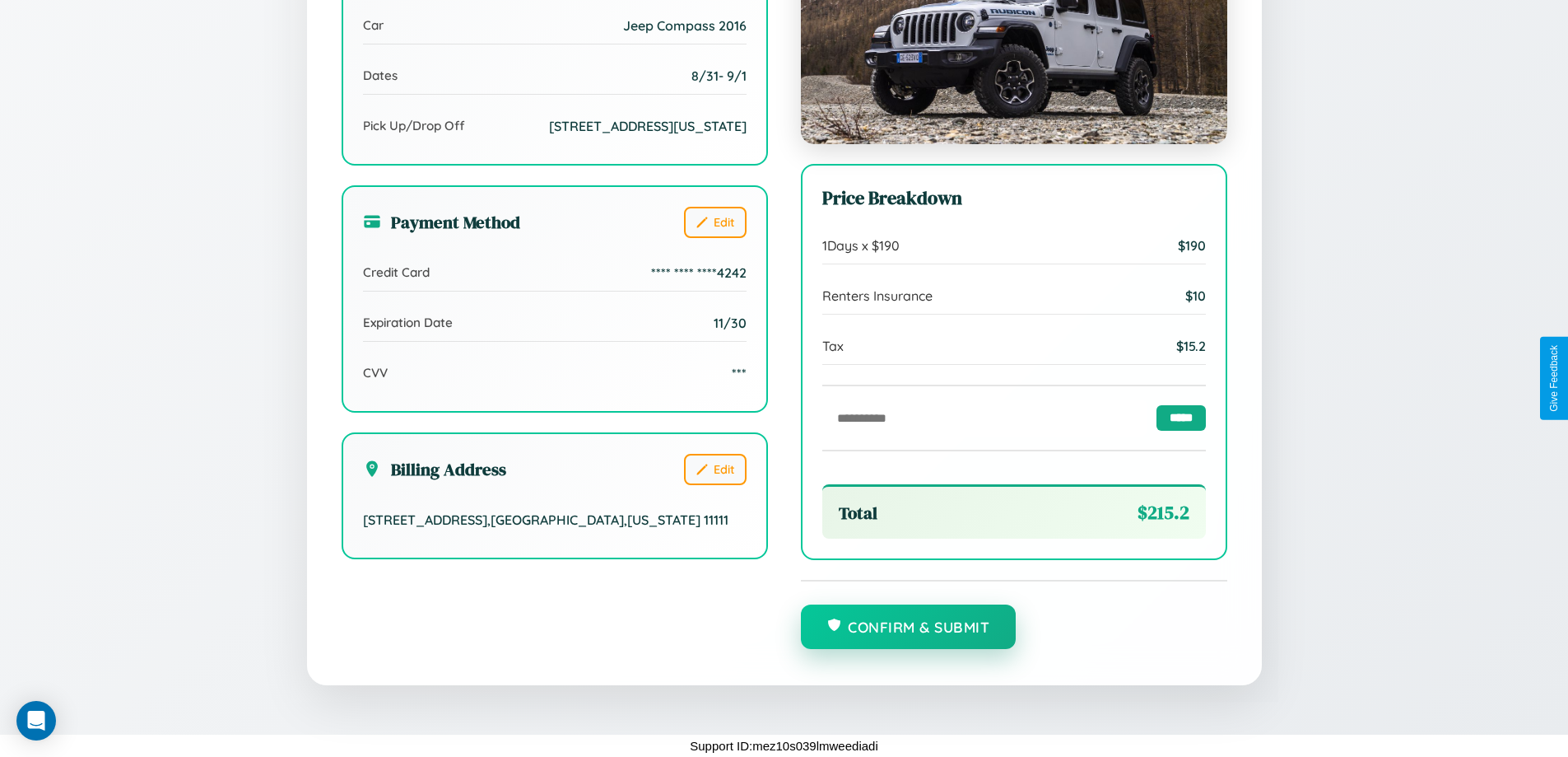
click at [908, 627] on button "Confirm & Submit" at bounding box center [908, 627] width 216 height 45
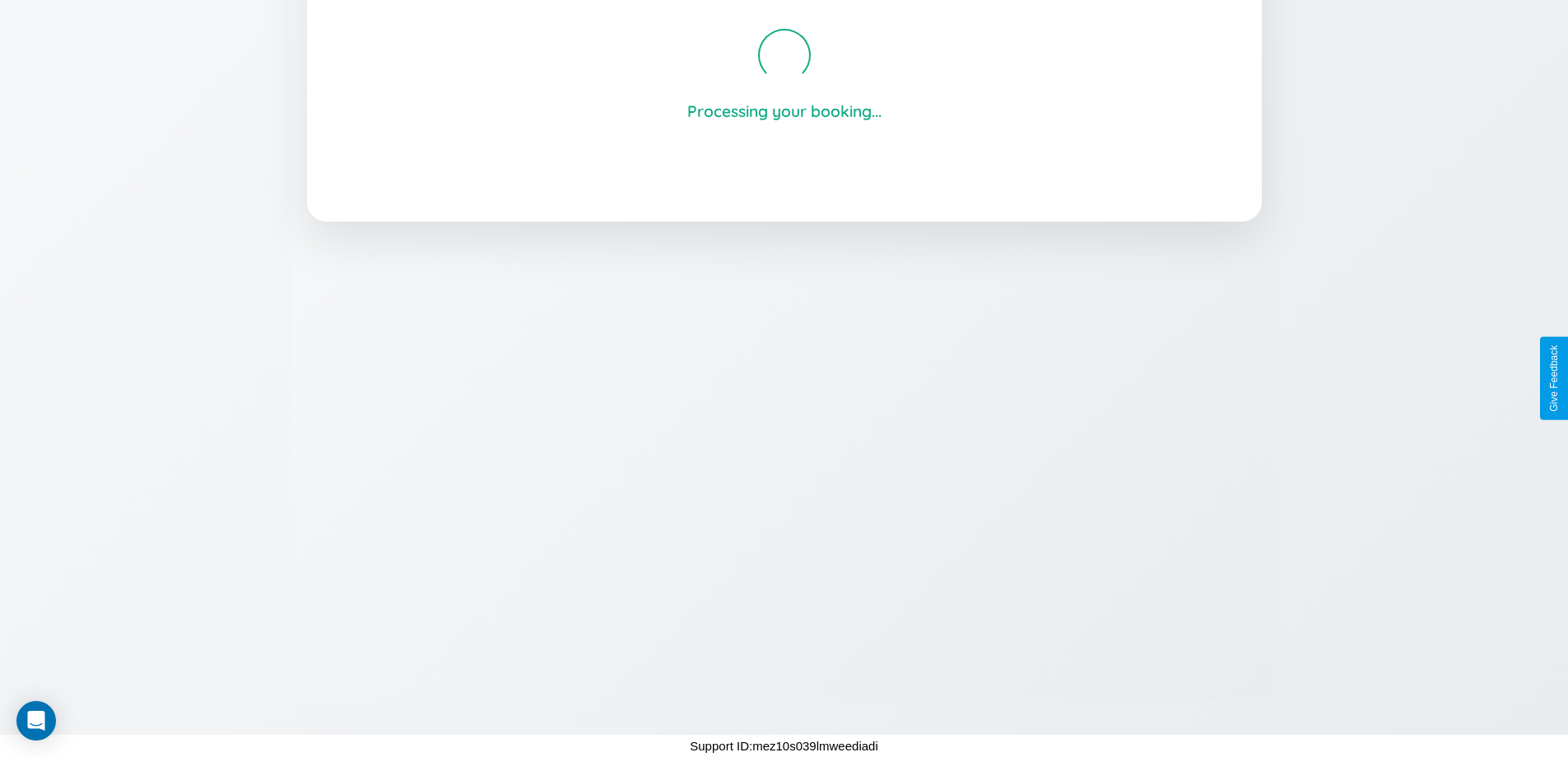
scroll to position [314, 0]
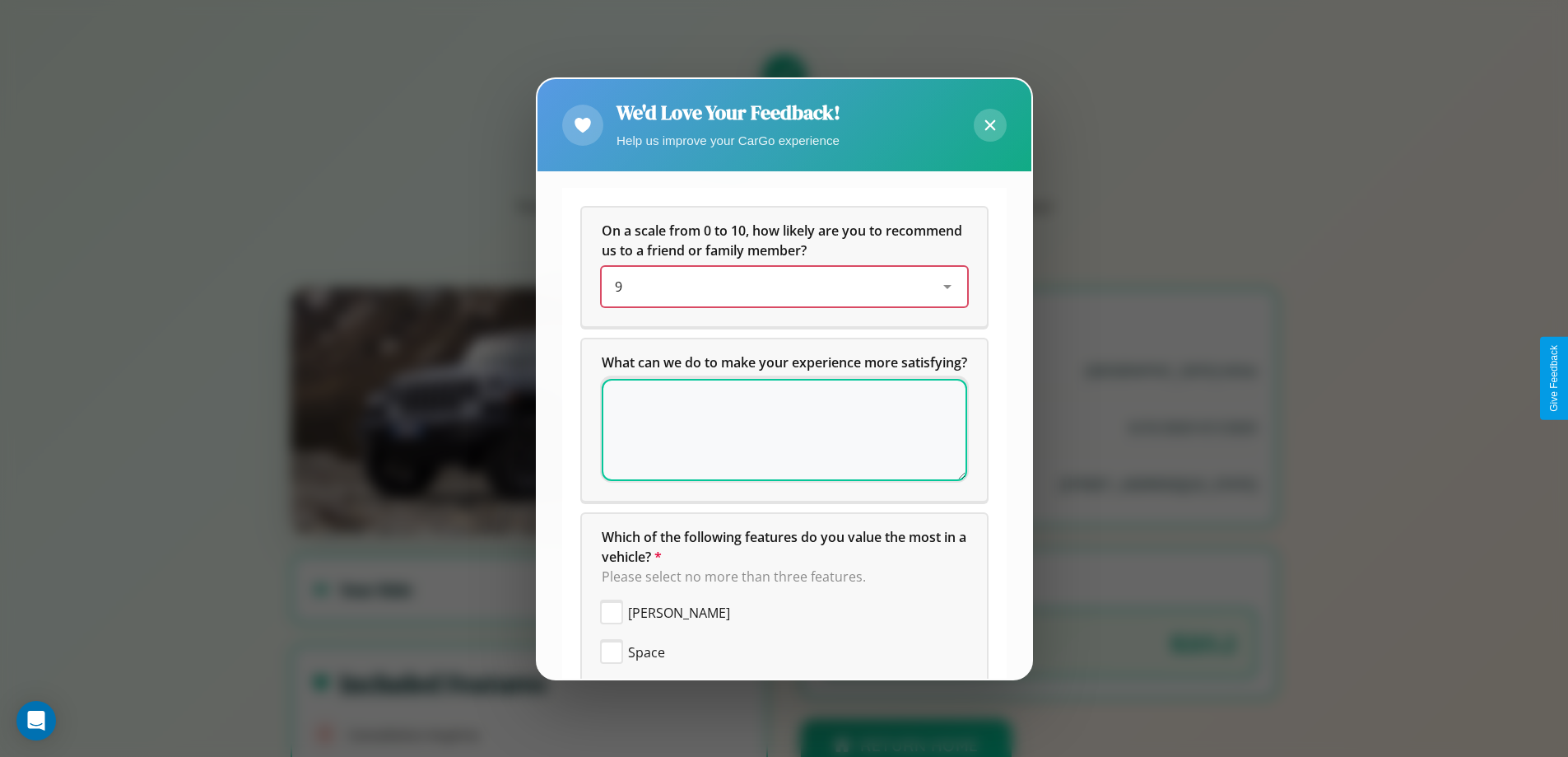
click at [778, 286] on div "9" at bounding box center [771, 286] width 312 height 20
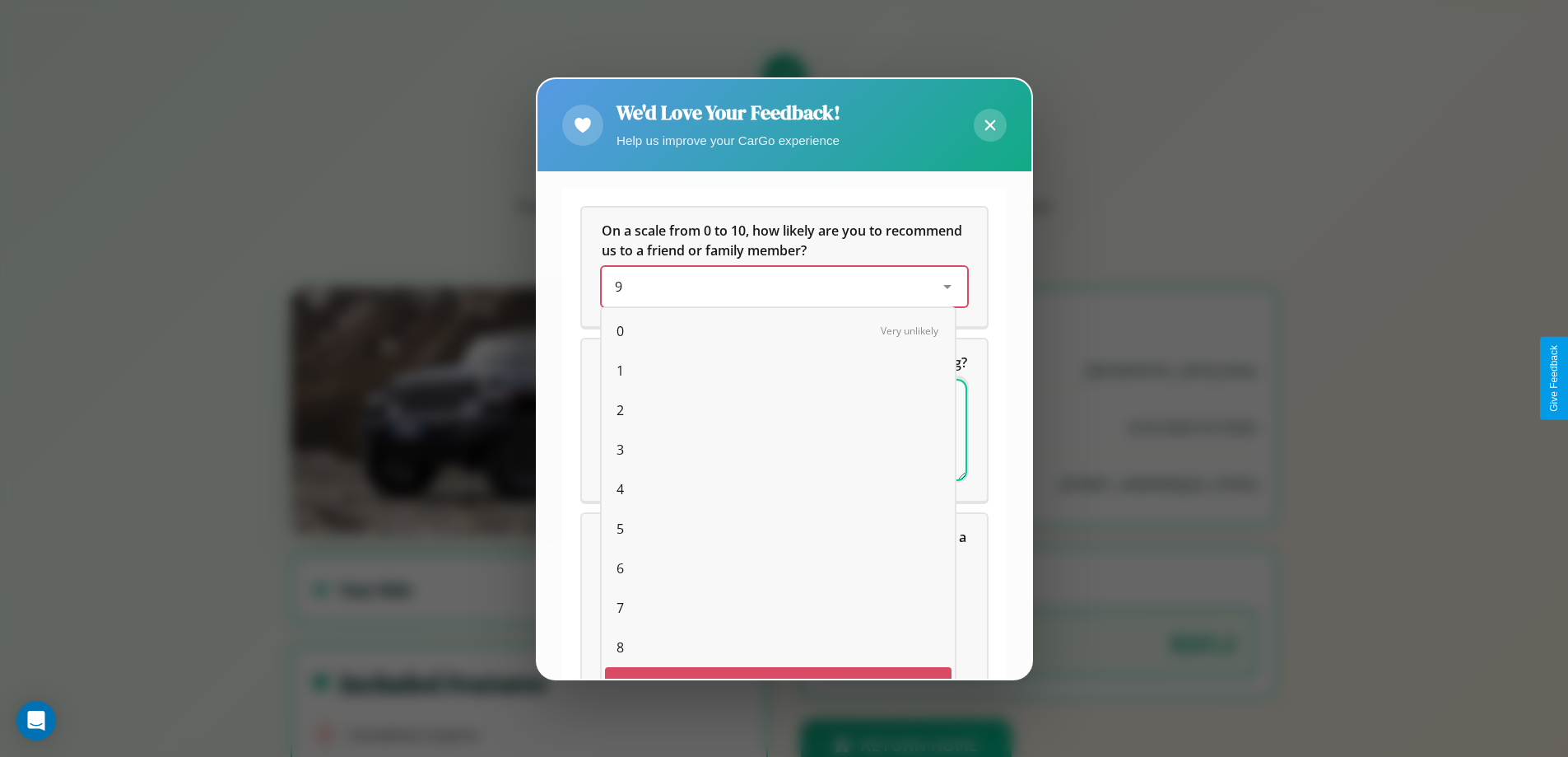
scroll to position [29, 67]
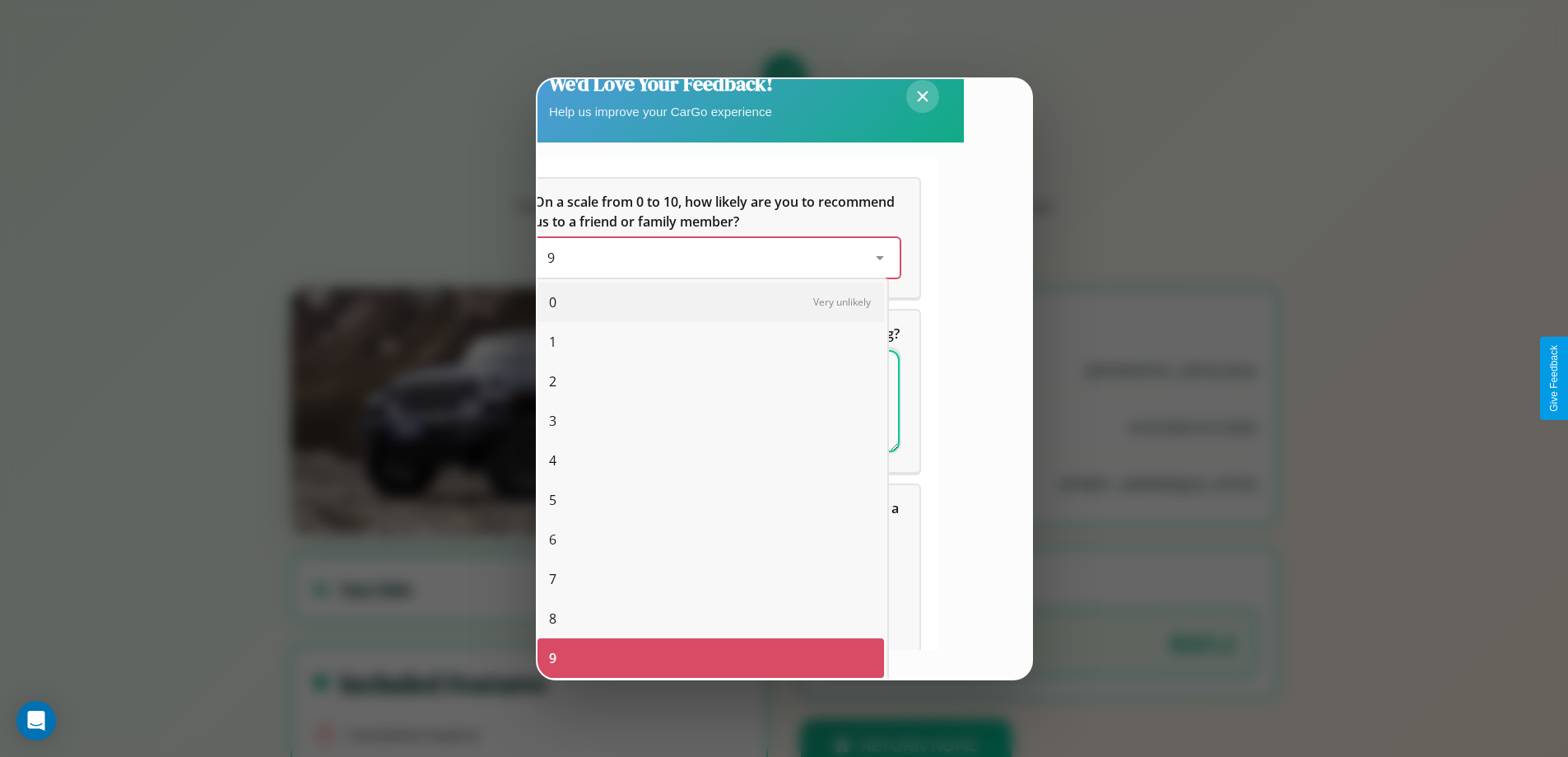
click at [553, 342] on span "1" at bounding box center [553, 342] width 8 height 20
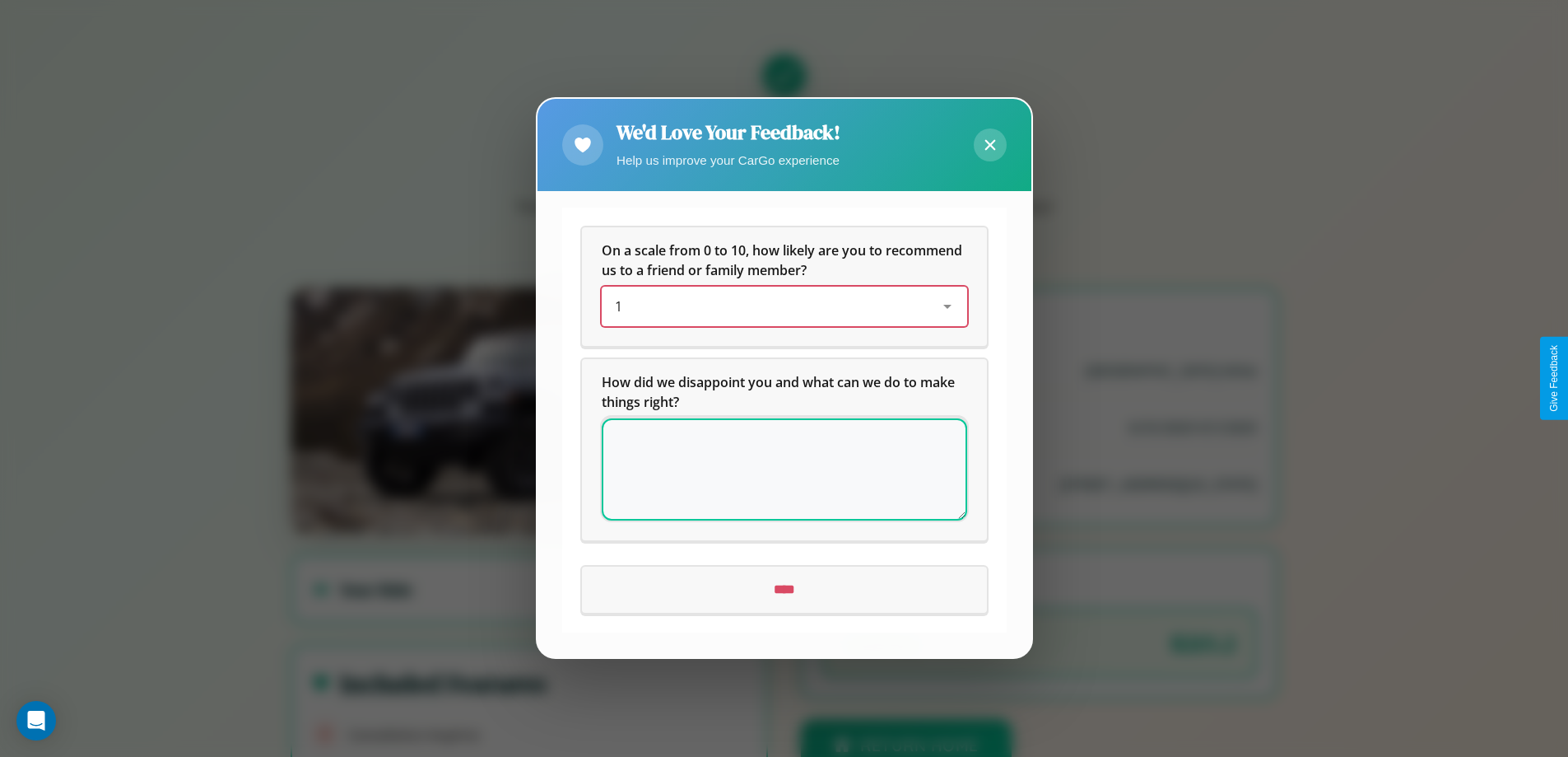
scroll to position [0, 0]
click at [989, 145] on icon at bounding box center [989, 145] width 11 height 11
